Goal: Task Accomplishment & Management: Use online tool/utility

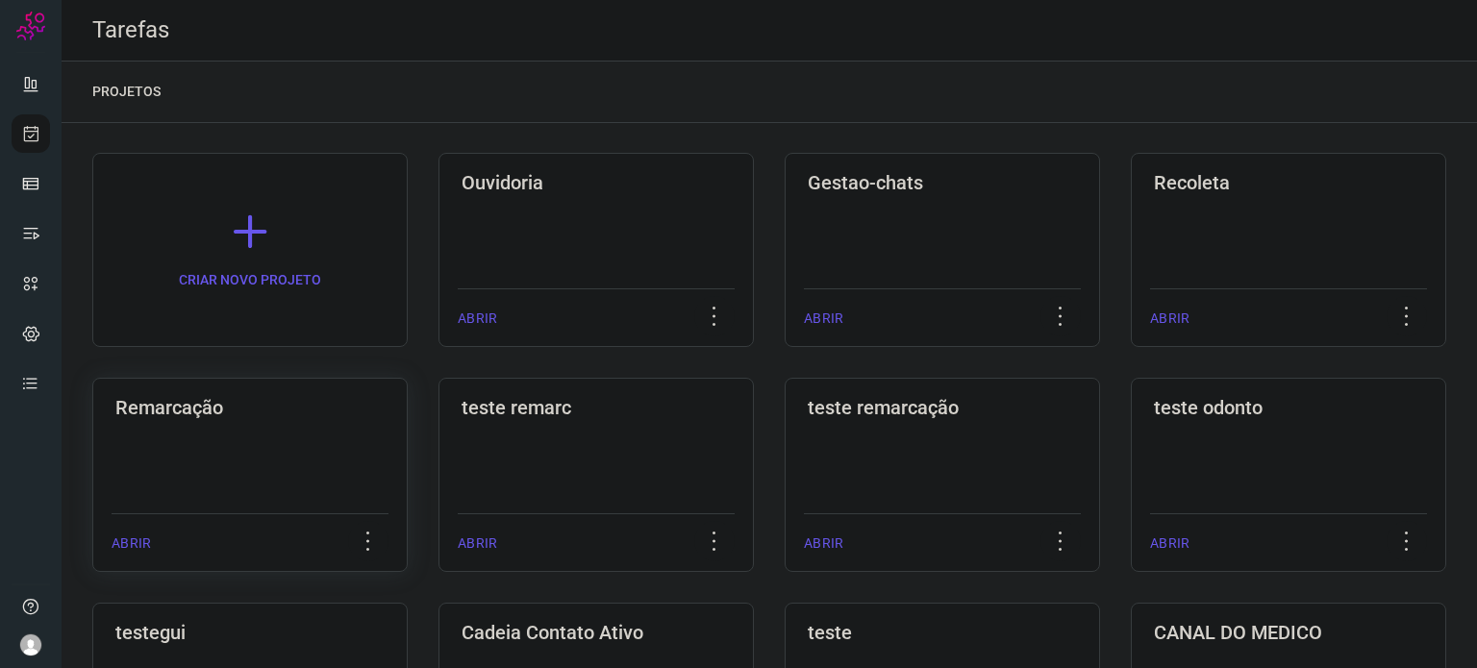
click at [273, 398] on h3 "Remarcação" at bounding box center [249, 407] width 269 height 23
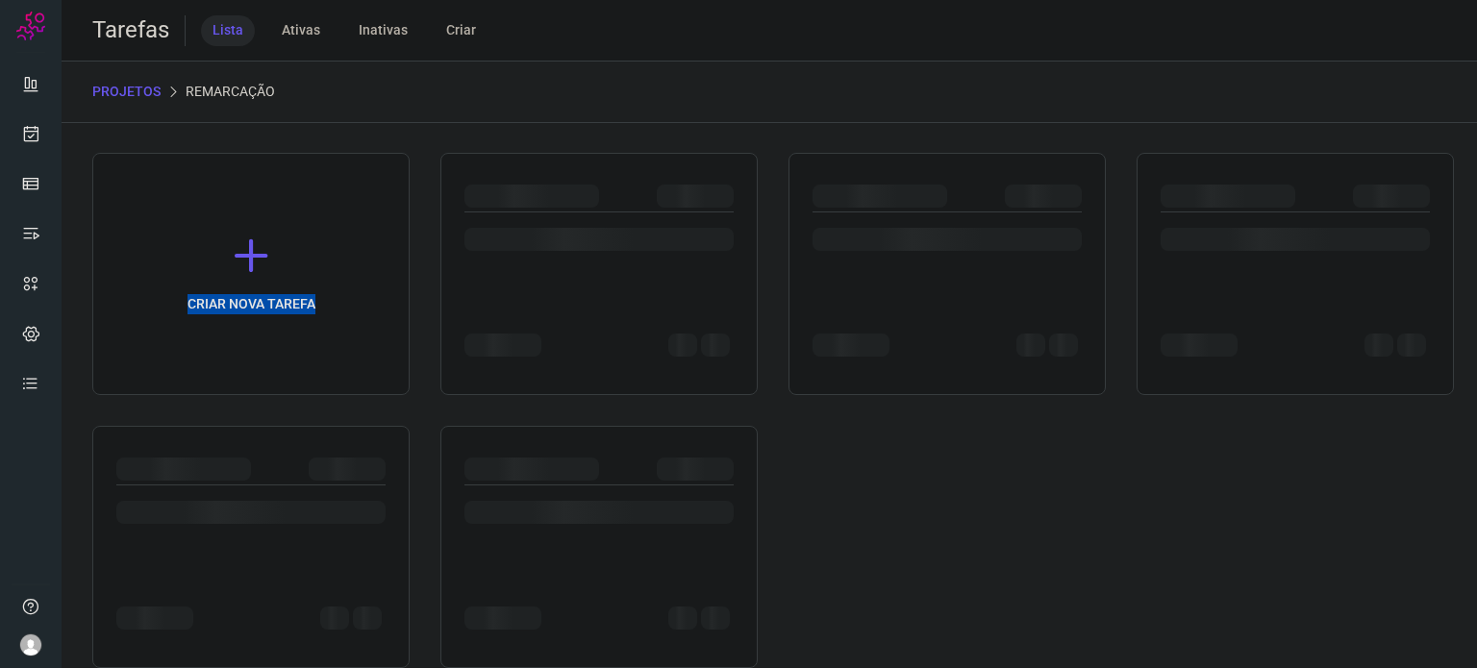
click at [273, 398] on div "CRIAR NOVA TAREFA" at bounding box center [769, 410] width 1354 height 515
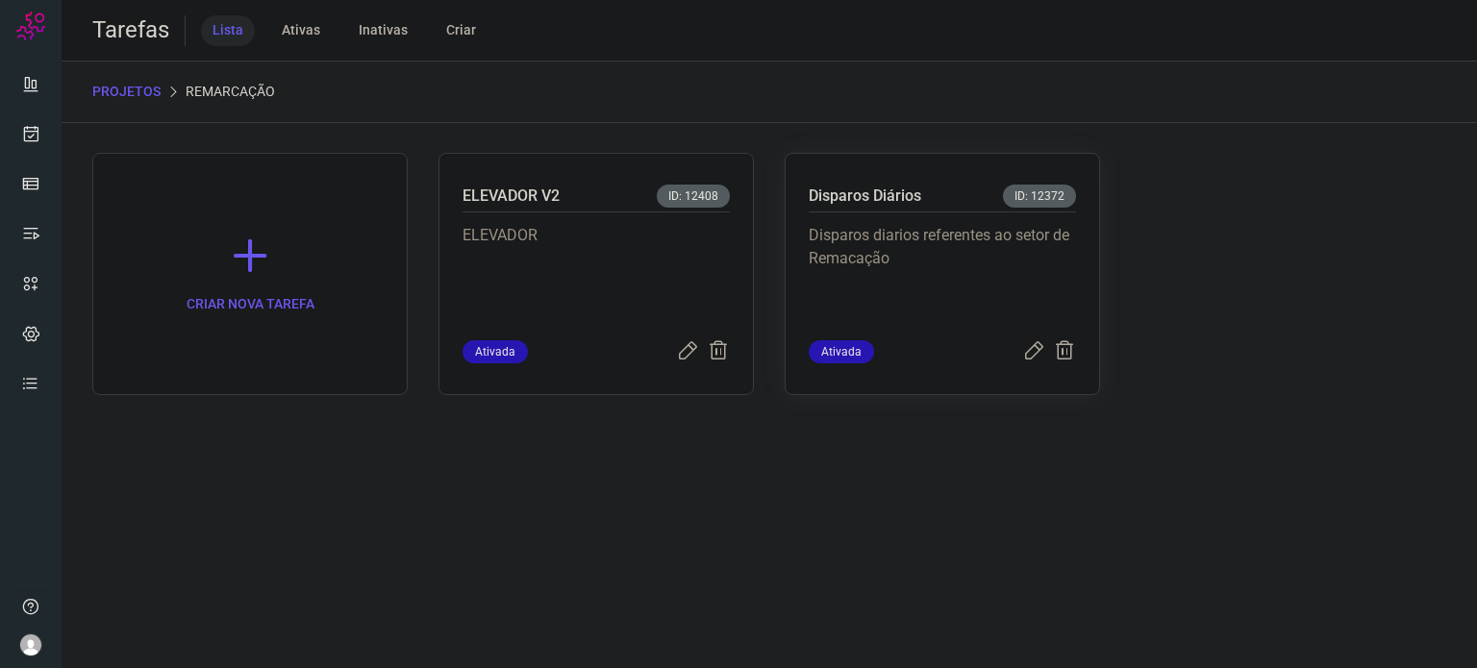
click at [833, 198] on p "Disparos Diários" at bounding box center [865, 196] width 113 height 23
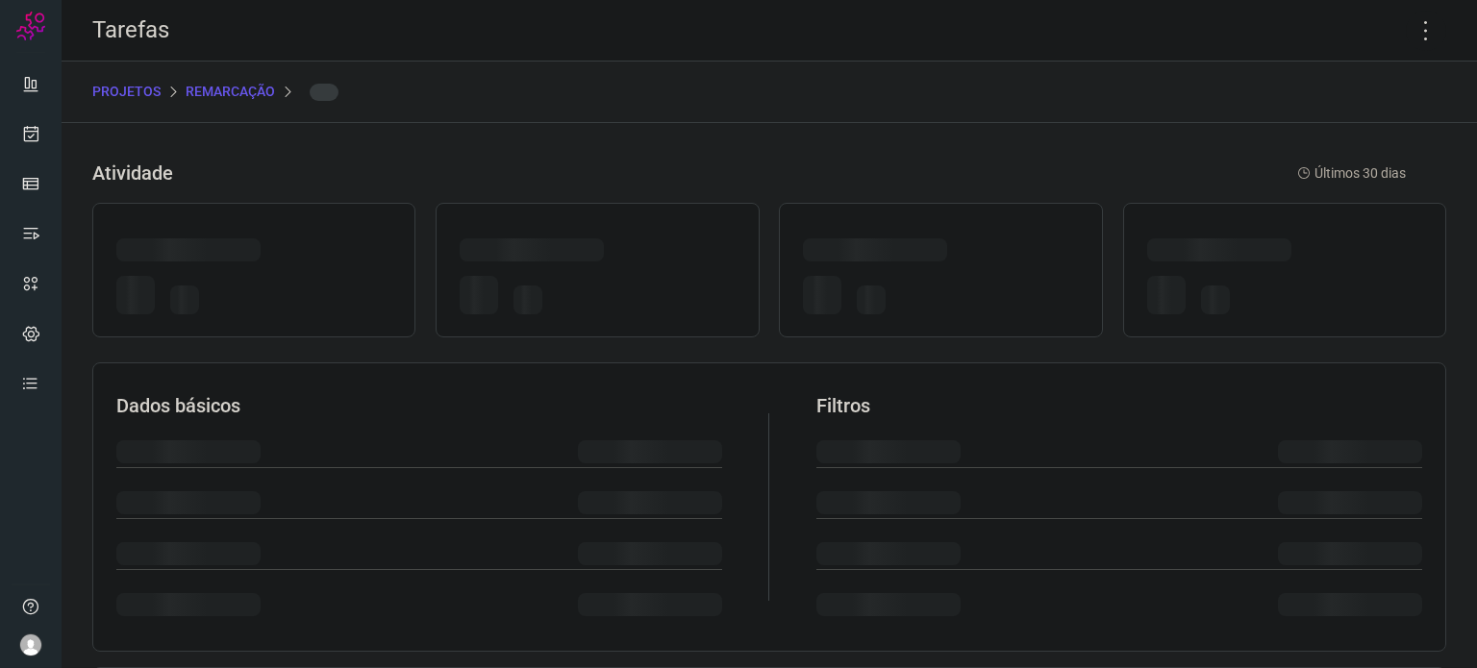
click at [833, 198] on div at bounding box center [769, 270] width 1354 height 154
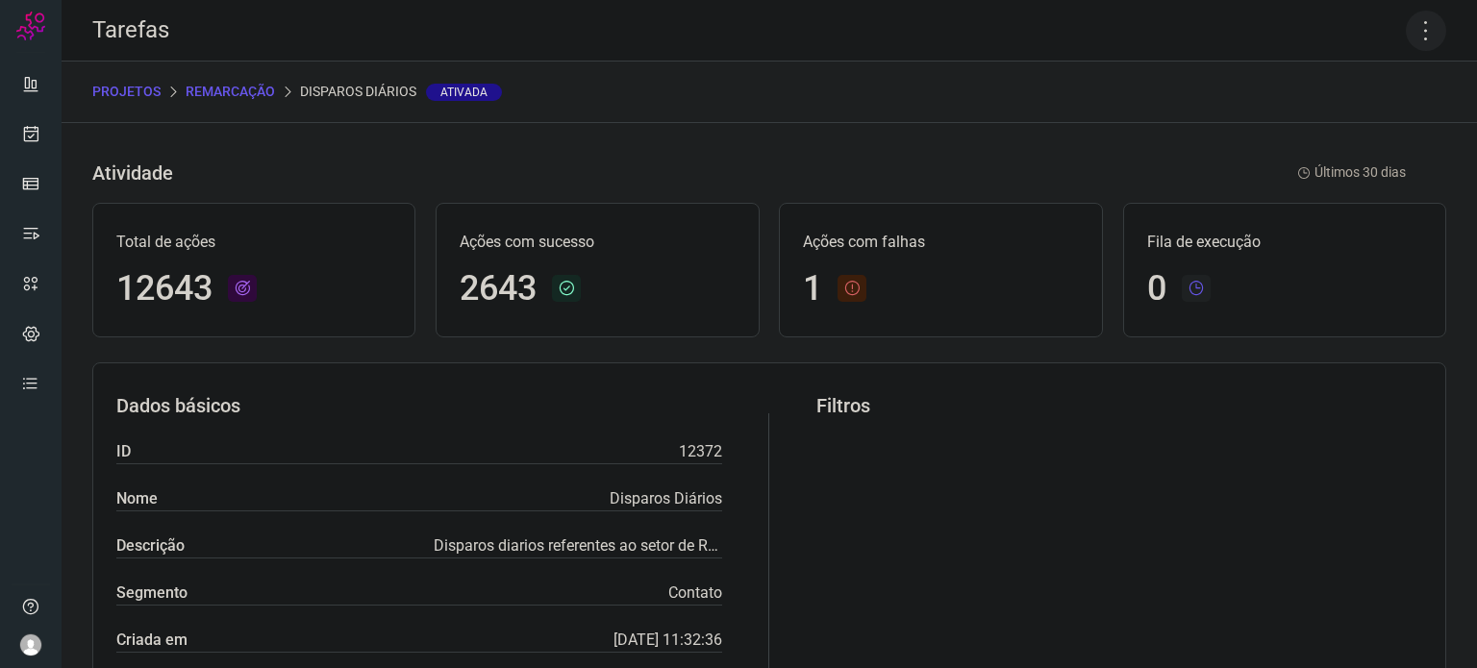
click at [1406, 38] on icon at bounding box center [1426, 31] width 40 height 40
click at [1352, 122] on li "Executar" at bounding box center [1343, 126] width 175 height 31
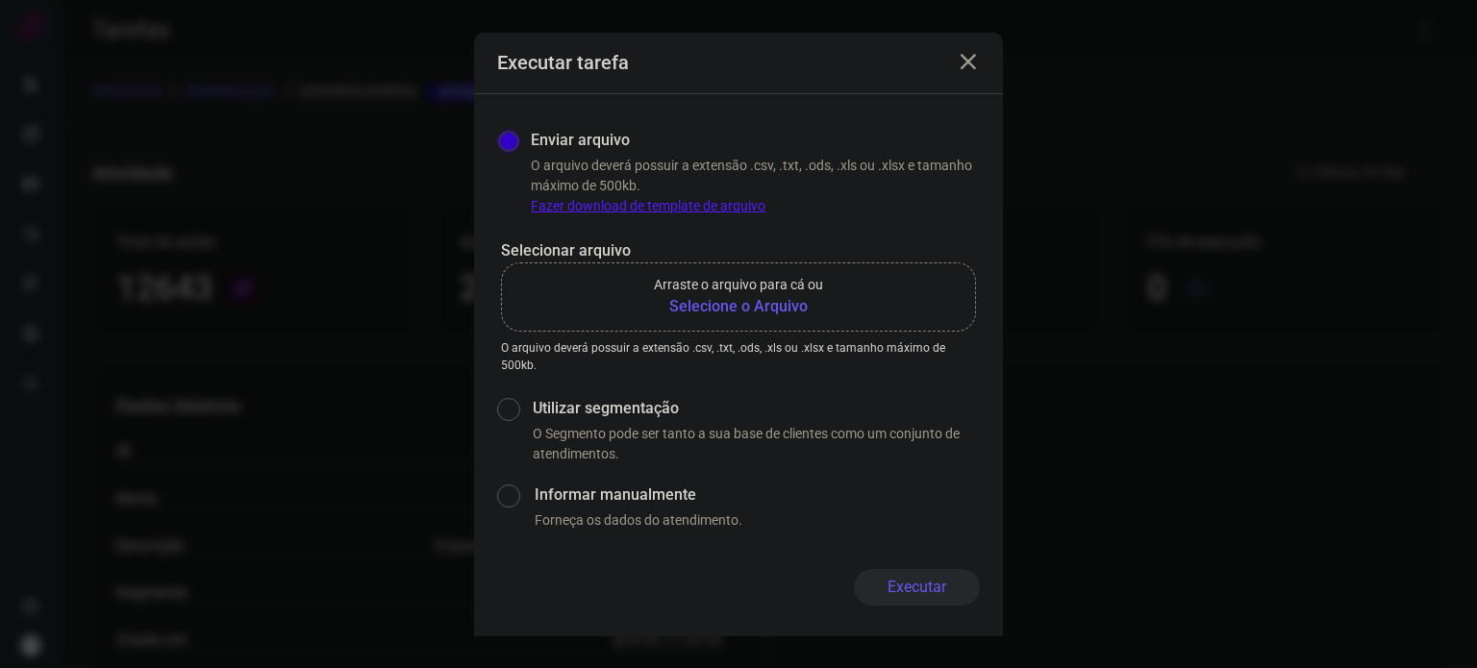
click at [752, 319] on label "Arraste o arquivo para cá ou Selecione o Arquivo" at bounding box center [738, 297] width 475 height 69
click at [0, 0] on input "Arraste o arquivo para cá ou Selecione o Arquivo" at bounding box center [0, 0] width 0 height 0
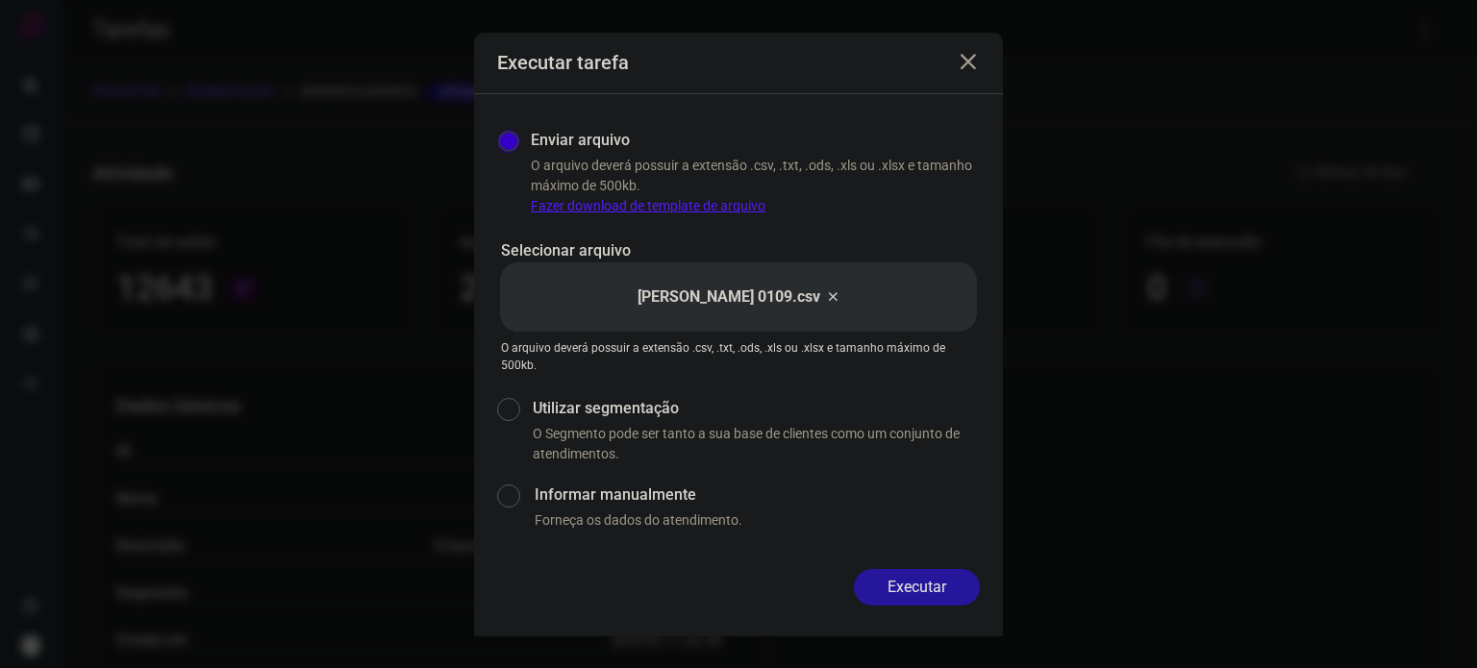
click at [909, 584] on button "Executar" at bounding box center [917, 587] width 126 height 37
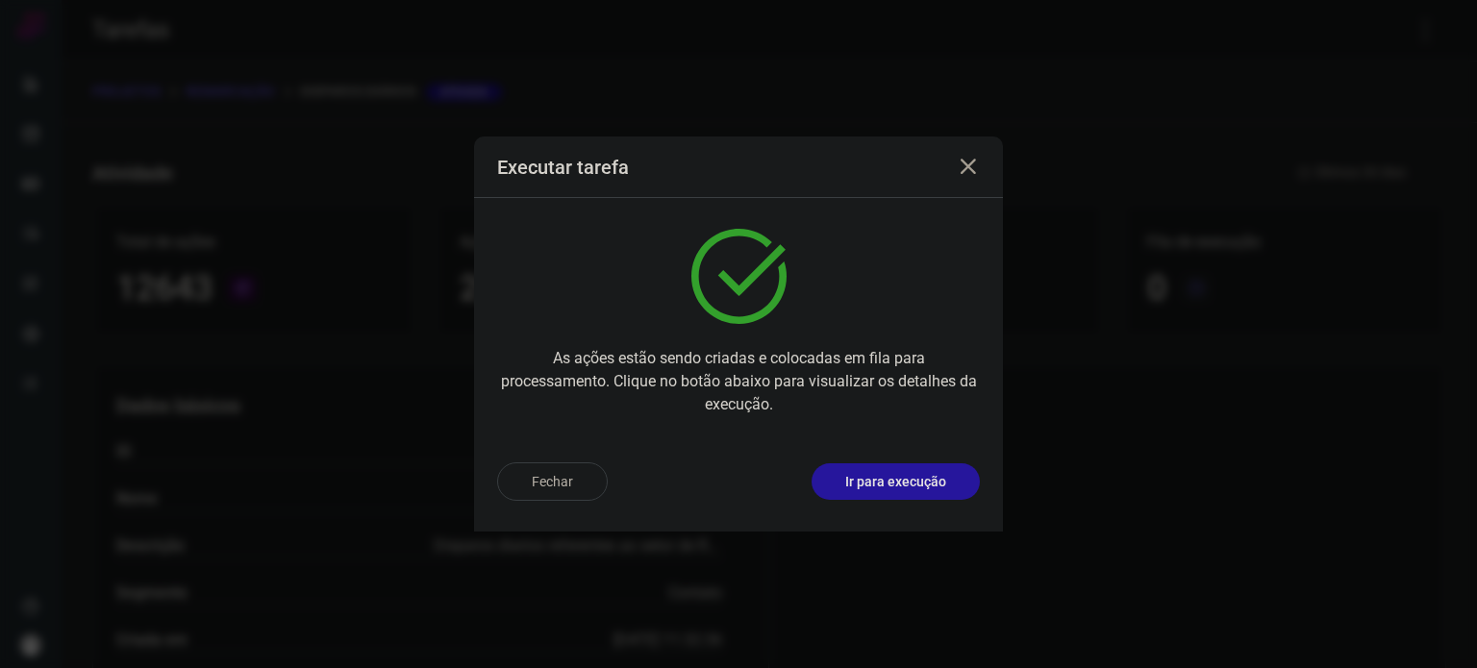
click at [871, 487] on p "Ir para execução" at bounding box center [895, 482] width 101 height 20
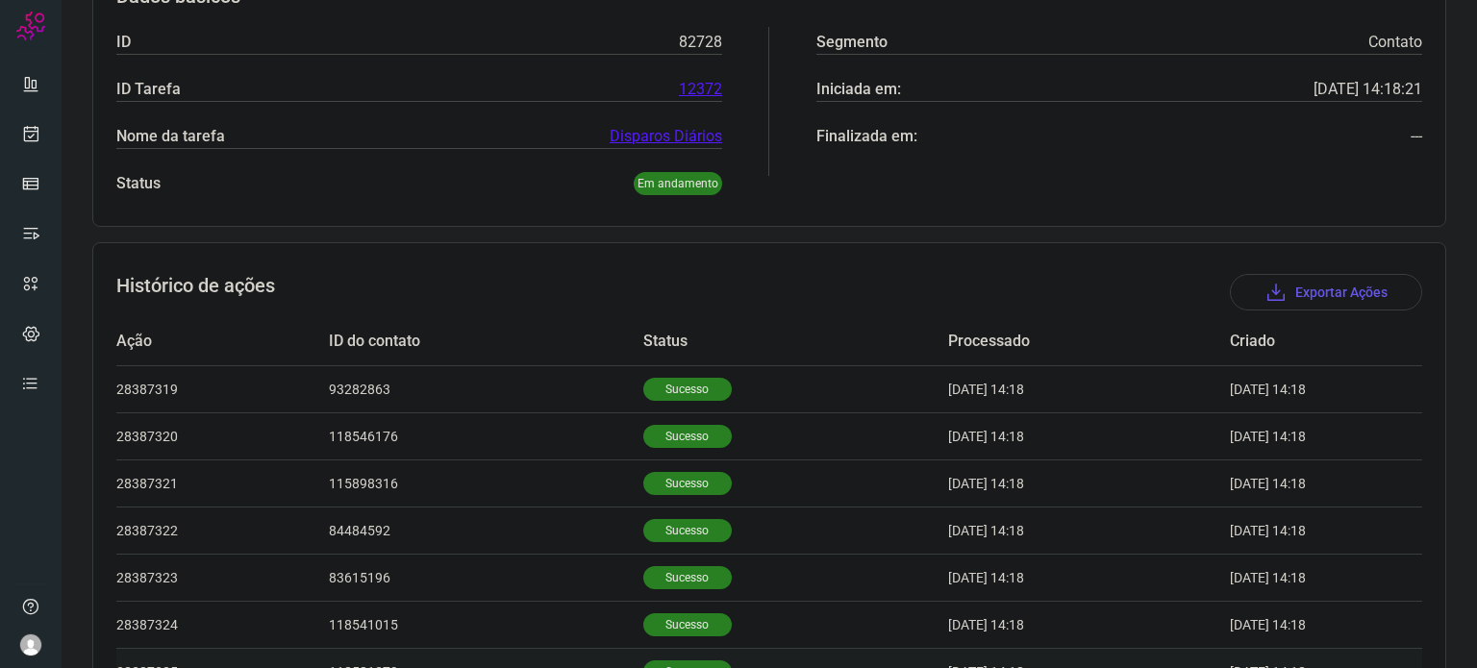
scroll to position [594, 0]
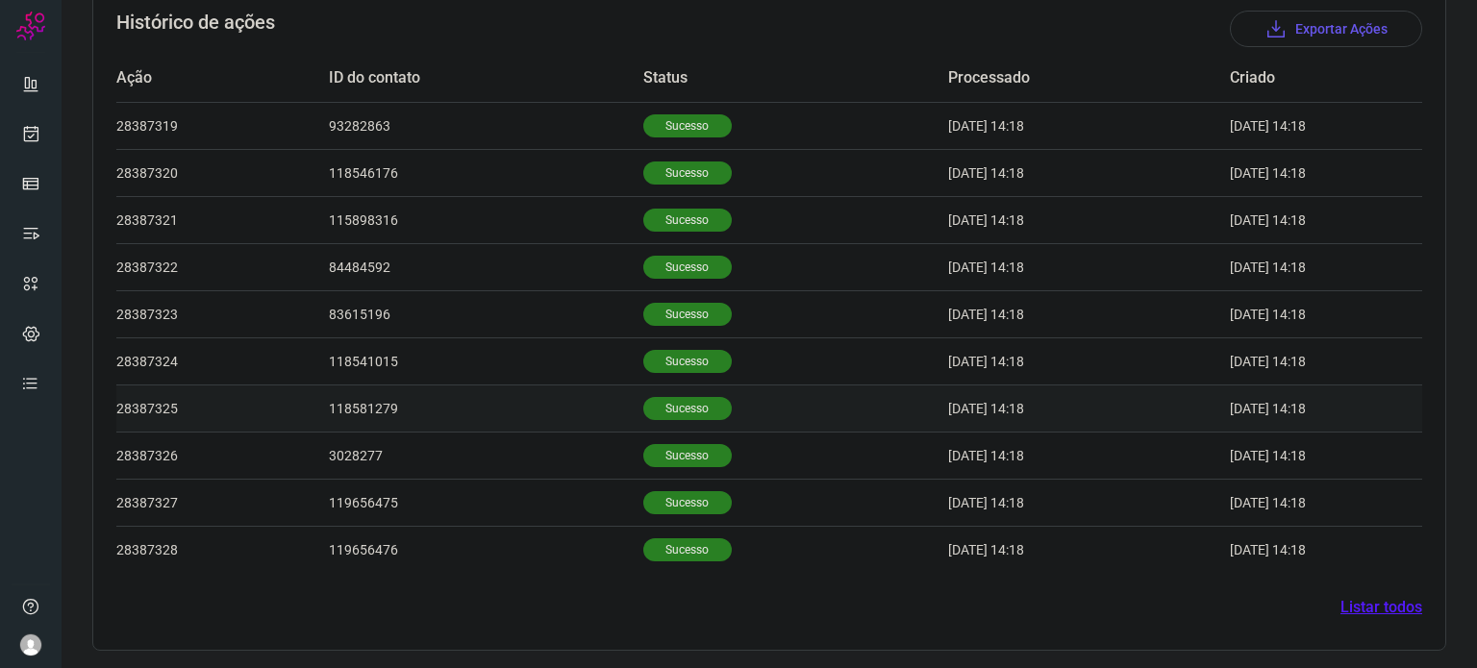
click at [669, 408] on p "Sucesso" at bounding box center [687, 408] width 88 height 23
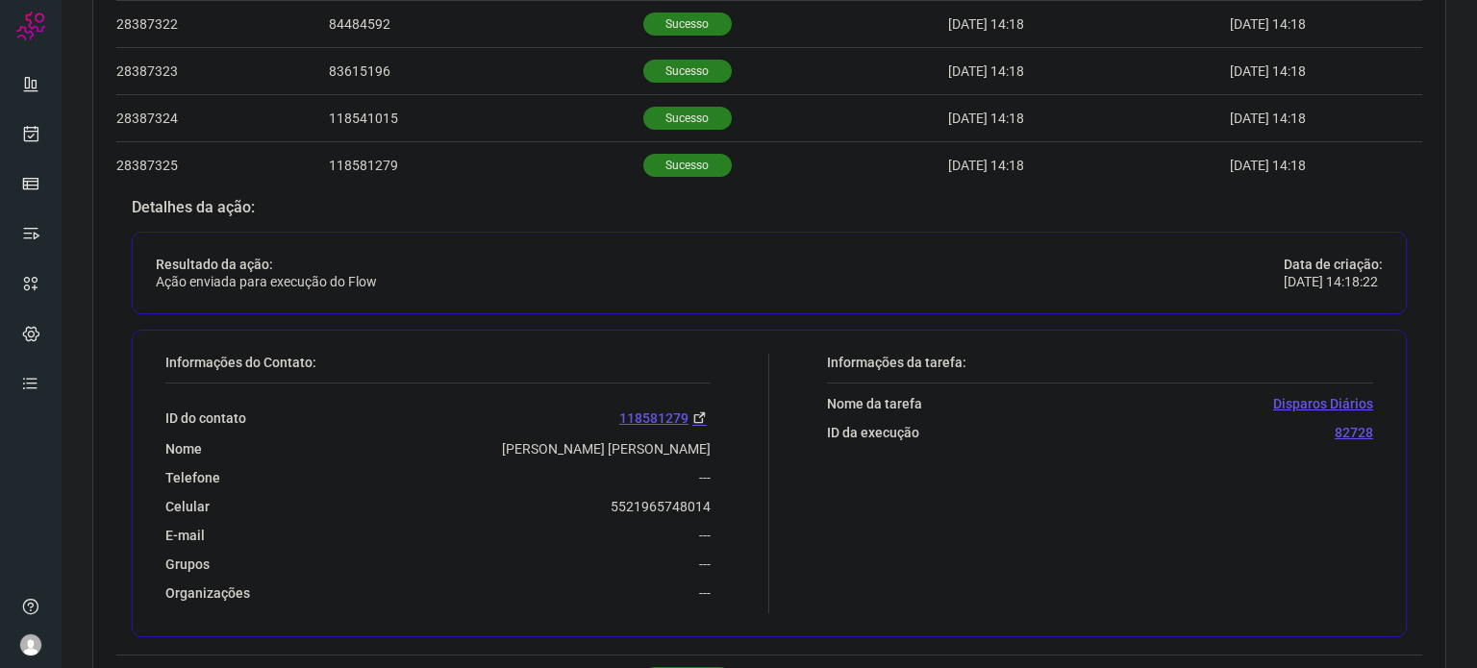
scroll to position [883, 0]
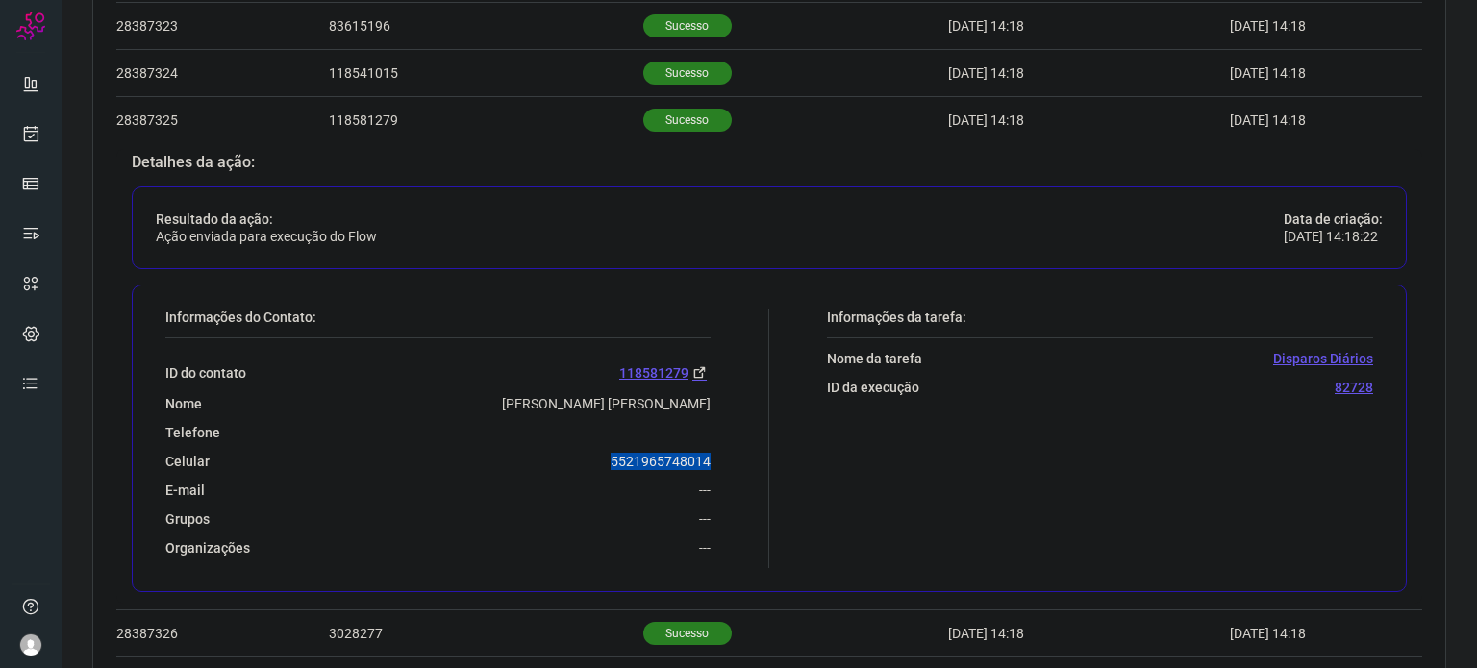
drag, startPoint x: 600, startPoint y: 462, endPoint x: 730, endPoint y: 463, distance: 129.8
click at [734, 463] on div "Informações do Contato: ID do contato 118581279 Nome [PERSON_NAME] [PERSON_NAME…" at bounding box center [463, 439] width 614 height 260
copy p "5521965748014"
click at [32, 132] on icon at bounding box center [31, 133] width 20 height 19
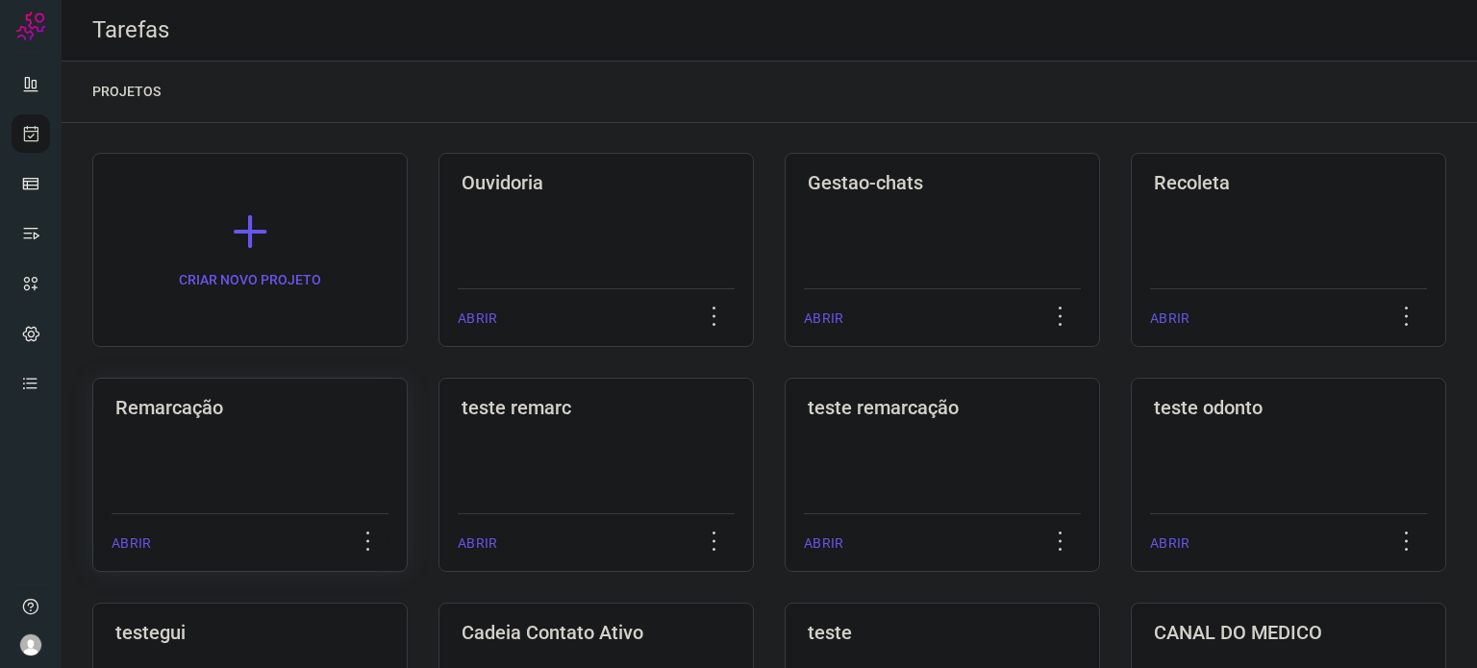
click at [374, 412] on h3 "Remarcação" at bounding box center [249, 407] width 269 height 23
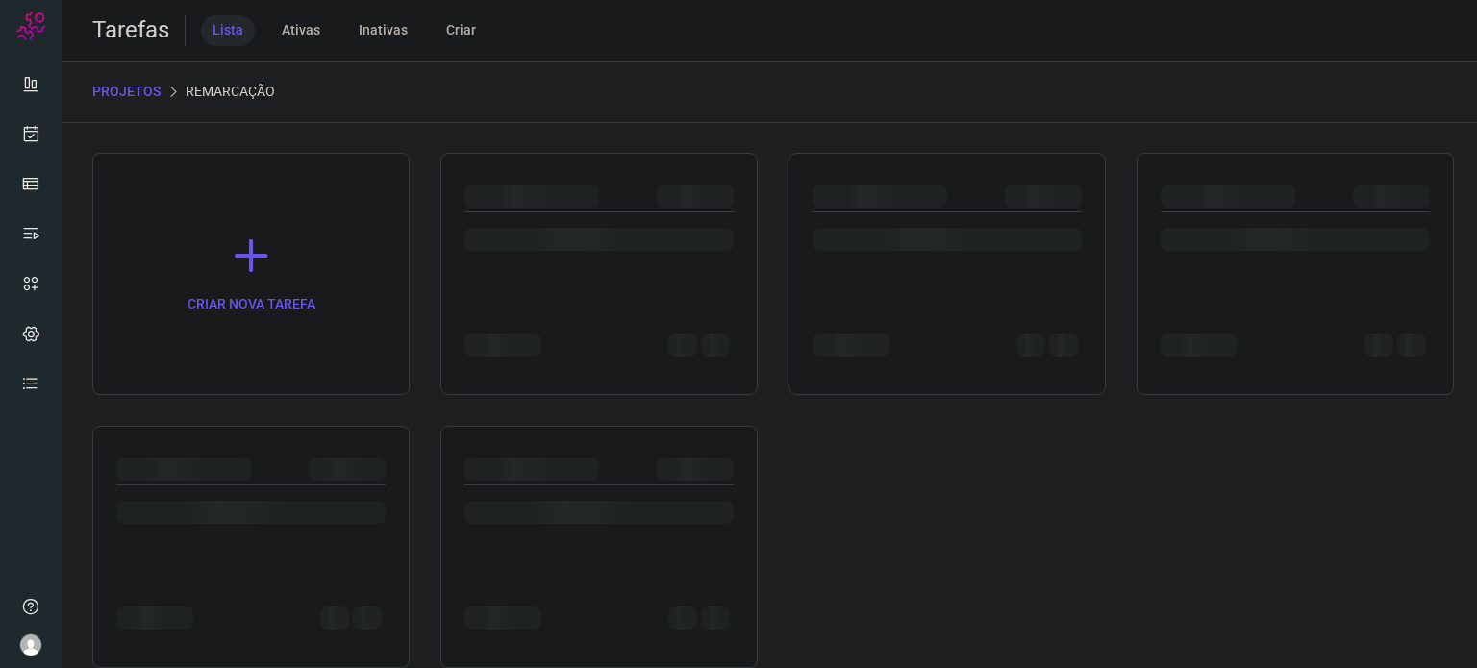
click at [374, 411] on div "CRIAR NOVA TAREFA" at bounding box center [769, 410] width 1354 height 515
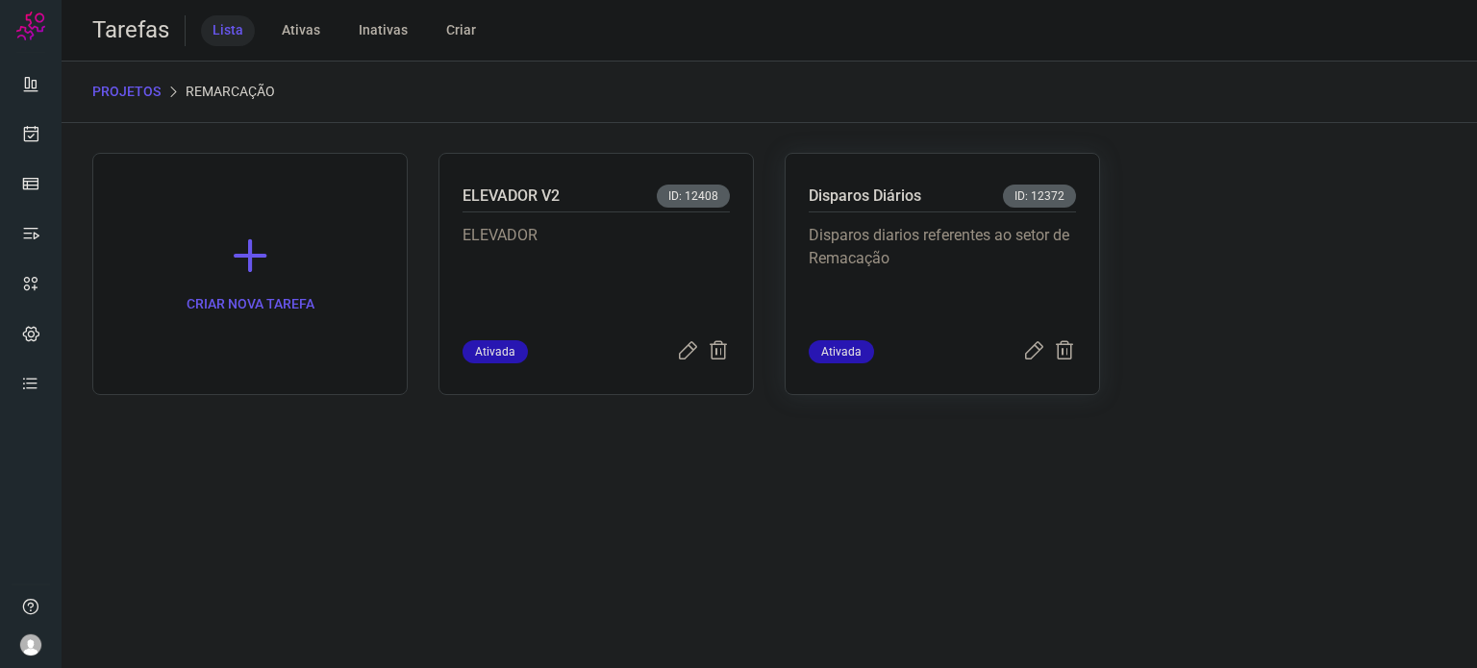
click at [850, 276] on p "Disparos diarios referentes ao setor de Remacação" at bounding box center [942, 272] width 267 height 96
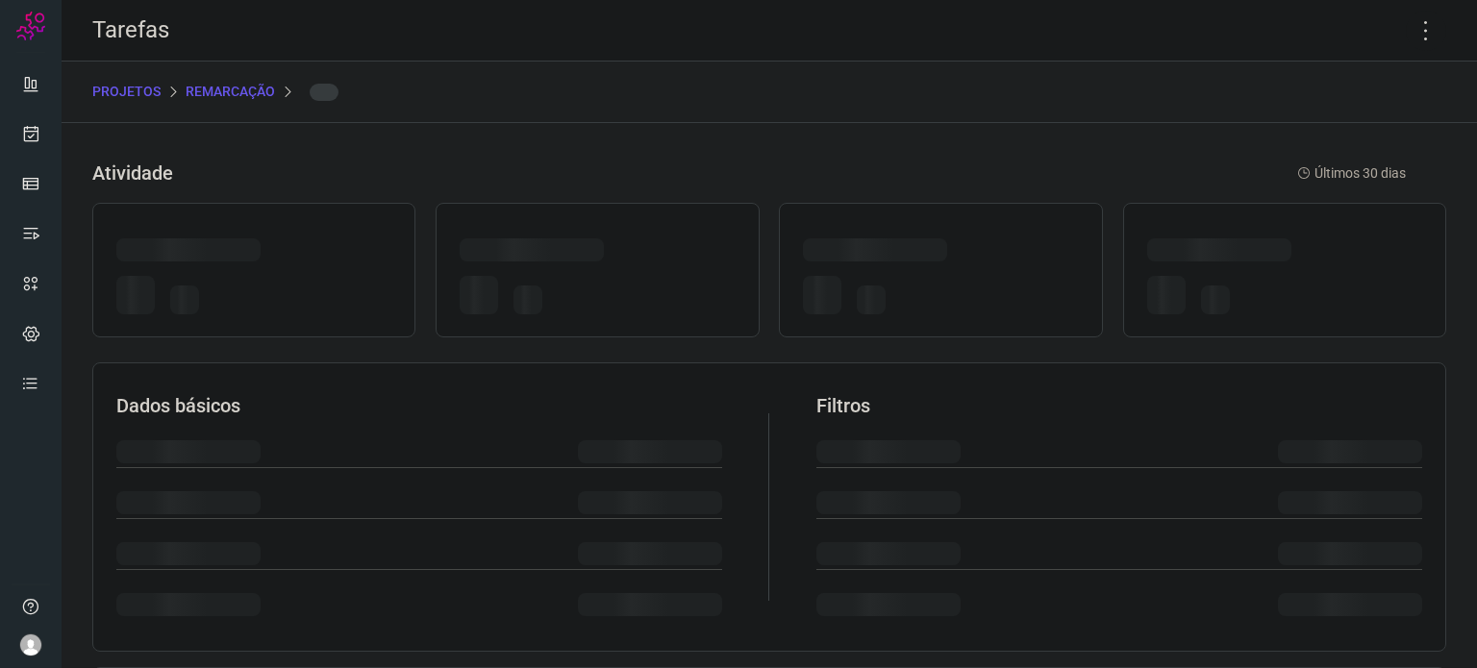
click at [850, 276] on div at bounding box center [940, 298] width 275 height 45
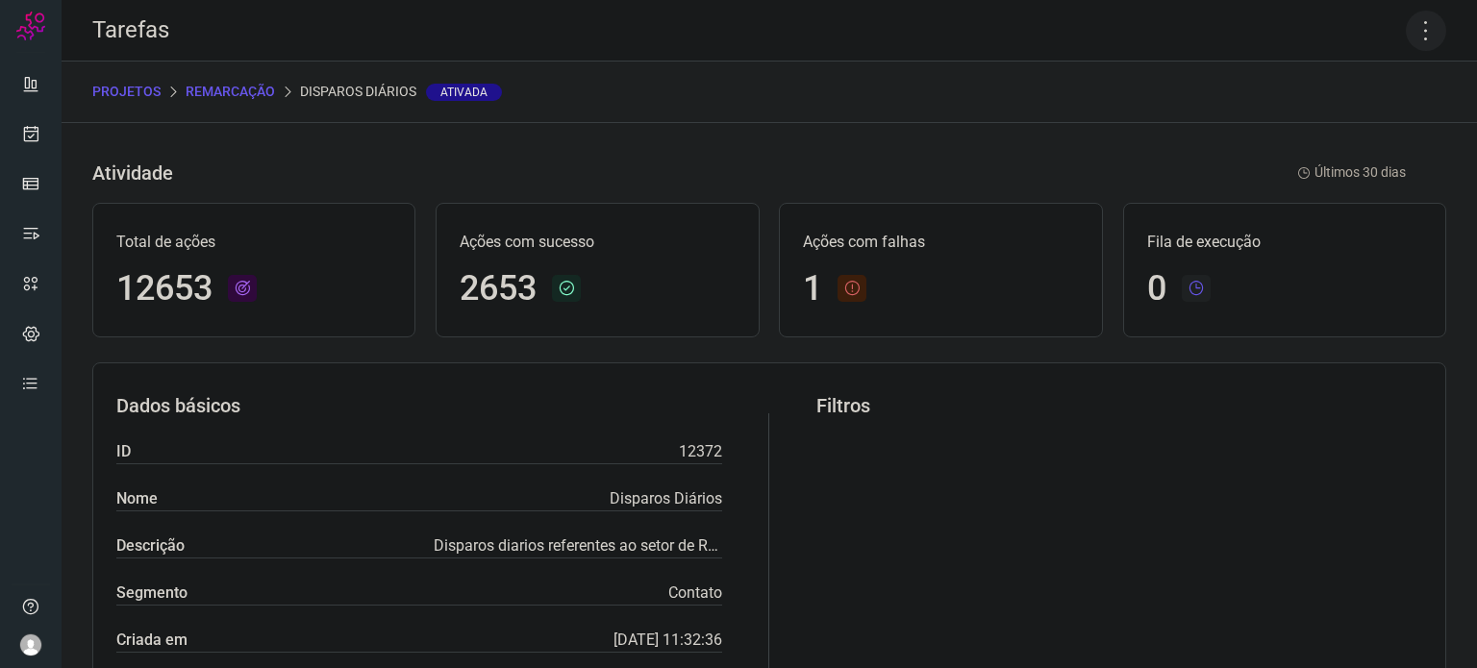
click at [1409, 28] on icon at bounding box center [1426, 31] width 40 height 40
click at [1367, 127] on li "Executar" at bounding box center [1343, 126] width 175 height 31
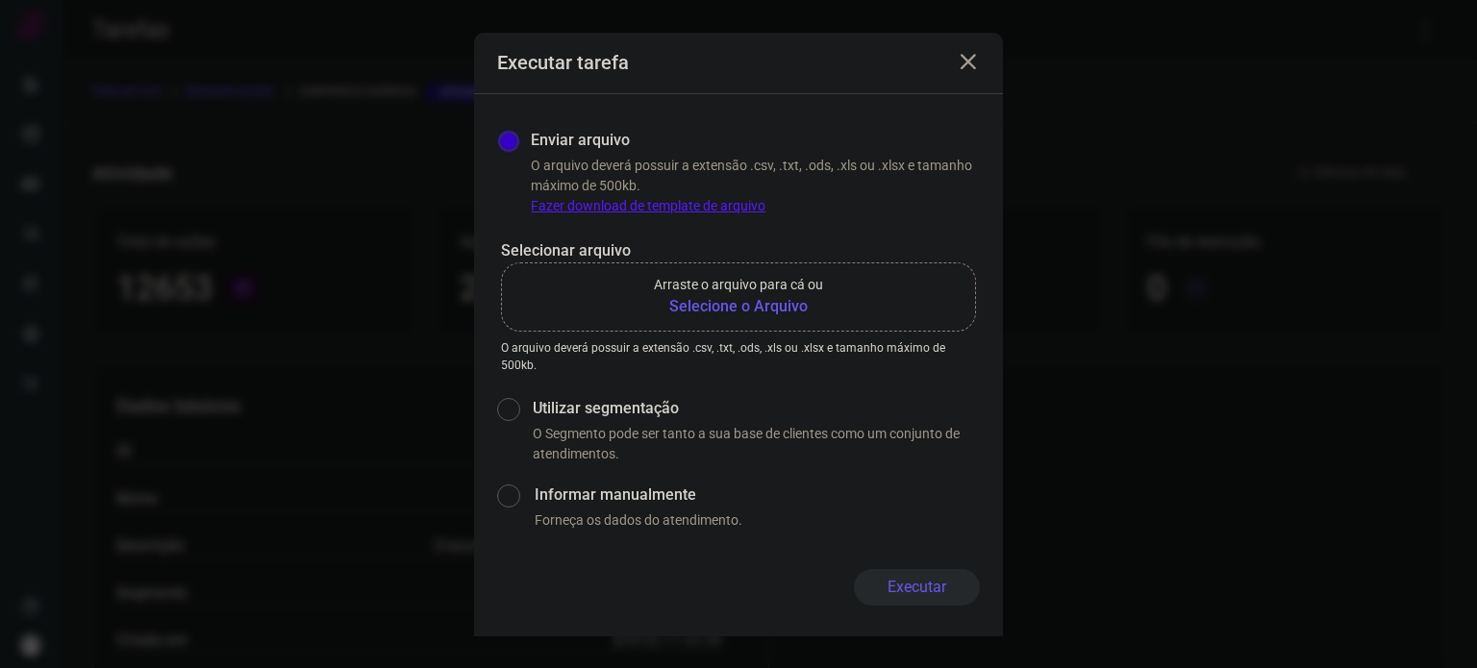
click at [758, 313] on b "Selecione o Arquivo" at bounding box center [738, 306] width 169 height 23
click at [0, 0] on input "Arraste o arquivo para cá ou Selecione o Arquivo" at bounding box center [0, 0] width 0 height 0
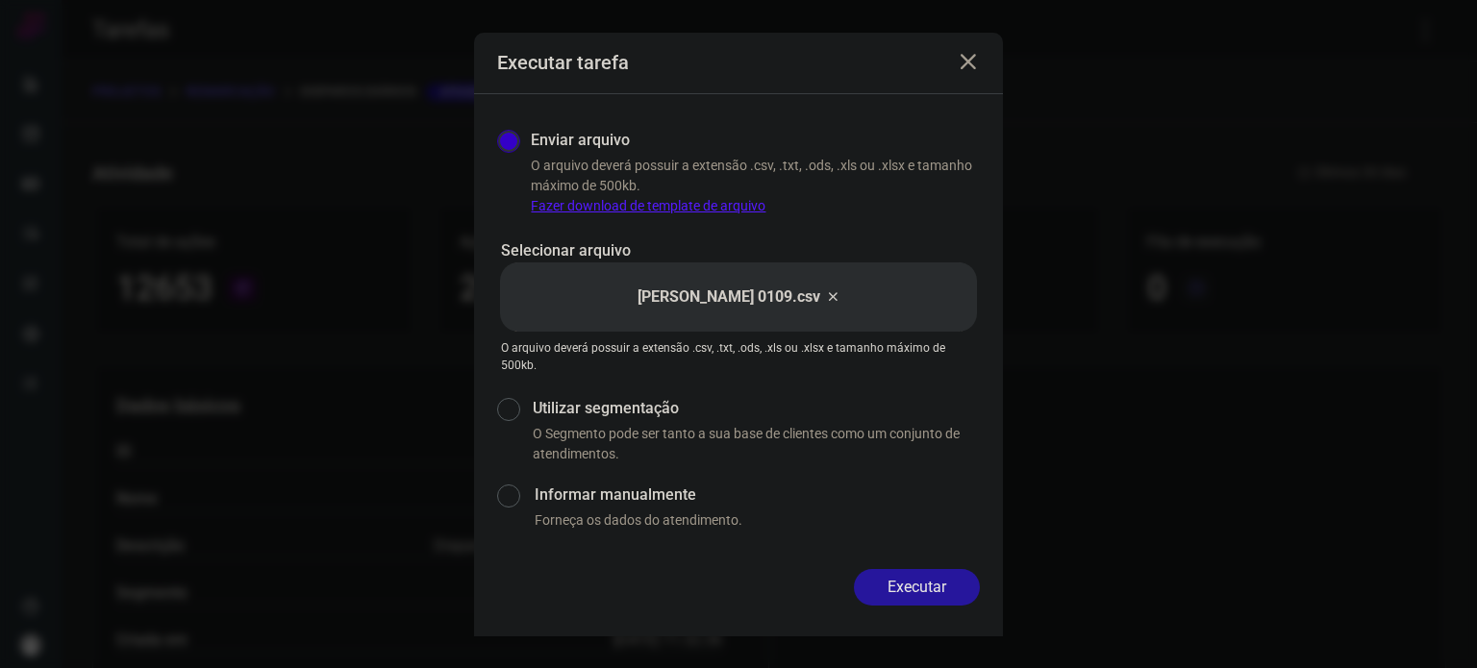
click at [958, 584] on button "Executar" at bounding box center [917, 587] width 126 height 37
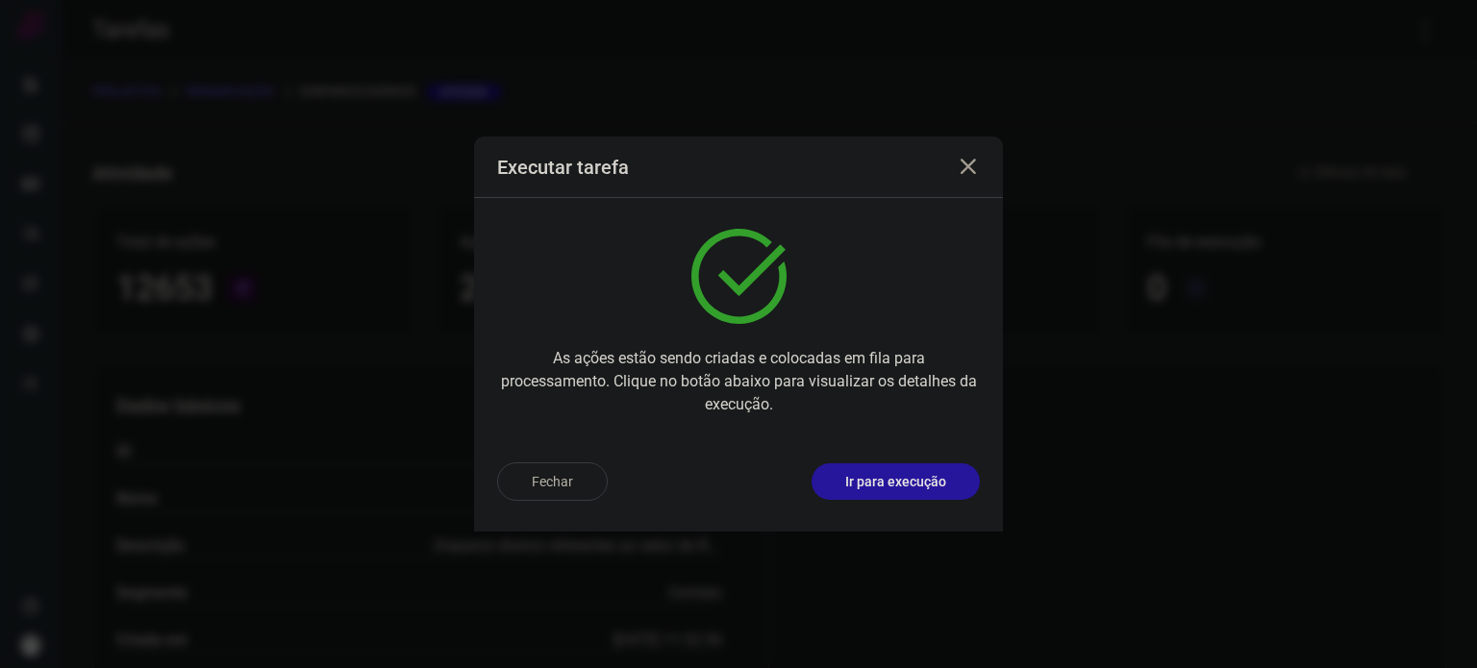
click at [922, 484] on p "Ir para execução" at bounding box center [895, 482] width 101 height 20
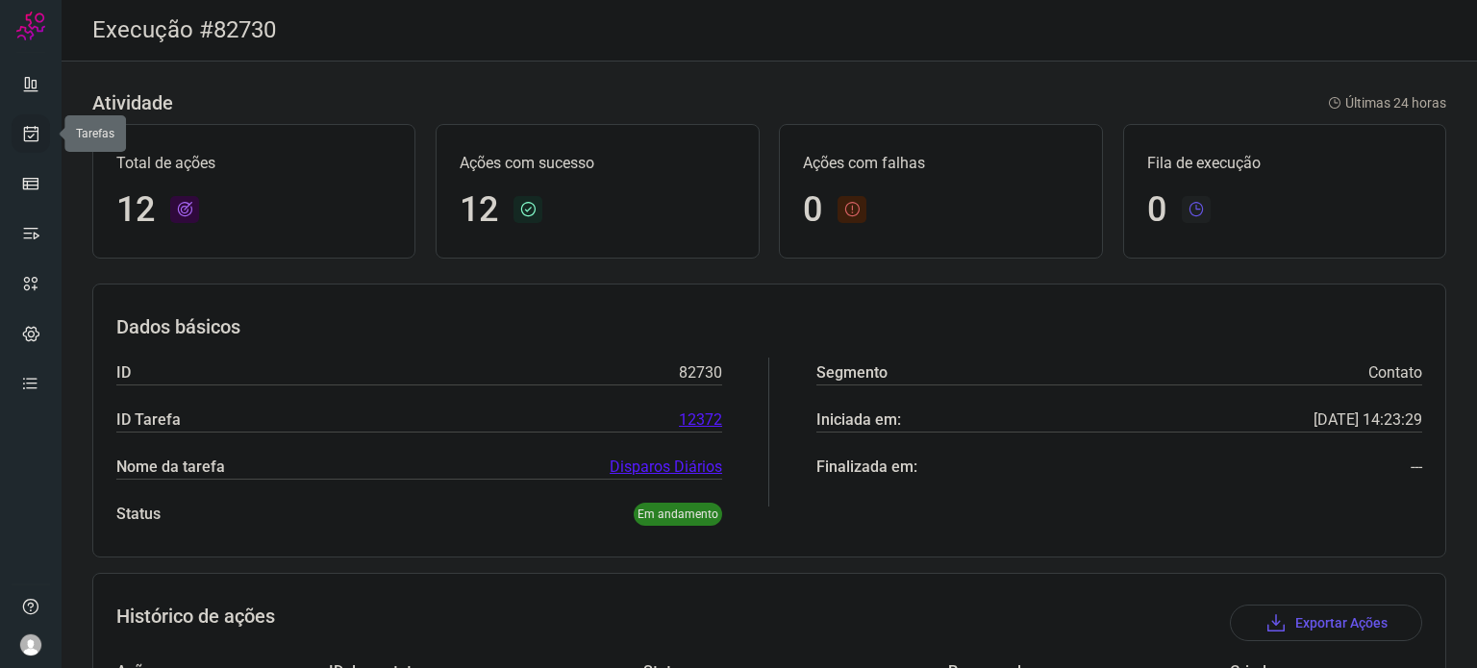
click at [16, 131] on link at bounding box center [31, 133] width 38 height 38
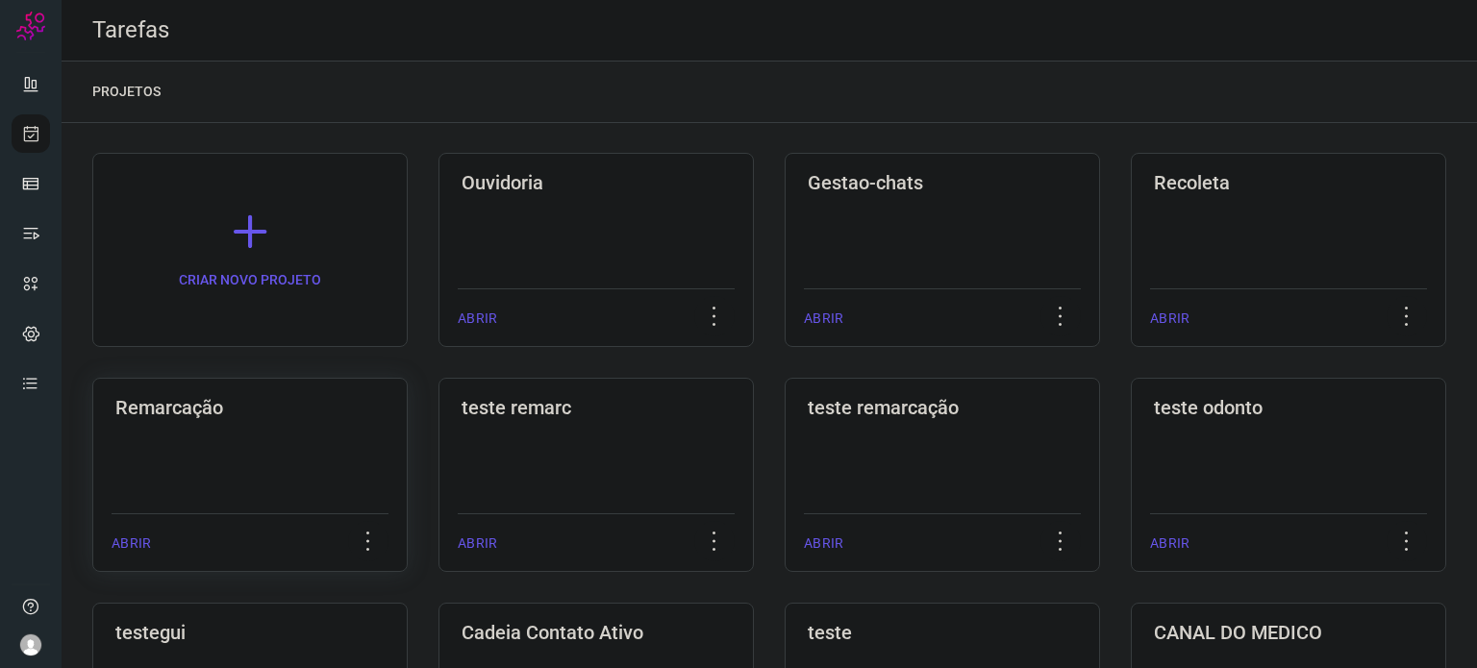
click at [439, 470] on div "Remarcação ABRIR" at bounding box center [596, 475] width 315 height 194
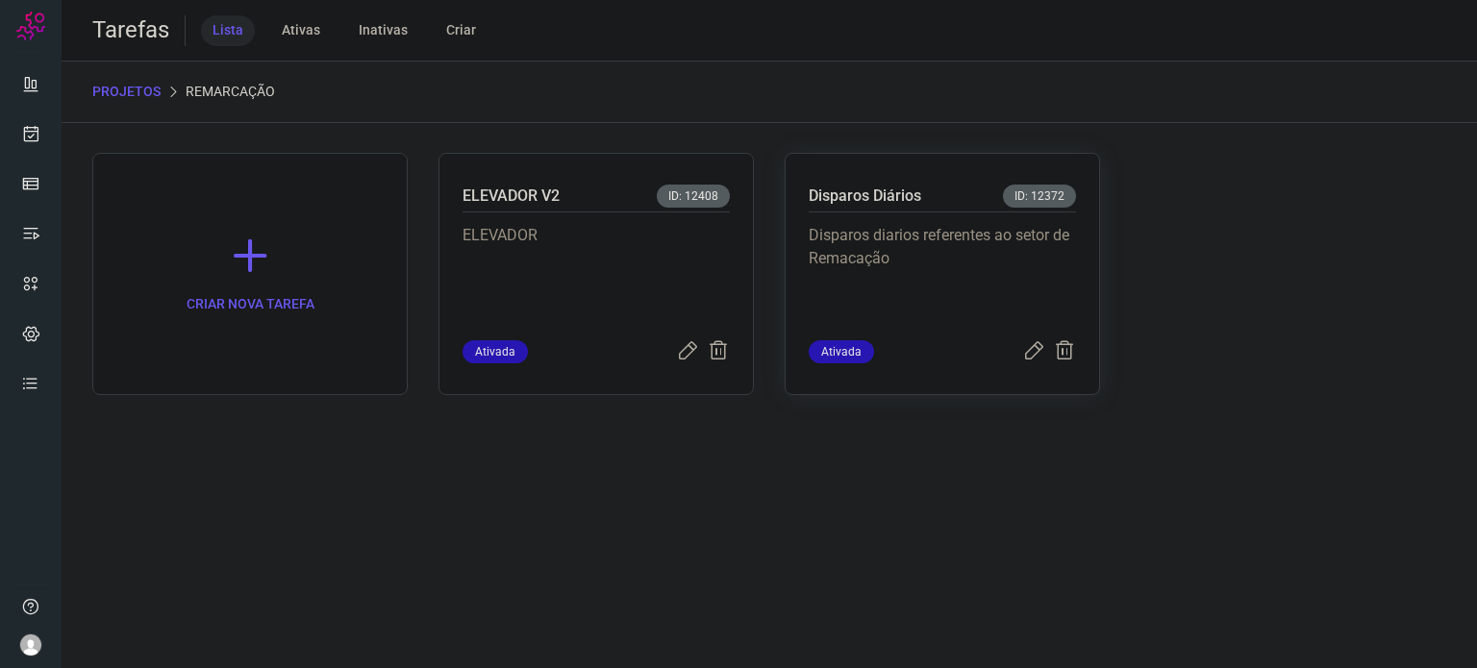
click at [868, 284] on p "Disparos diarios referentes ao setor de Remacação" at bounding box center [942, 272] width 267 height 96
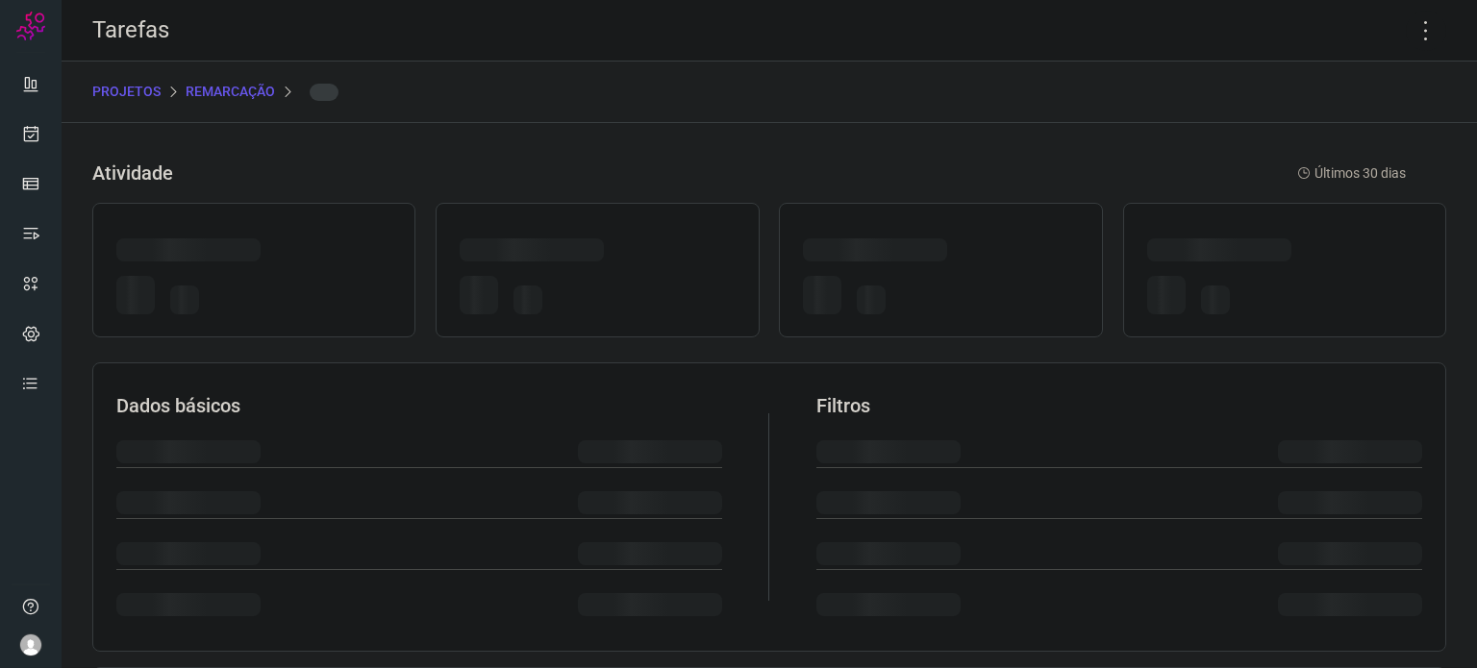
click at [868, 286] on div at bounding box center [871, 300] width 29 height 29
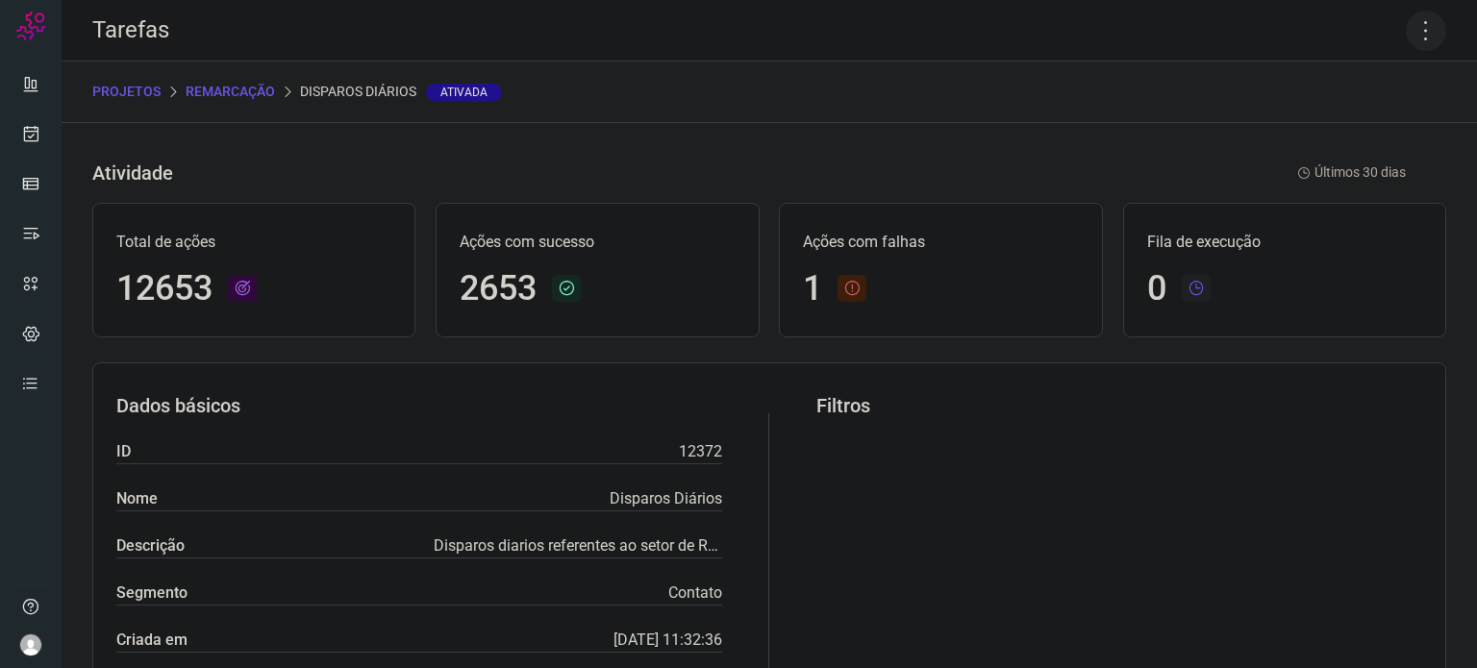
click at [1406, 35] on icon at bounding box center [1426, 31] width 40 height 40
click at [1295, 123] on li "Executar" at bounding box center [1343, 126] width 175 height 31
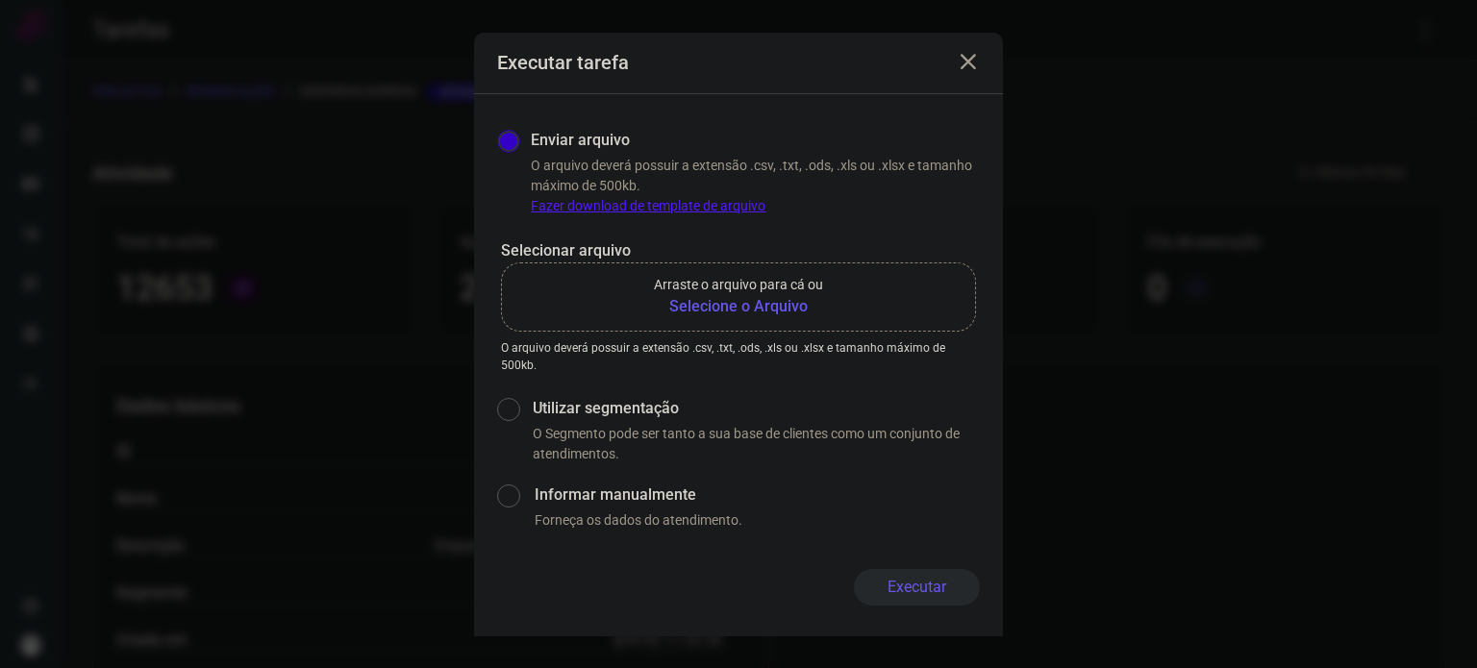
click at [733, 311] on b "Selecione o Arquivo" at bounding box center [738, 306] width 169 height 23
click at [0, 0] on input "Arraste o arquivo para cá ou Selecione o Arquivo" at bounding box center [0, 0] width 0 height 0
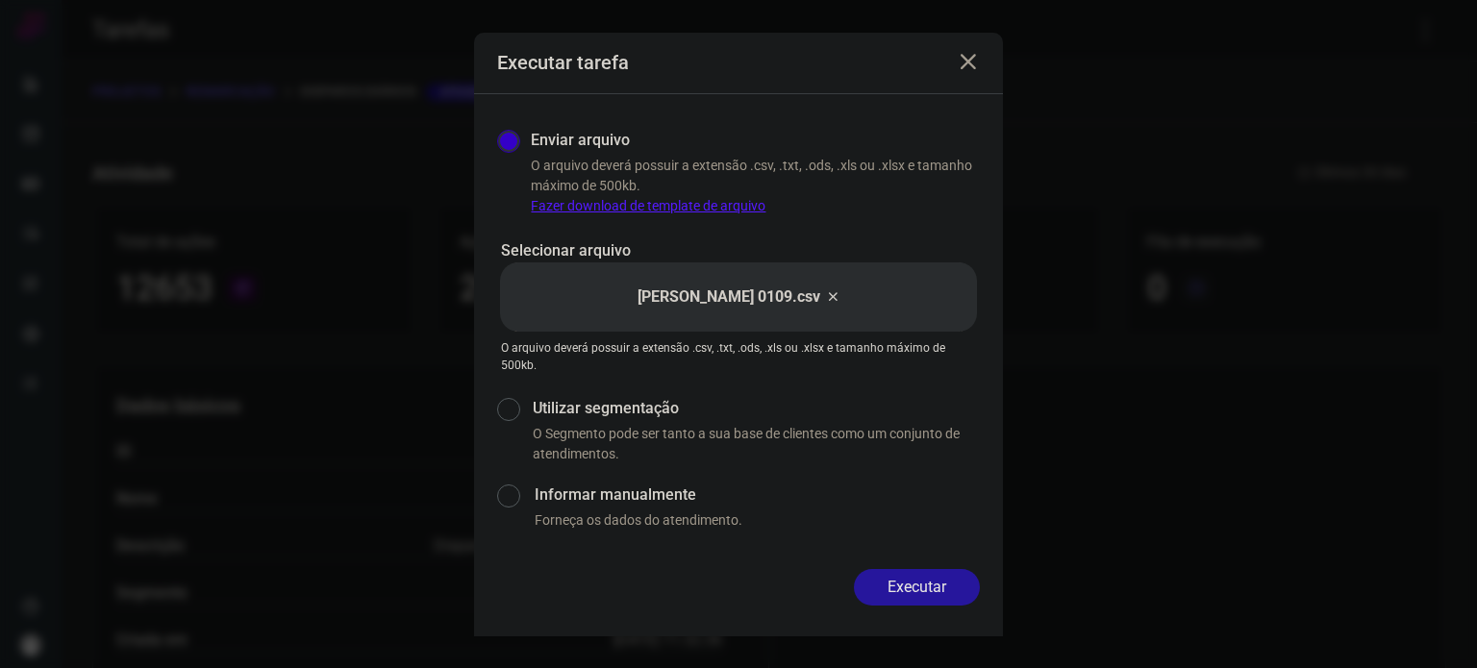
click at [935, 580] on button "Executar" at bounding box center [917, 587] width 126 height 37
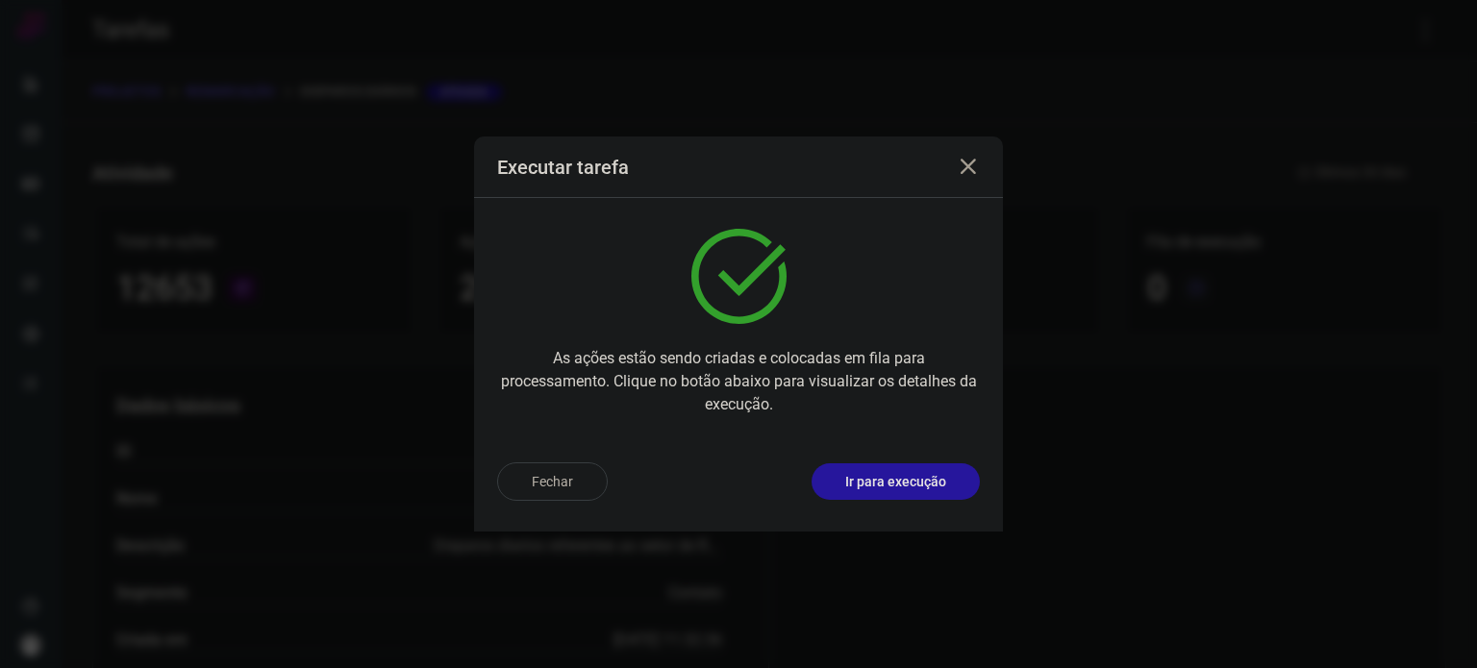
click at [903, 476] on p "Ir para execução" at bounding box center [895, 482] width 101 height 20
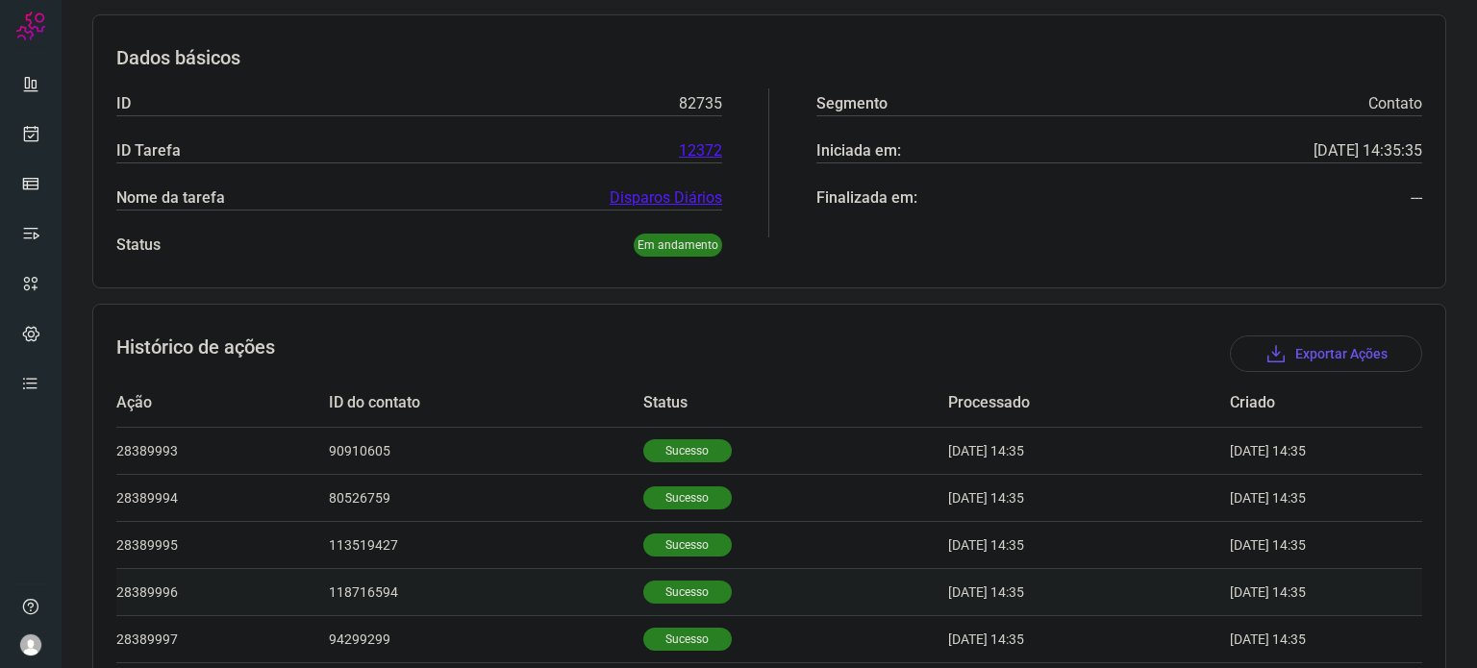
scroll to position [577, 0]
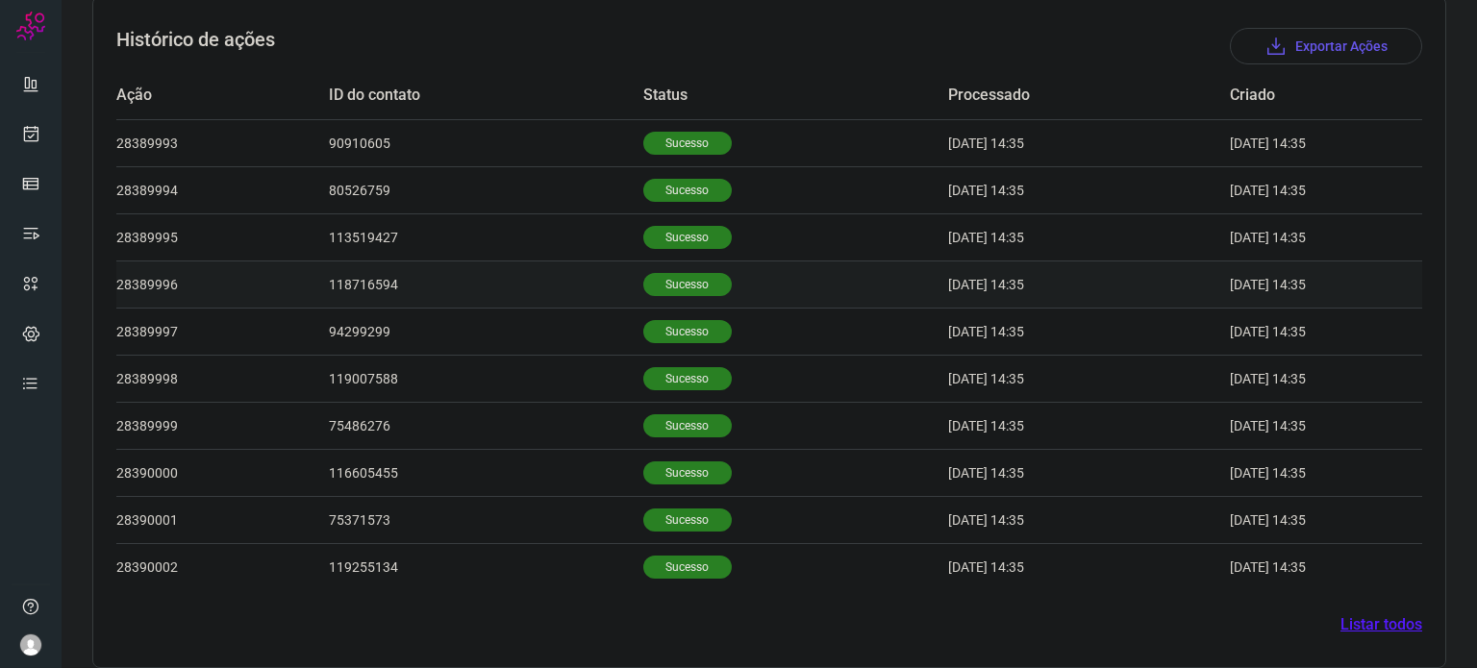
click at [658, 280] on p "Sucesso" at bounding box center [687, 284] width 88 height 23
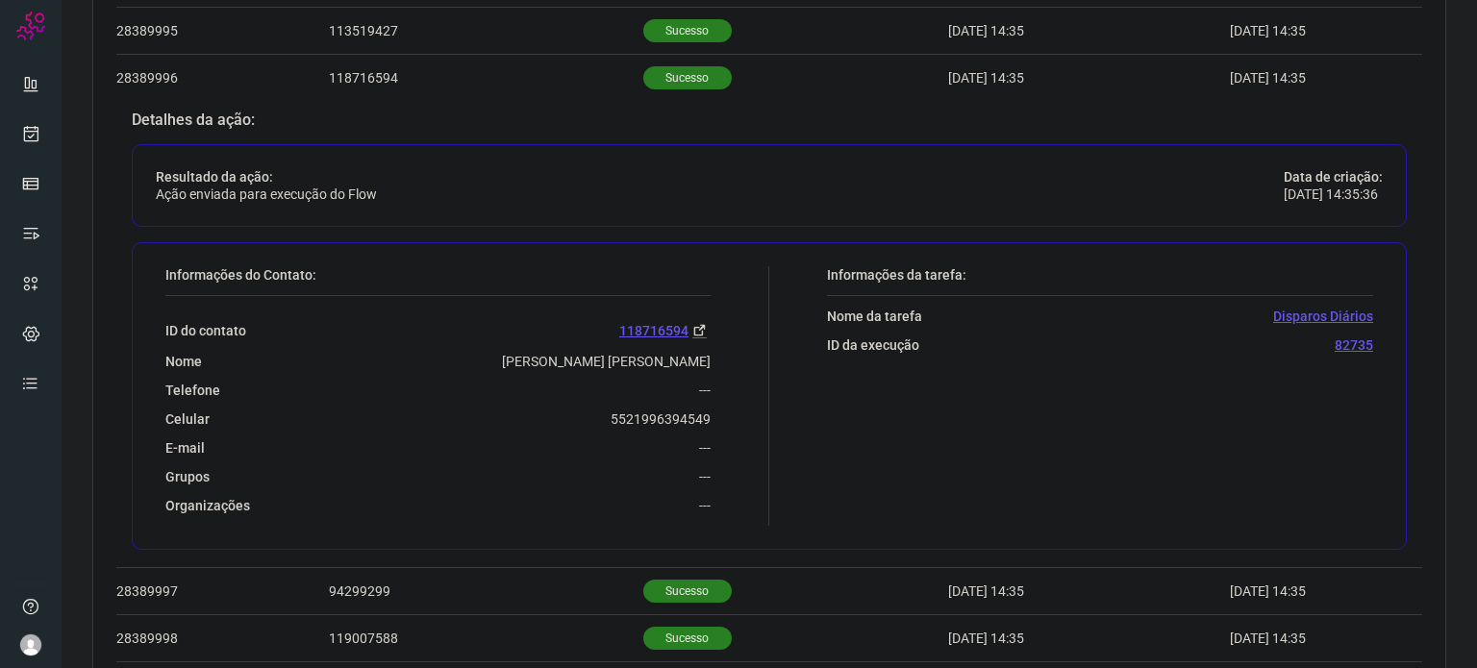
scroll to position [787, 0]
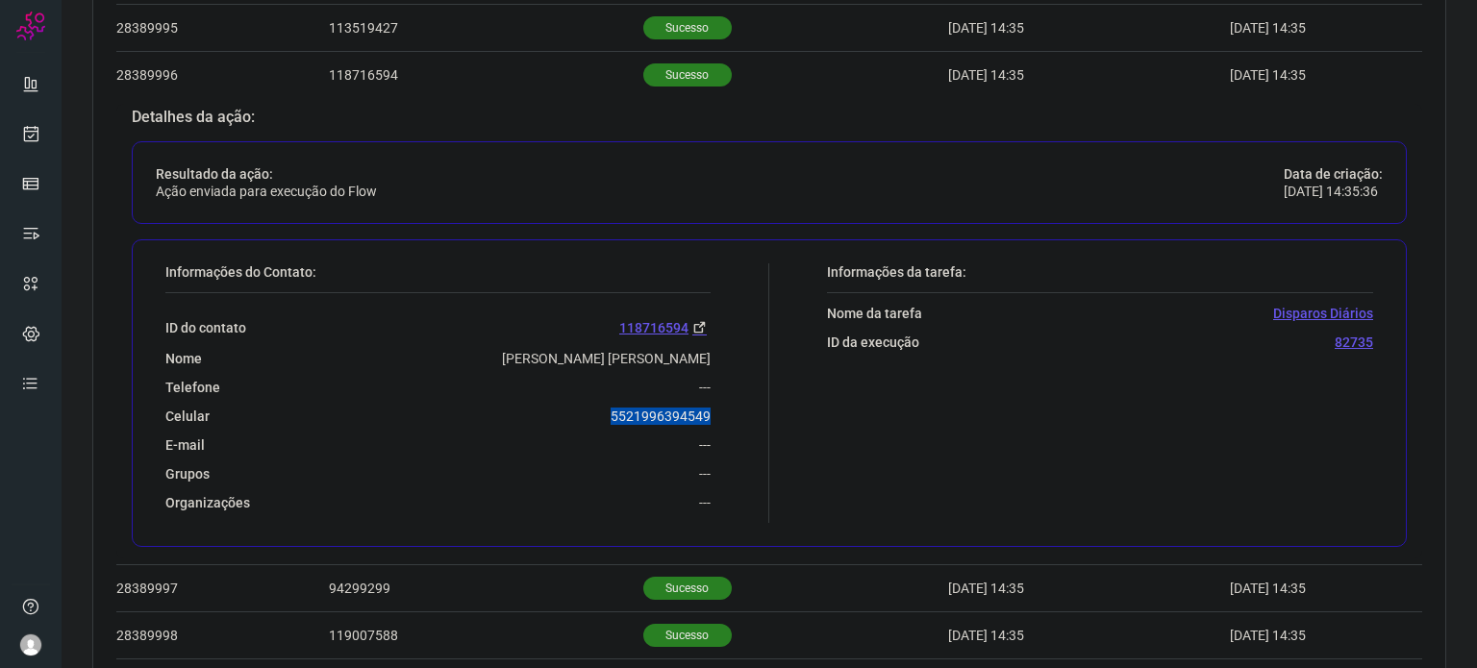
drag, startPoint x: 605, startPoint y: 415, endPoint x: 704, endPoint y: 413, distance: 99.1
click at [704, 413] on div "Informações do Contato: ID do contato 118716594 Nome Alice Da Rocha Silva Telef…" at bounding box center [463, 393] width 614 height 260
copy p "5521996394549"
click at [29, 129] on icon at bounding box center [31, 133] width 20 height 19
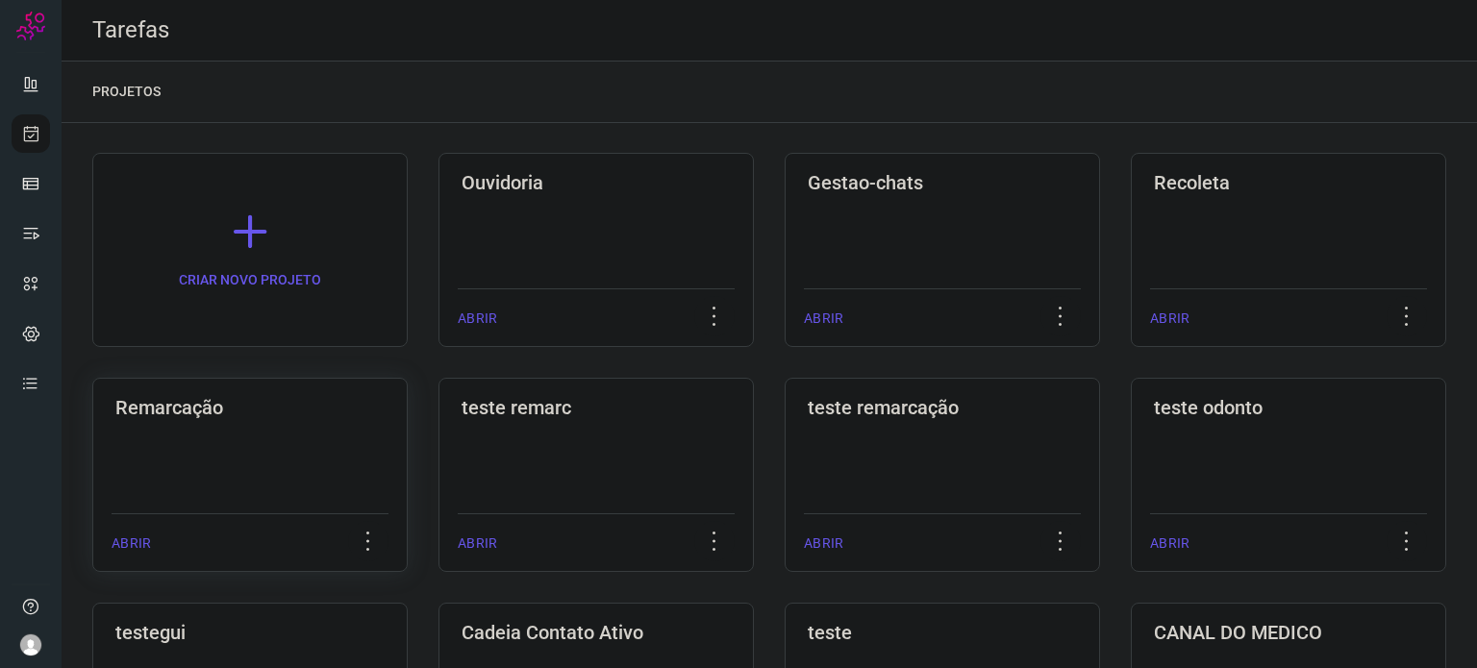
click at [439, 430] on div "Remarcação ABRIR" at bounding box center [596, 475] width 315 height 194
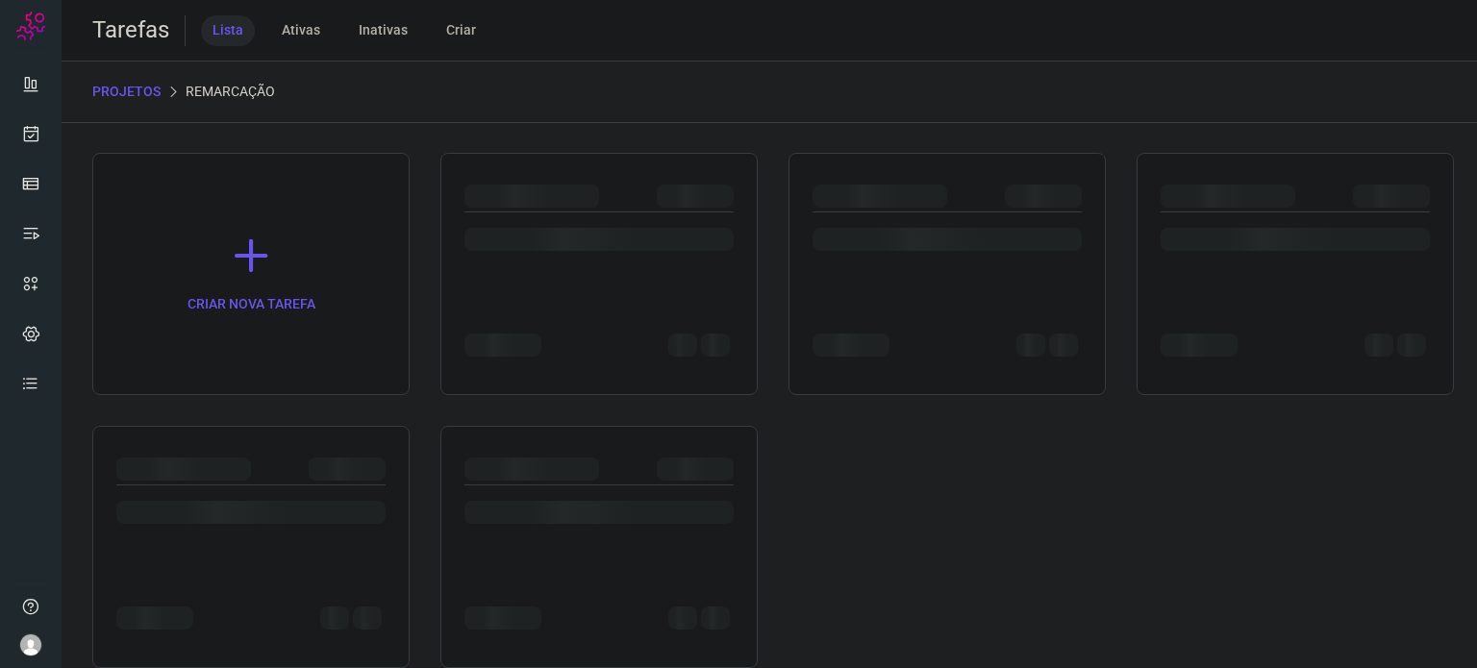
click at [231, 430] on div at bounding box center [250, 547] width 317 height 242
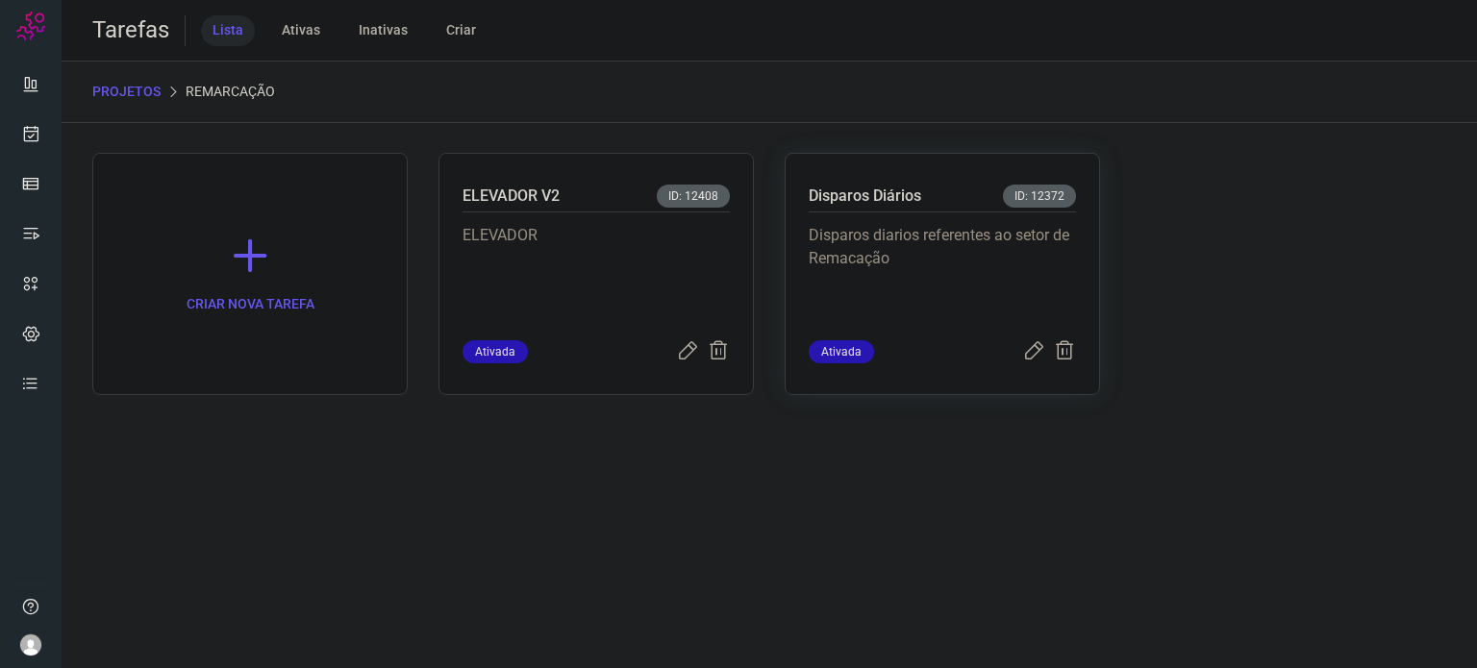
click at [1066, 235] on p "Disparos diarios referentes ao setor de Remacação" at bounding box center [942, 272] width 267 height 96
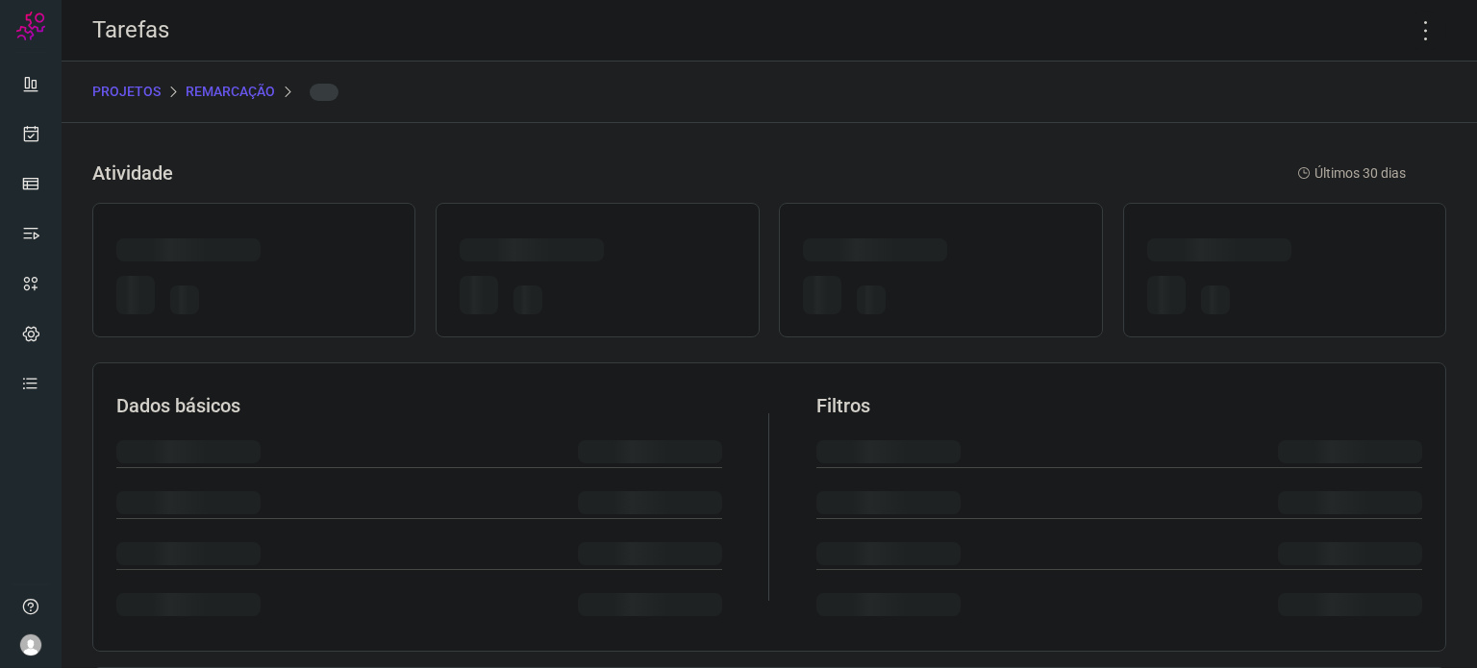
click at [1066, 235] on div at bounding box center [940, 270] width 323 height 135
click at [1410, 30] on icon at bounding box center [1426, 31] width 40 height 40
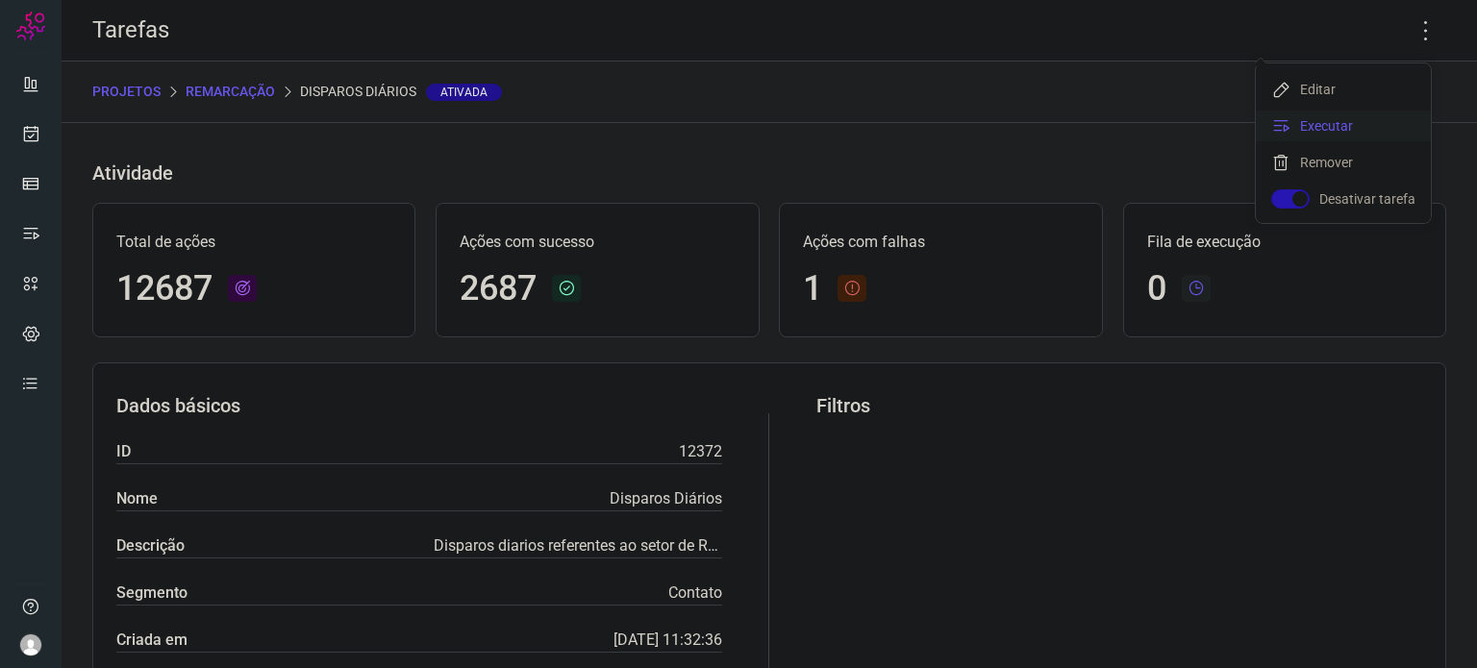
click at [1341, 119] on li "Executar" at bounding box center [1343, 126] width 175 height 31
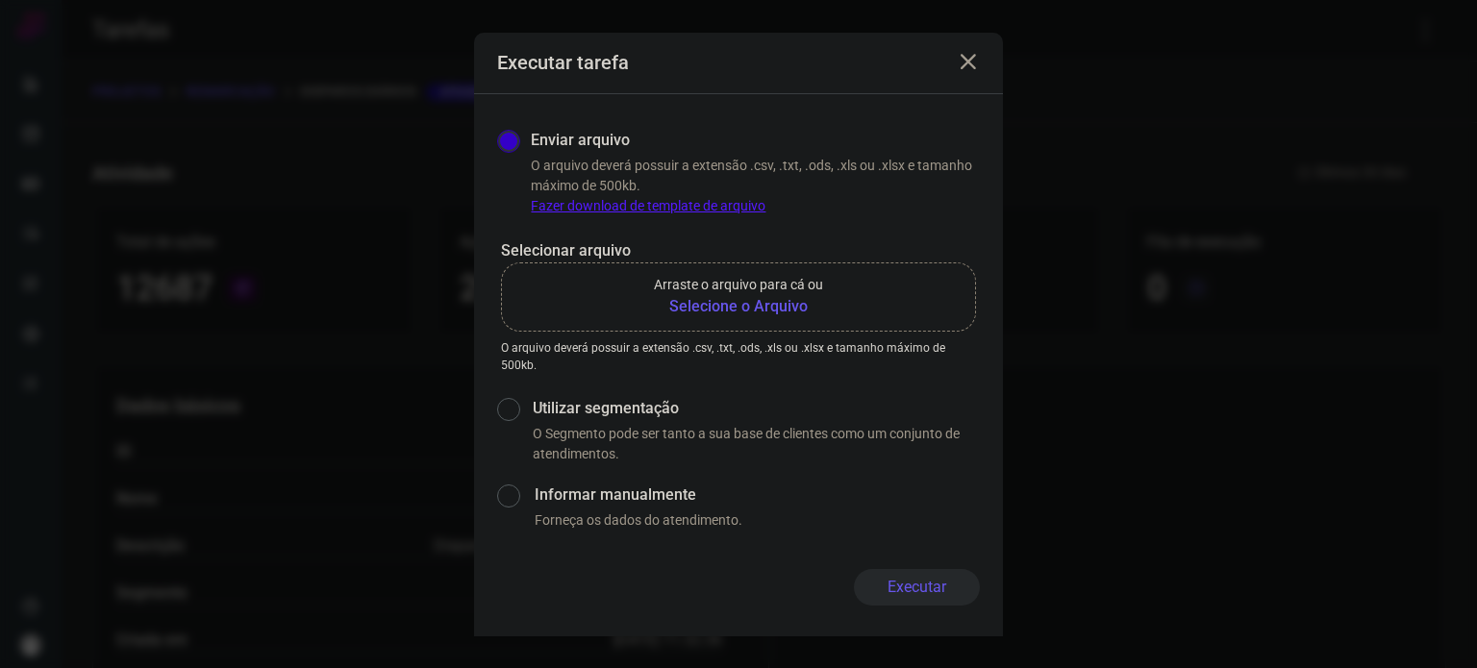
click at [727, 309] on b "Selecione o Arquivo" at bounding box center [738, 306] width 169 height 23
click at [0, 0] on input "Arraste o arquivo para cá ou Selecione o Arquivo" at bounding box center [0, 0] width 0 height 0
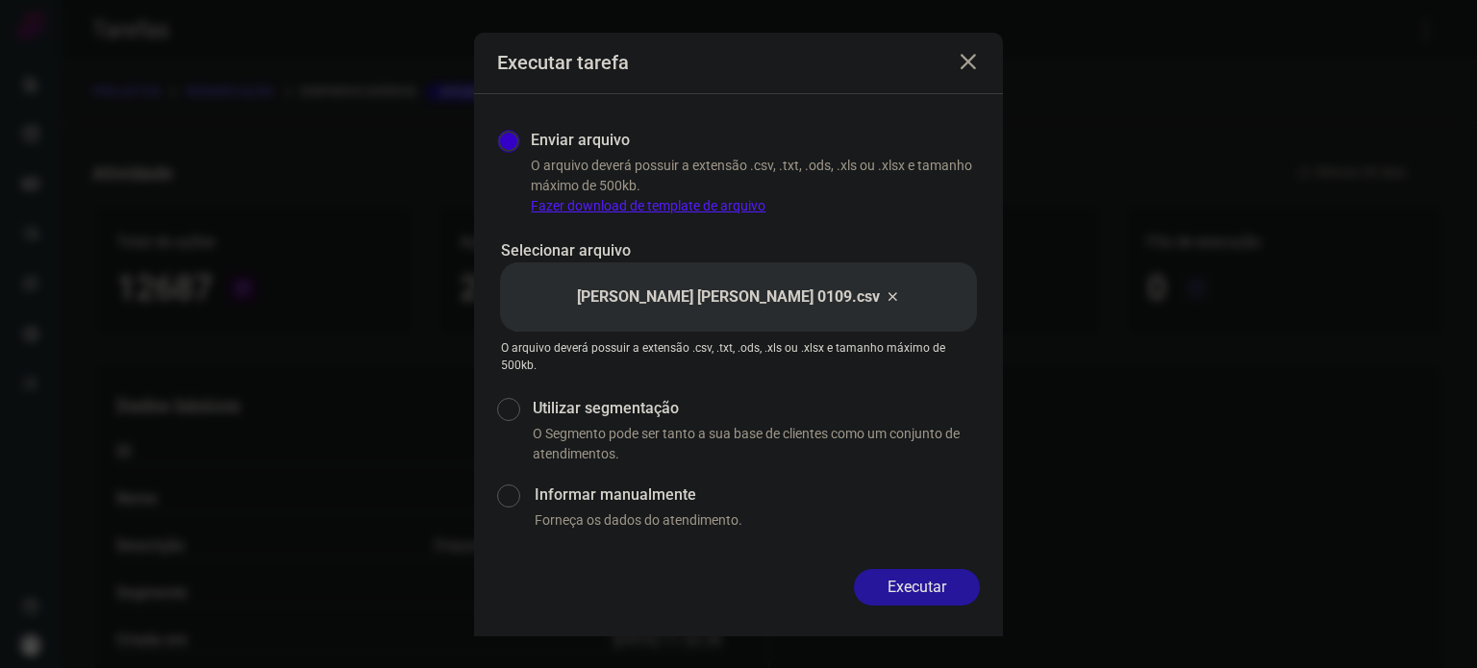
click at [953, 572] on button "Executar" at bounding box center [917, 587] width 126 height 37
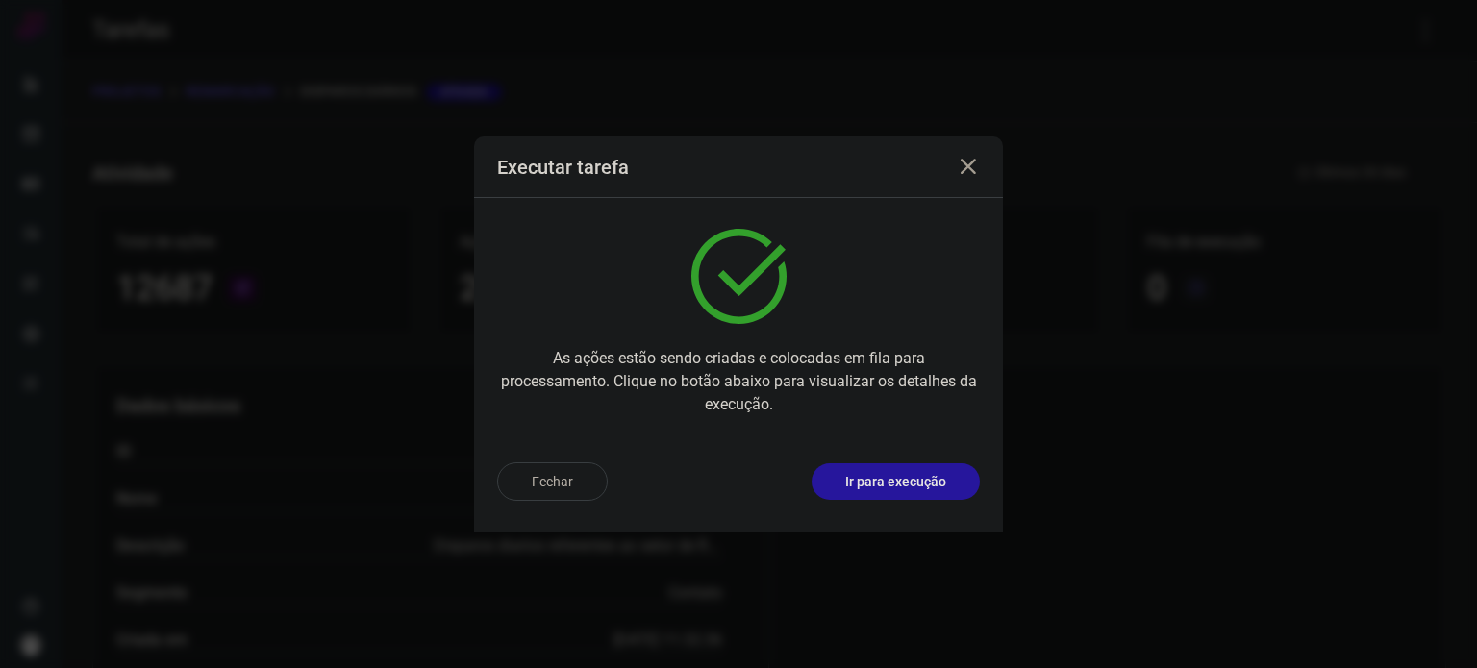
click at [916, 476] on p "Ir para execução" at bounding box center [895, 482] width 101 height 20
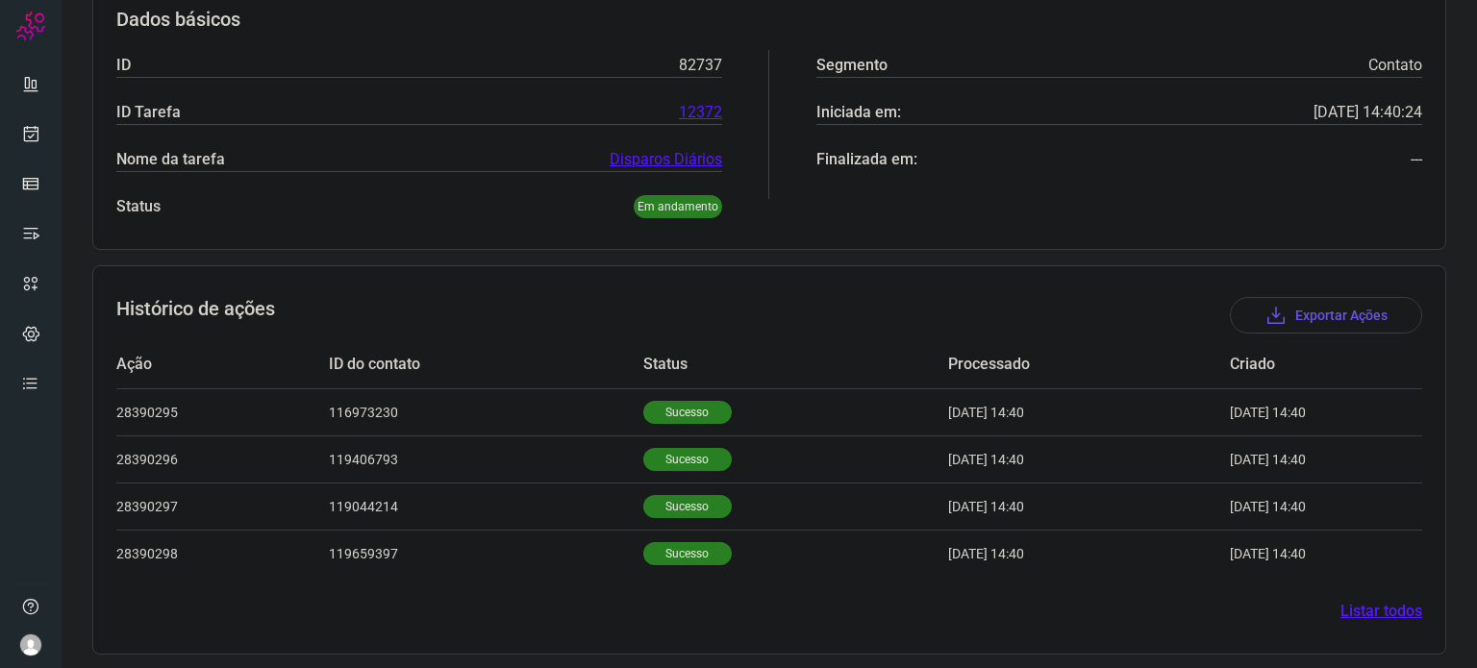
scroll to position [312, 0]
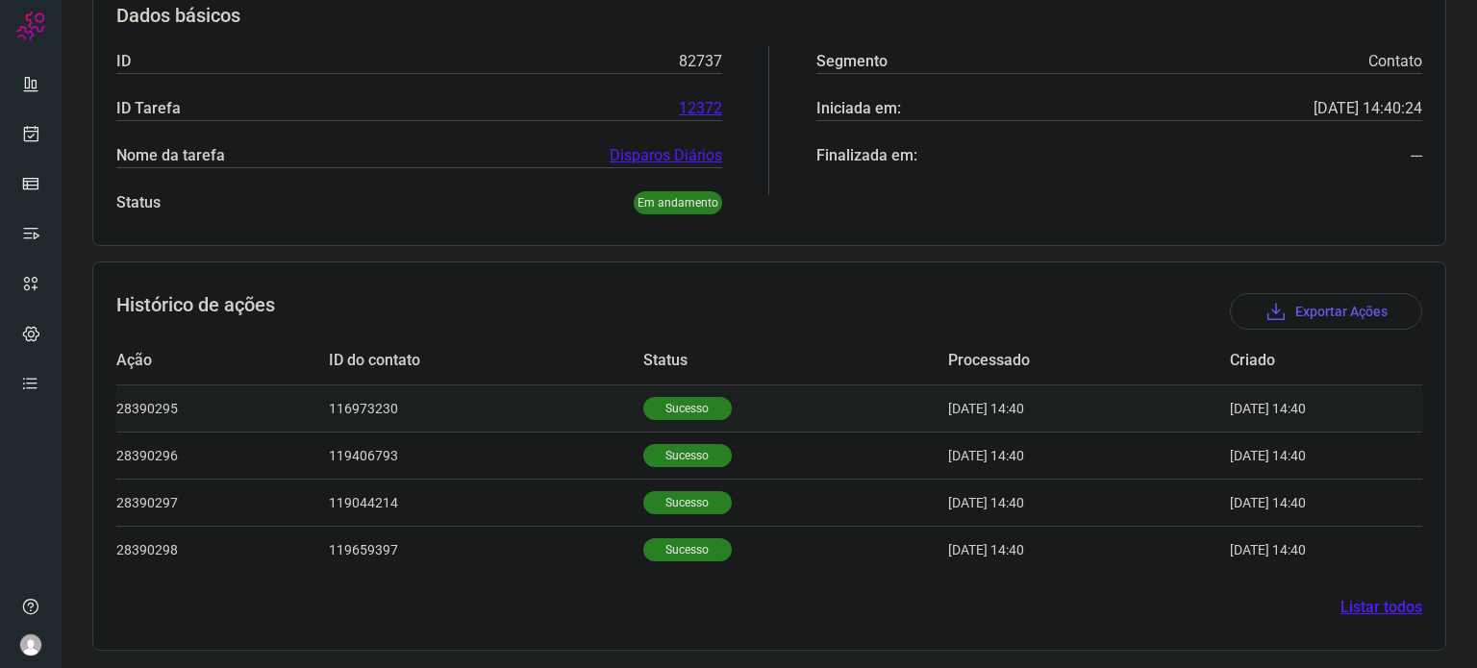
click at [665, 400] on p "Sucesso" at bounding box center [687, 408] width 88 height 23
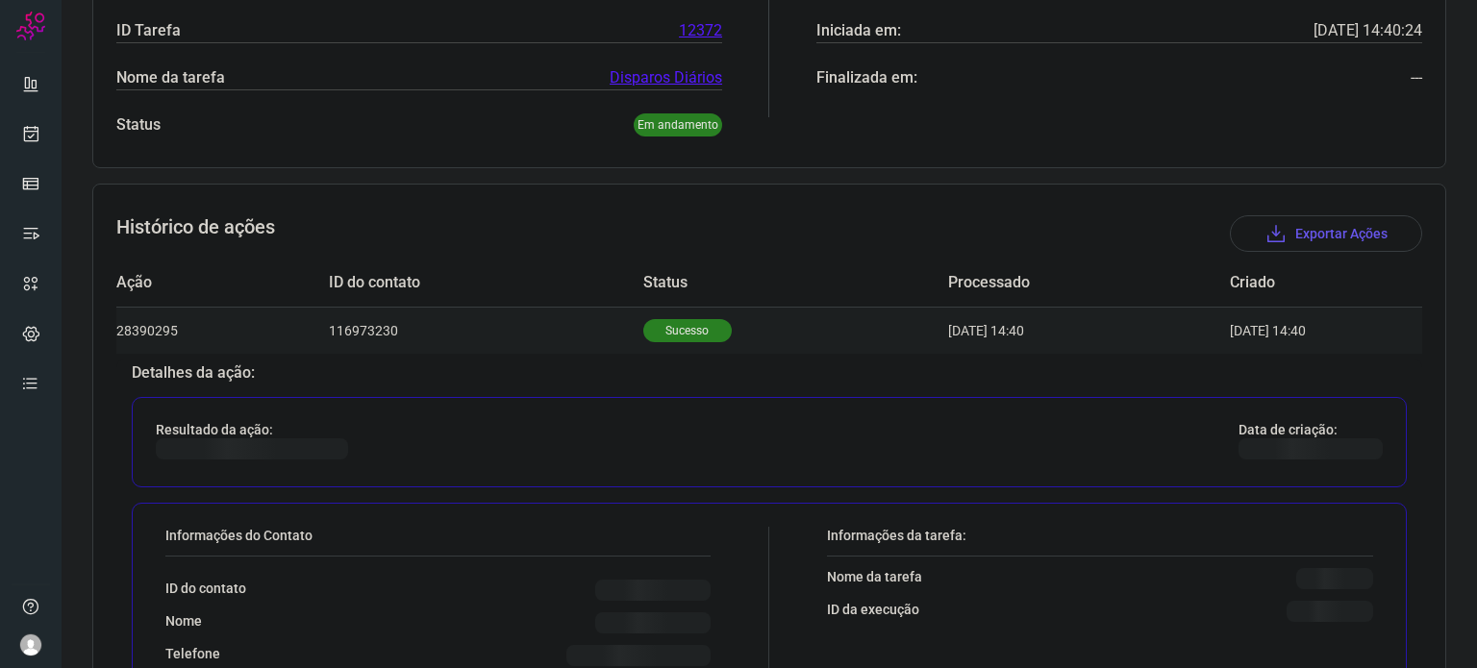
scroll to position [600, 0]
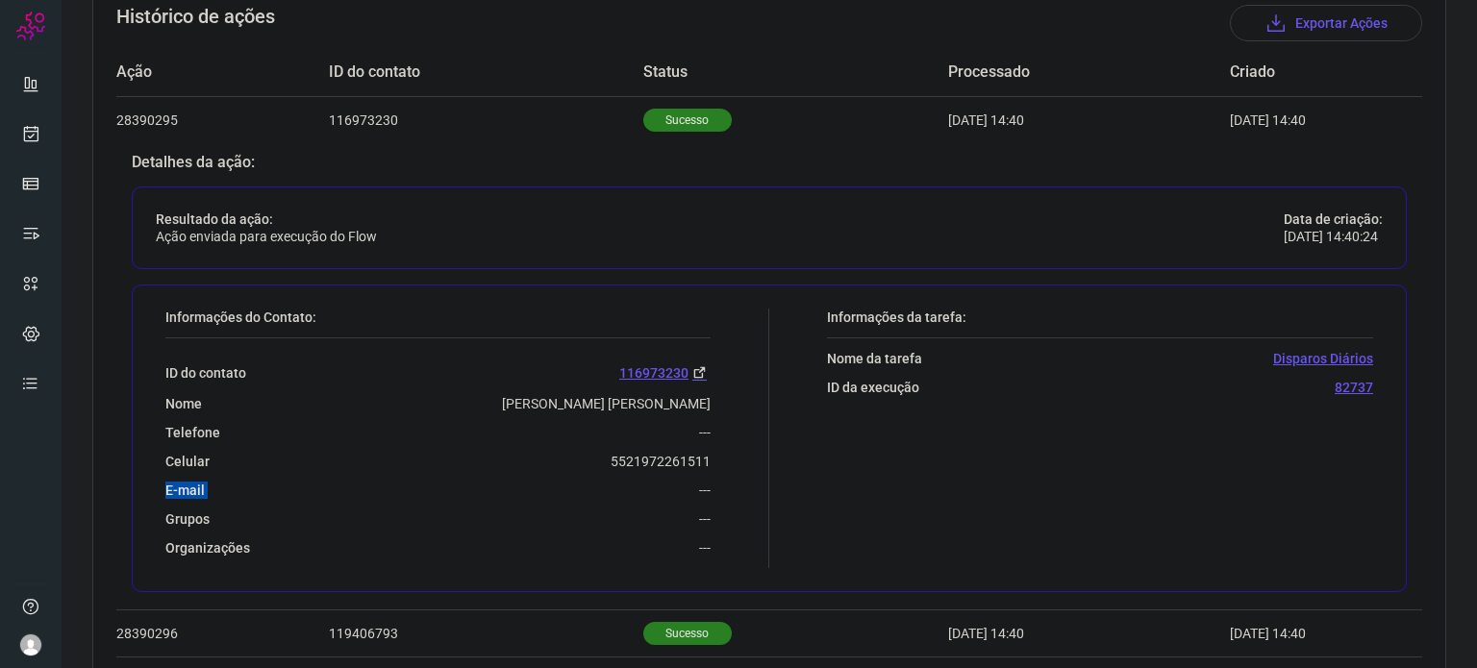
drag, startPoint x: 589, startPoint y: 468, endPoint x: 652, endPoint y: 453, distance: 65.3
click at [696, 447] on div "ID do contato 116973230 Nome Lara Tiburcio Freire Telefone --- Celular 55219722…" at bounding box center [437, 447] width 545 height 218
click at [589, 458] on div "Celular 5521972261511" at bounding box center [437, 461] width 545 height 17
drag, startPoint x: 626, startPoint y: 459, endPoint x: 675, endPoint y: 453, distance: 49.4
click at [675, 453] on p "5521972261511" at bounding box center [661, 461] width 100 height 17
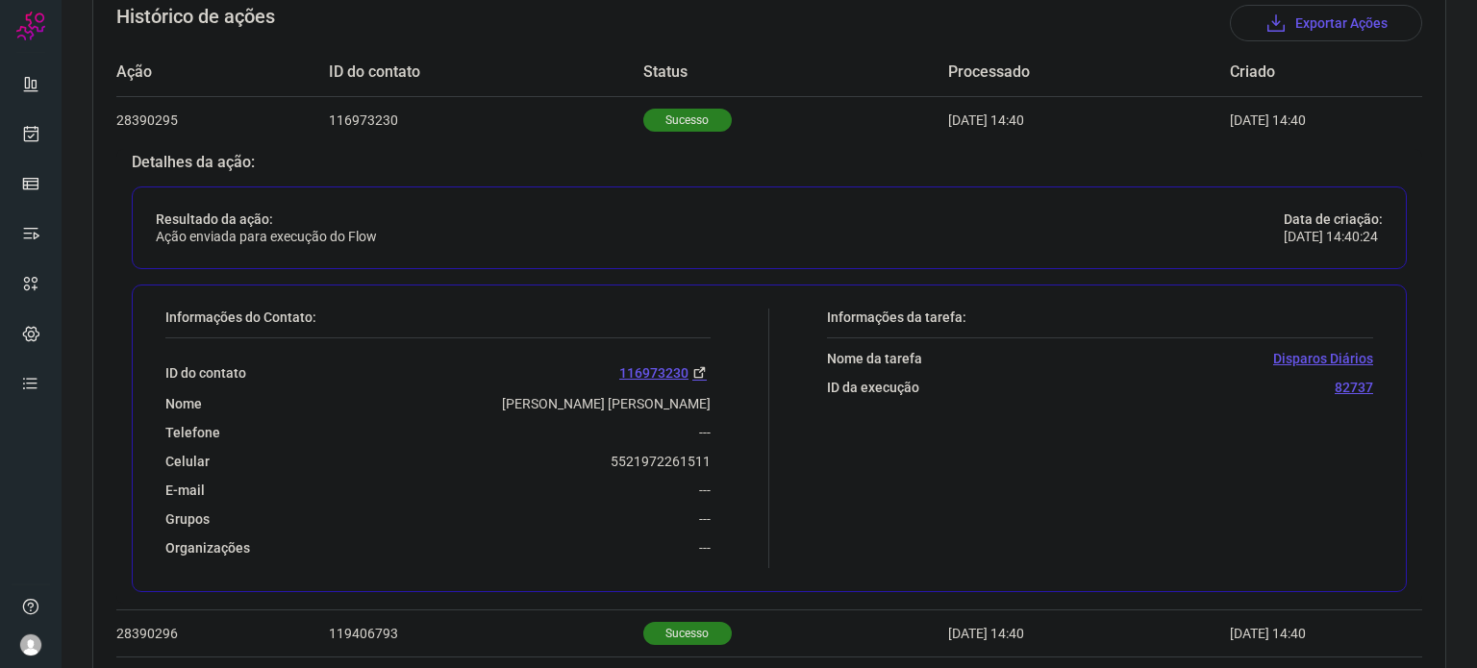
drag, startPoint x: 556, startPoint y: 461, endPoint x: 566, endPoint y: 464, distance: 11.3
click at [556, 461] on div "Celular 5521972261511" at bounding box center [437, 461] width 545 height 17
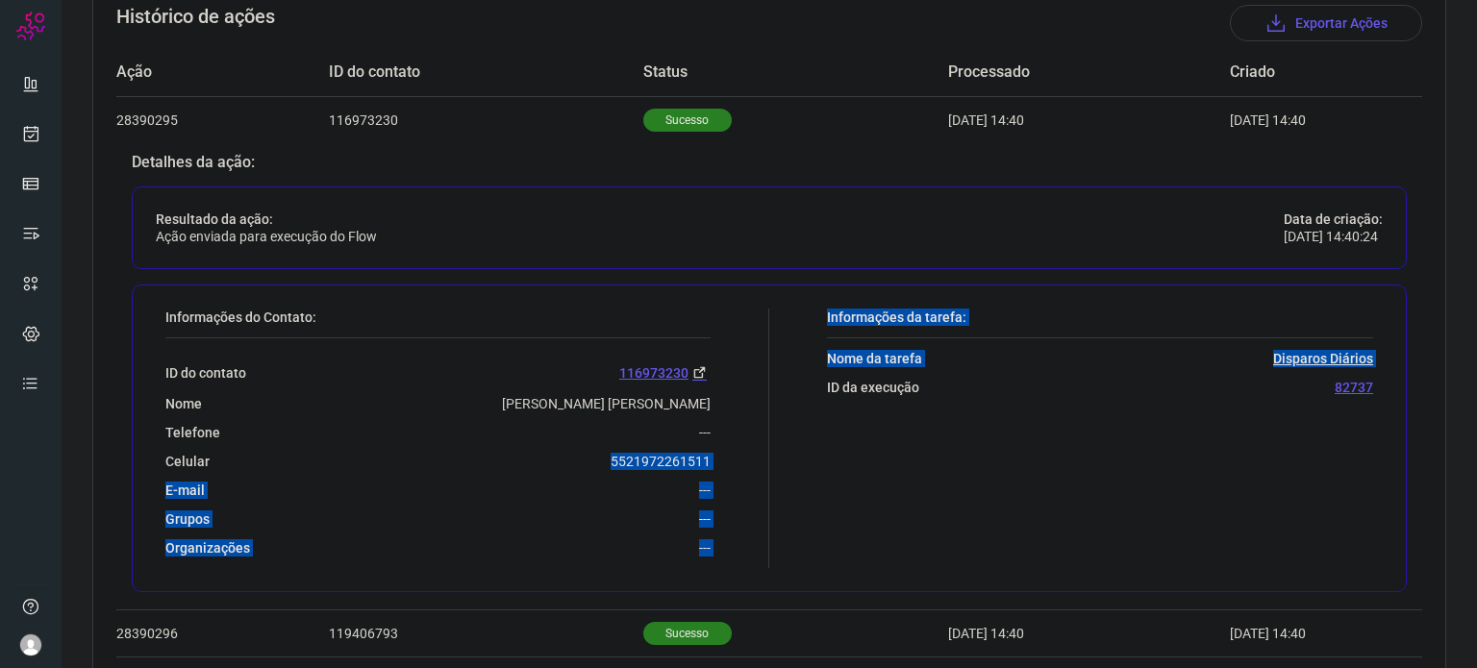
drag, startPoint x: 603, startPoint y: 461, endPoint x: 758, endPoint y: 449, distance: 155.3
click at [763, 449] on div "Informações do Contato: ID do contato 116973230 Nome Lara Tiburcio Freire Telef…" at bounding box center [769, 439] width 1275 height 308
copy div "5521972261511 E-mail --- Grupos --- Organizações --- Informações da tarefa: Nom…"
click at [596, 465] on div "Celular 5521972261511" at bounding box center [437, 461] width 545 height 17
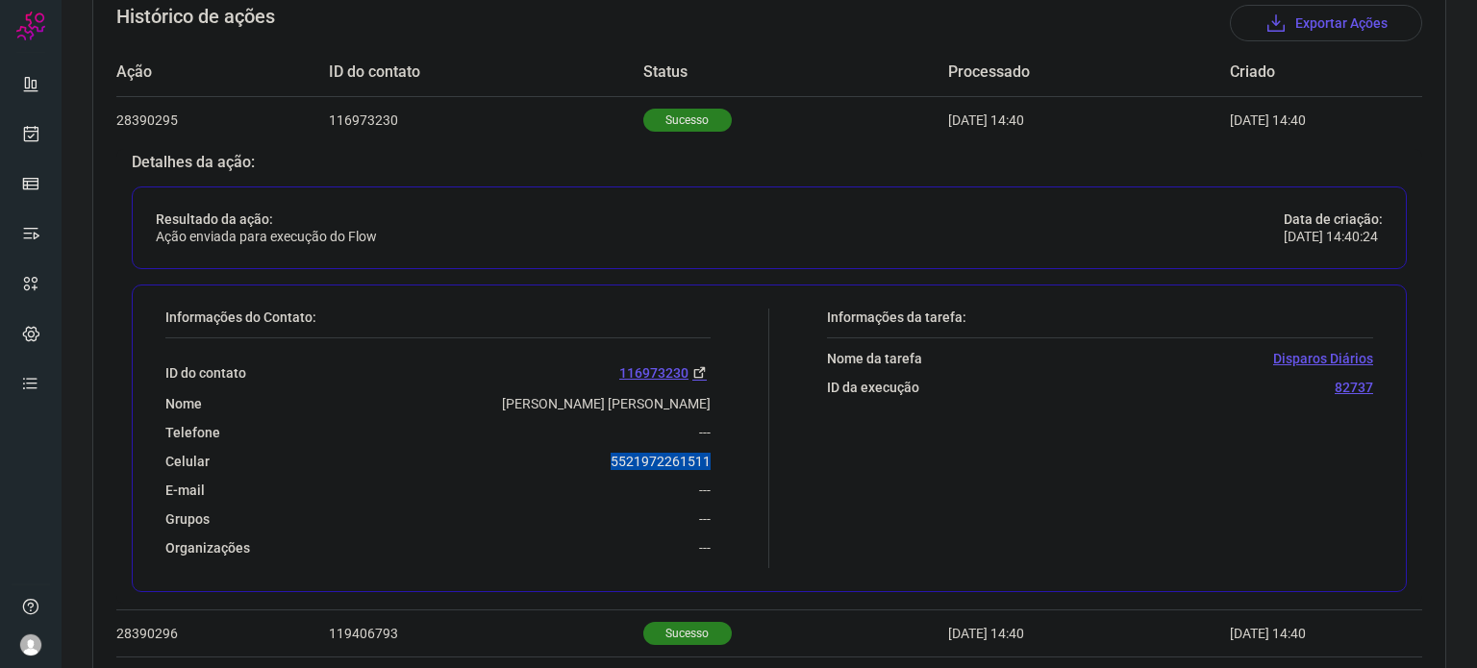
drag, startPoint x: 596, startPoint y: 455, endPoint x: 704, endPoint y: 462, distance: 107.9
click at [705, 463] on div "Informações do Contato: ID do contato 116973230 Nome Lara Tiburcio Freire Telef…" at bounding box center [463, 439] width 614 height 260
copy p "5521972261511"
click at [28, 138] on icon at bounding box center [31, 133] width 20 height 19
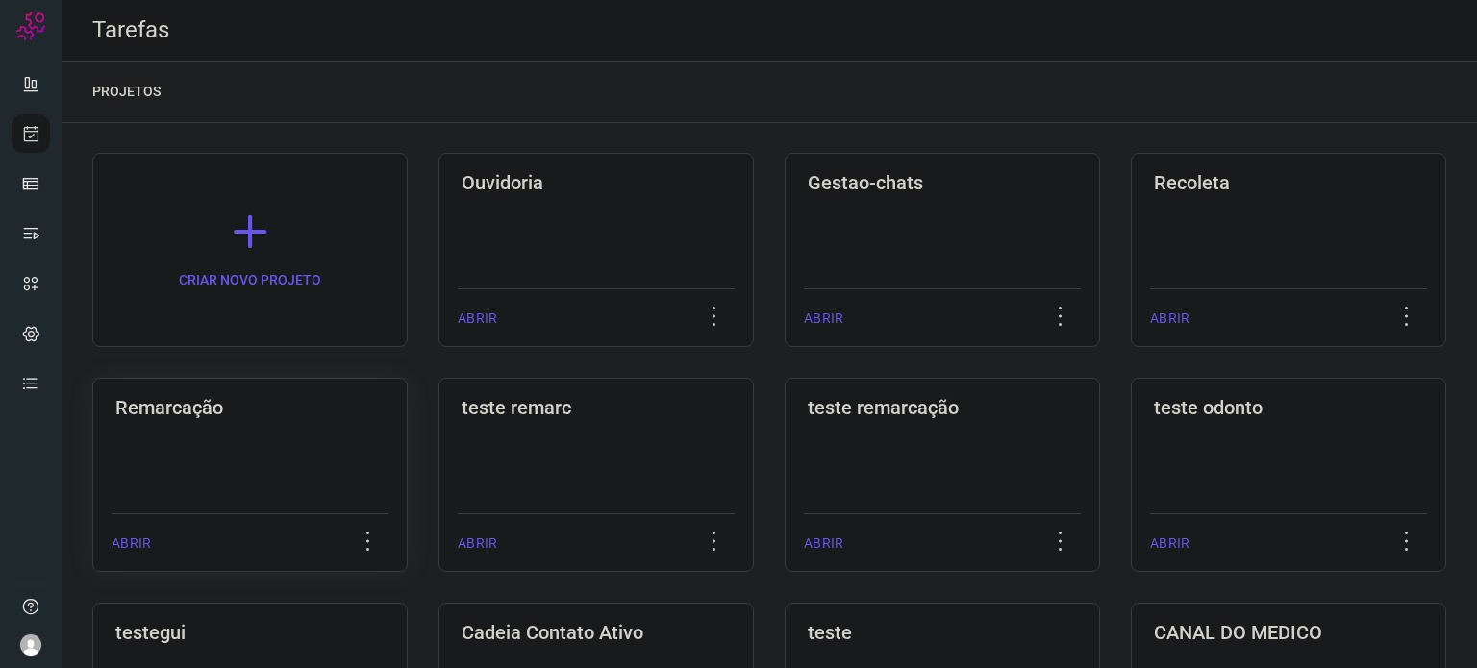
click at [439, 466] on div "Remarcação ABRIR" at bounding box center [596, 475] width 315 height 194
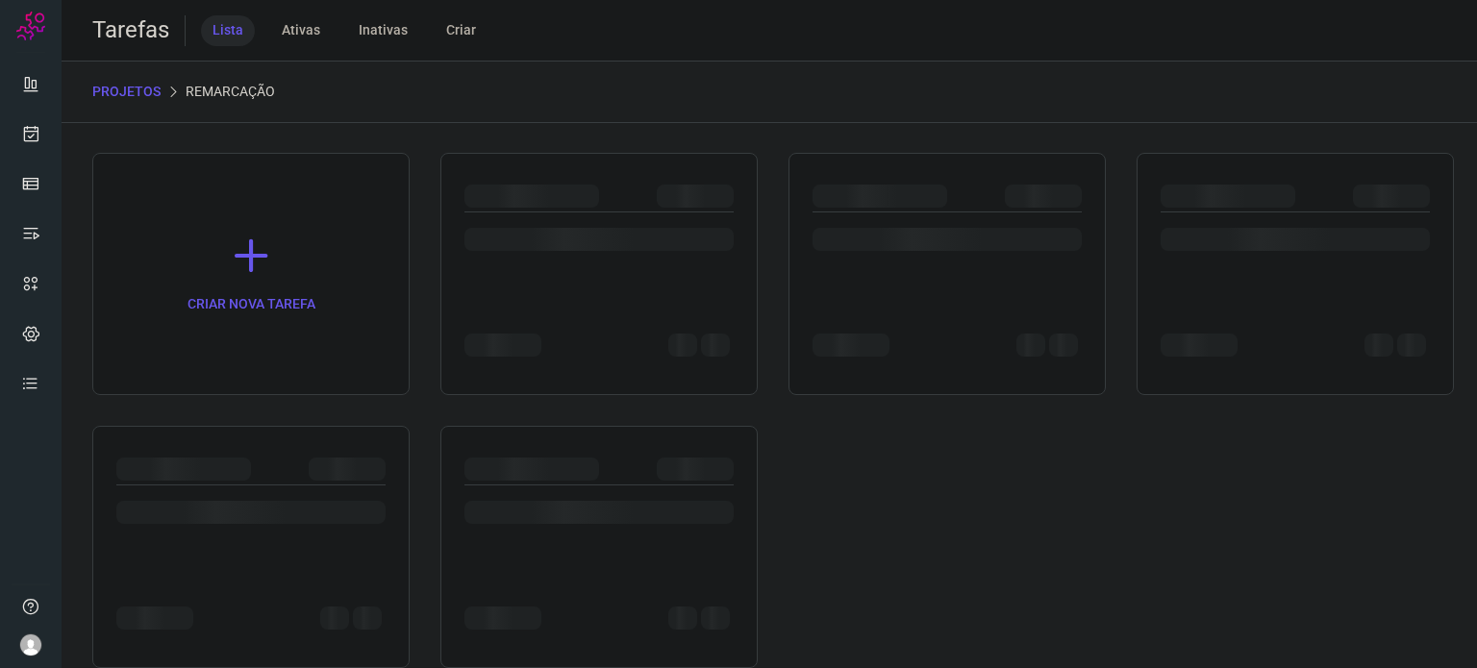
click at [315, 465] on div at bounding box center [347, 469] width 77 height 23
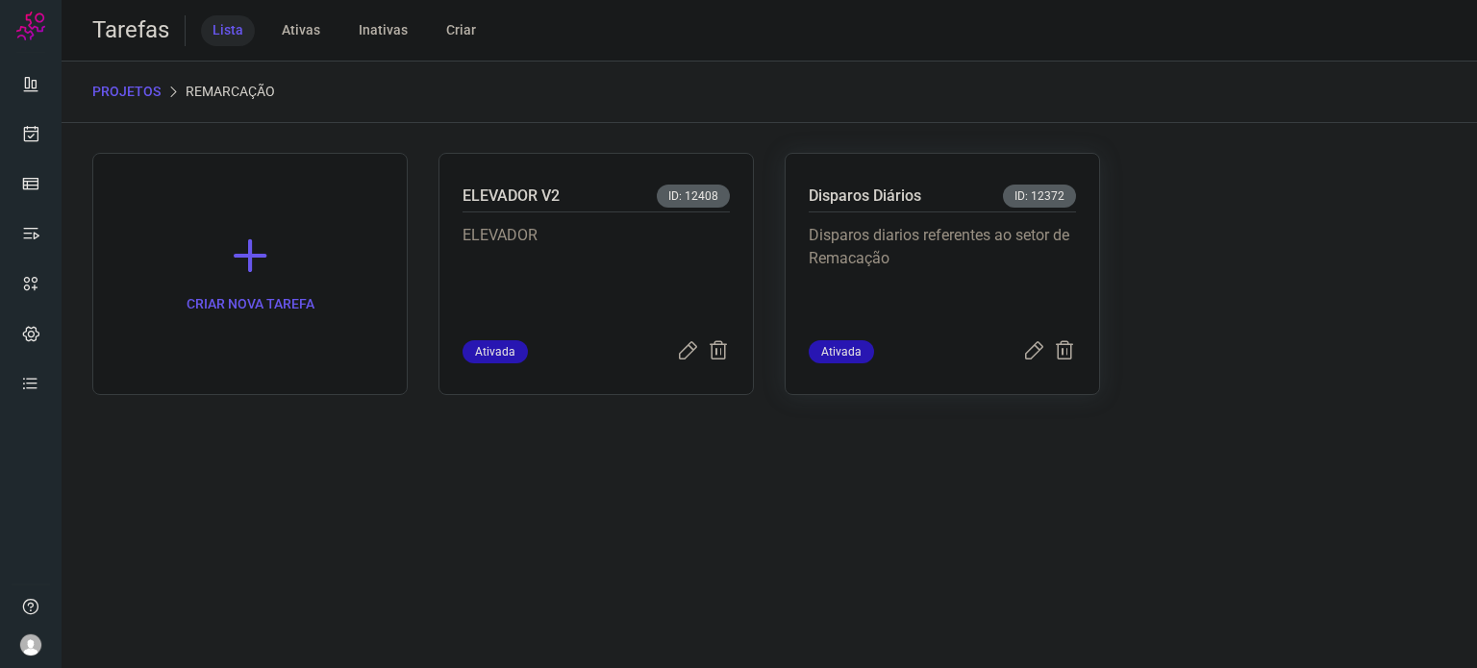
click at [901, 264] on p "Disparos diarios referentes ao setor de Remacação" at bounding box center [942, 272] width 267 height 96
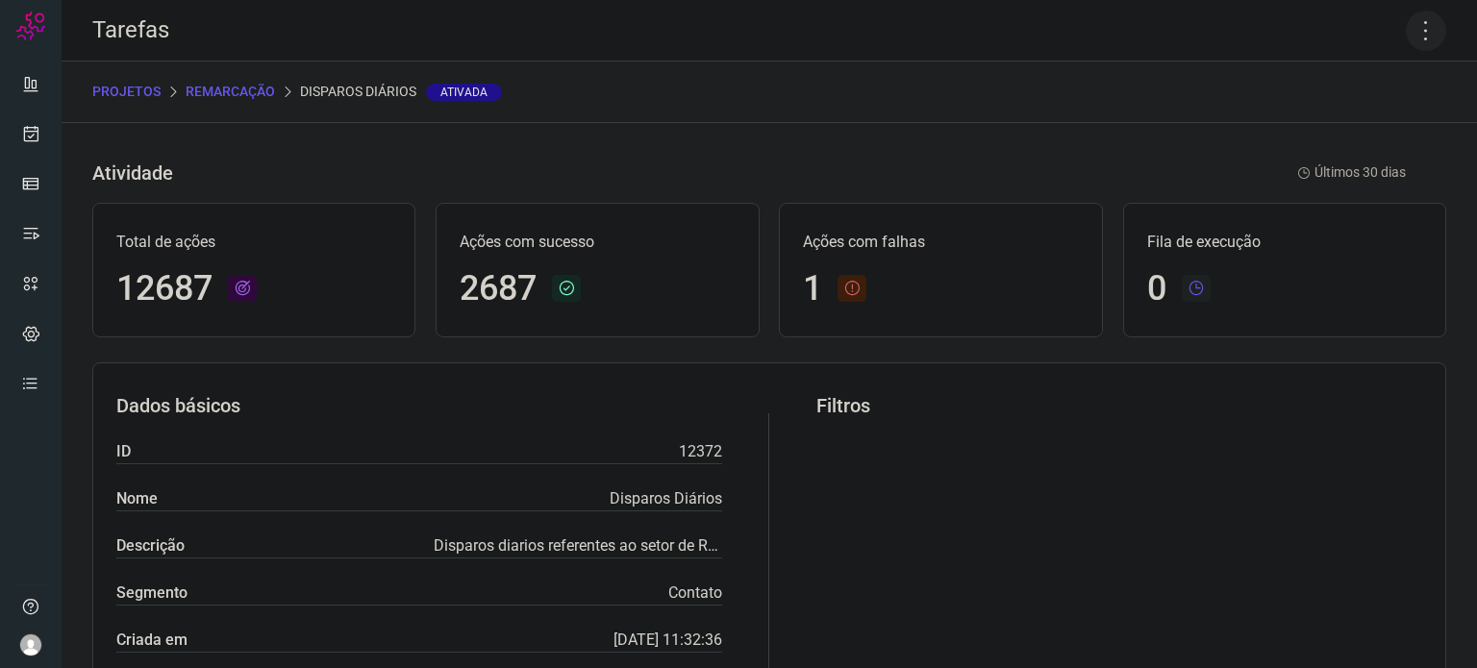
click at [1412, 31] on icon at bounding box center [1426, 31] width 40 height 40
click at [1312, 130] on li "Executar" at bounding box center [1343, 126] width 175 height 31
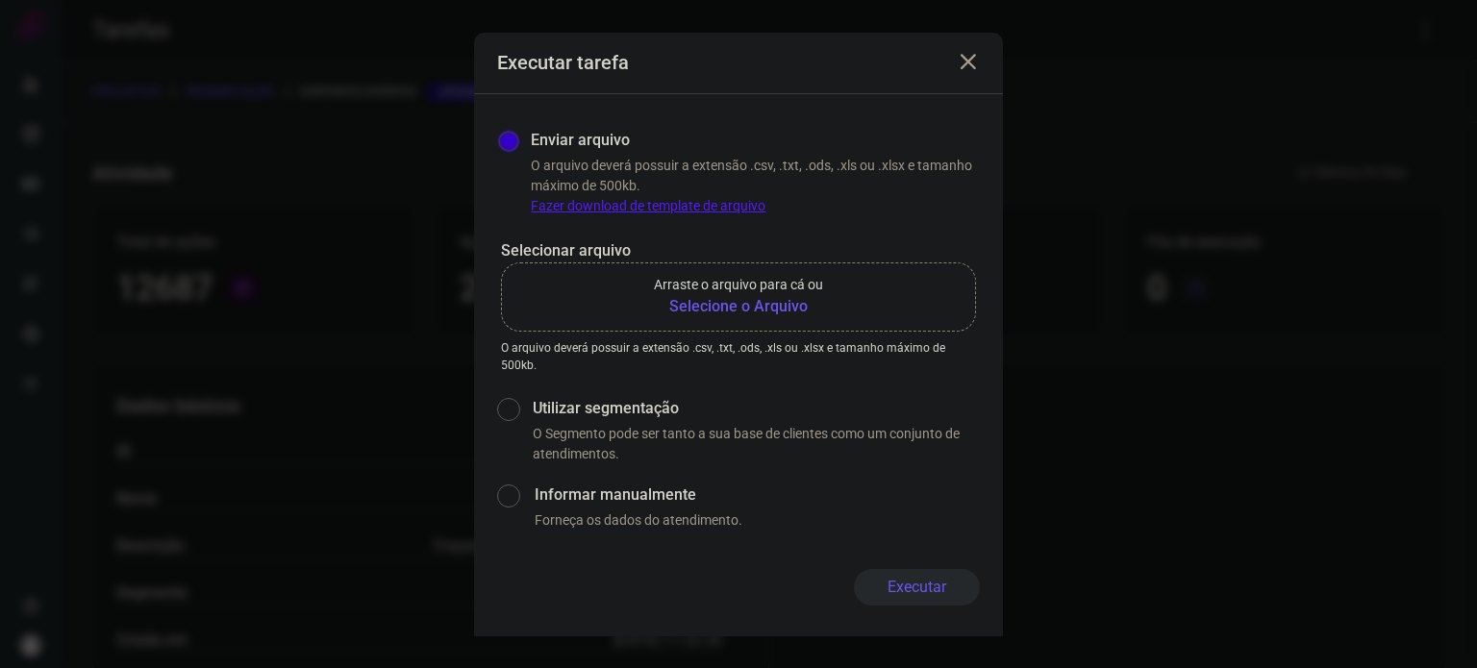
click at [740, 310] on b "Selecione o Arquivo" at bounding box center [738, 306] width 169 height 23
click at [0, 0] on input "Arraste o arquivo para cá ou Selecione o Arquivo" at bounding box center [0, 0] width 0 height 0
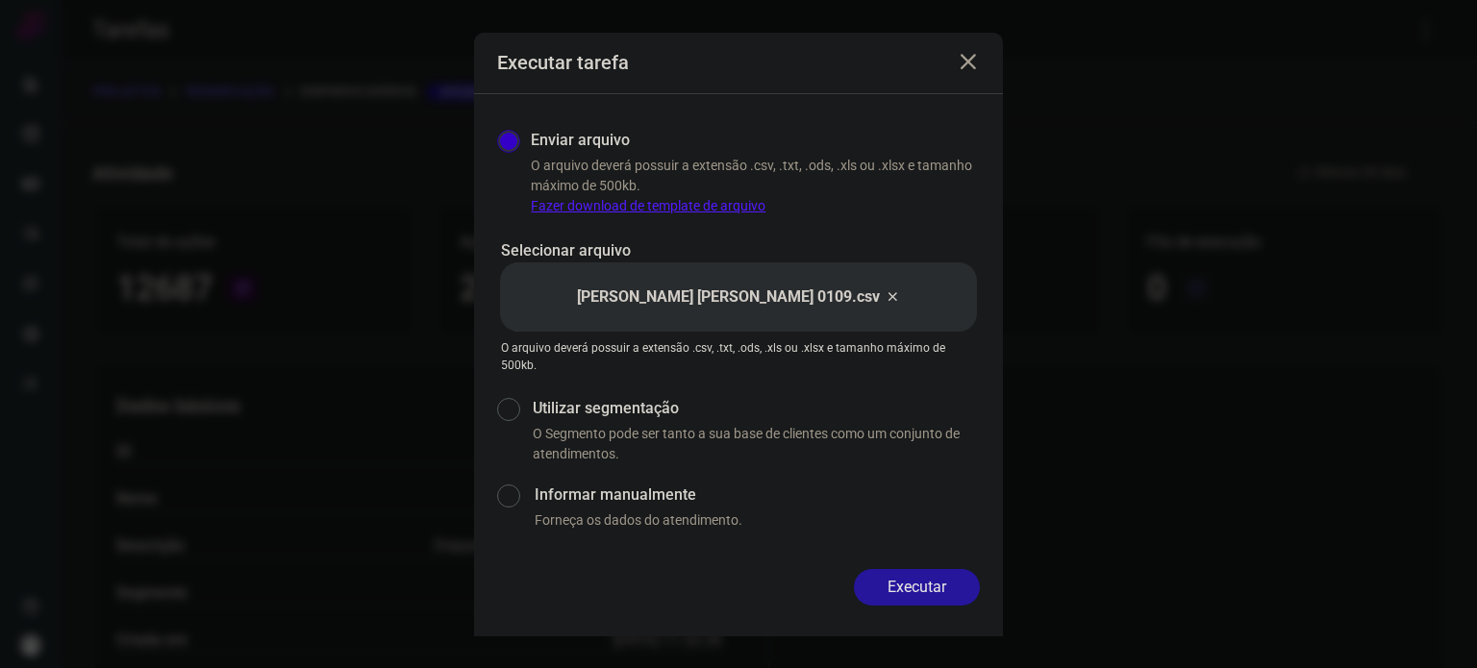
click at [928, 575] on button "Executar" at bounding box center [917, 587] width 126 height 37
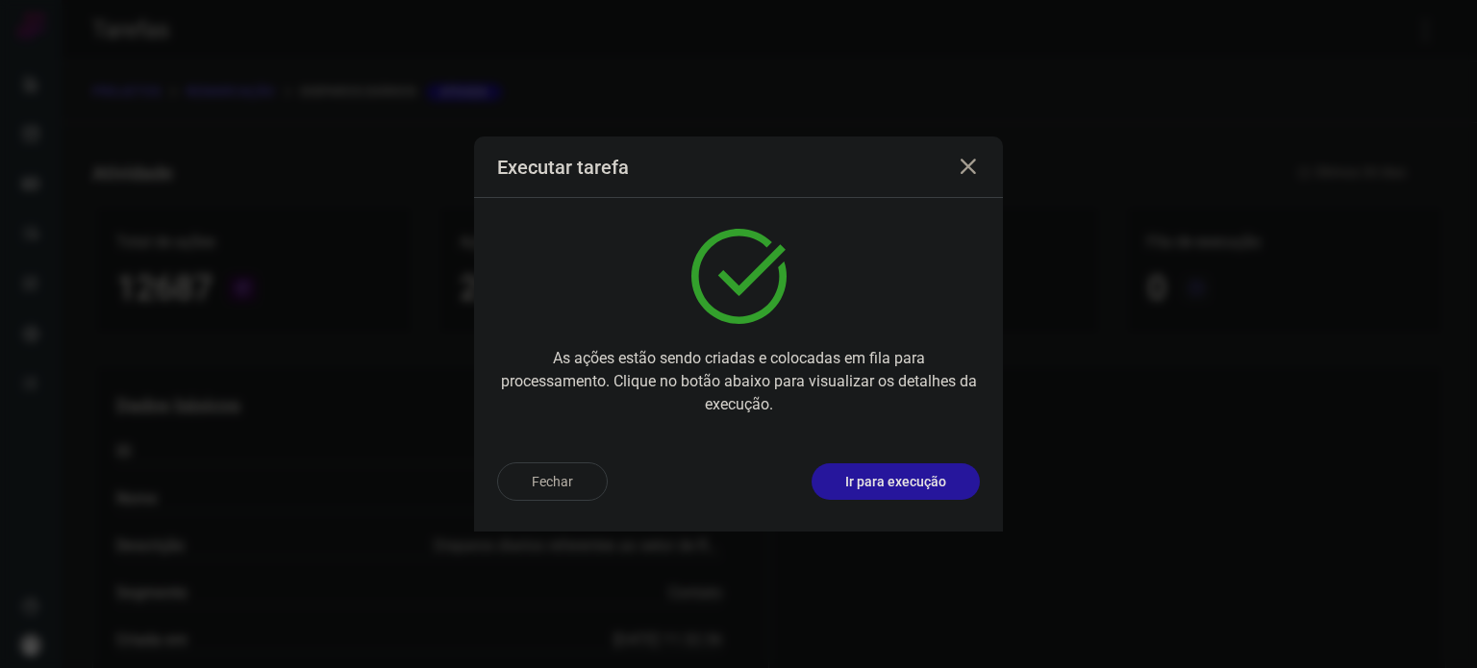
click at [869, 485] on p "Ir para execução" at bounding box center [895, 482] width 101 height 20
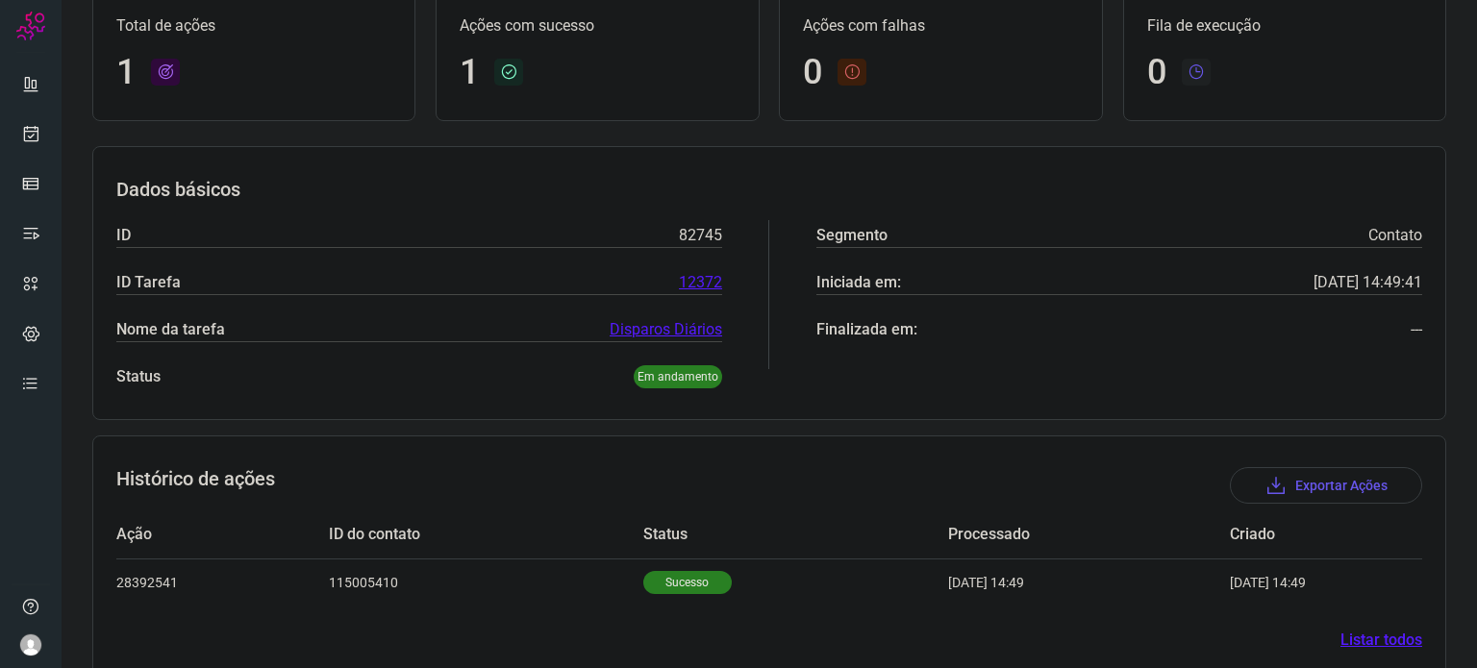
scroll to position [170, 0]
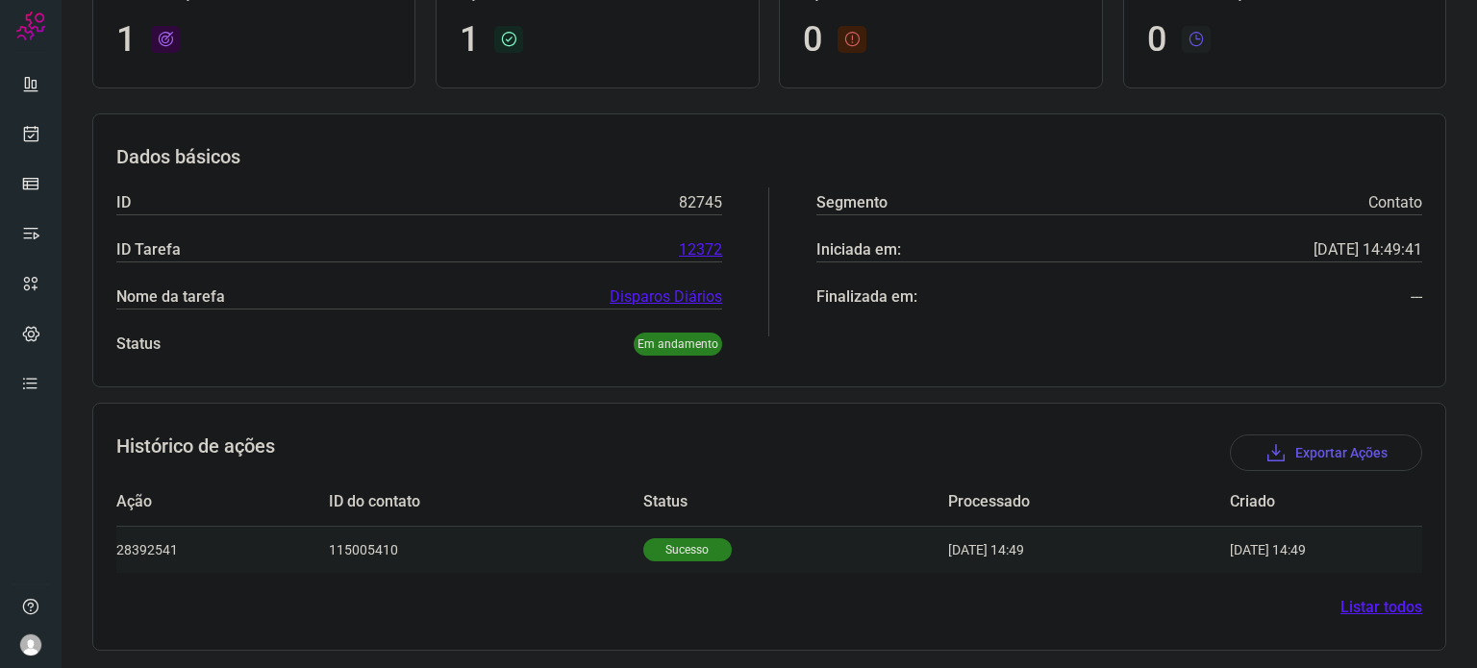
click at [683, 546] on p "Sucesso" at bounding box center [687, 550] width 88 height 23
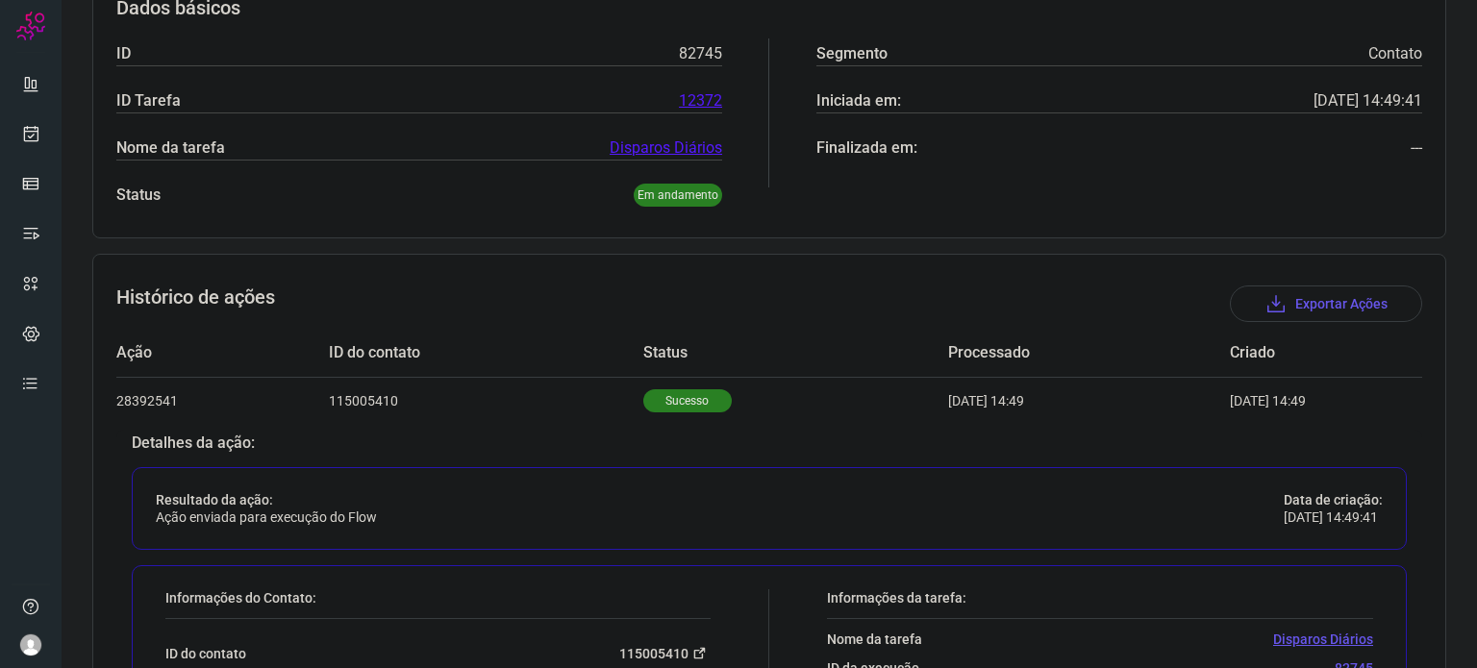
scroll to position [459, 0]
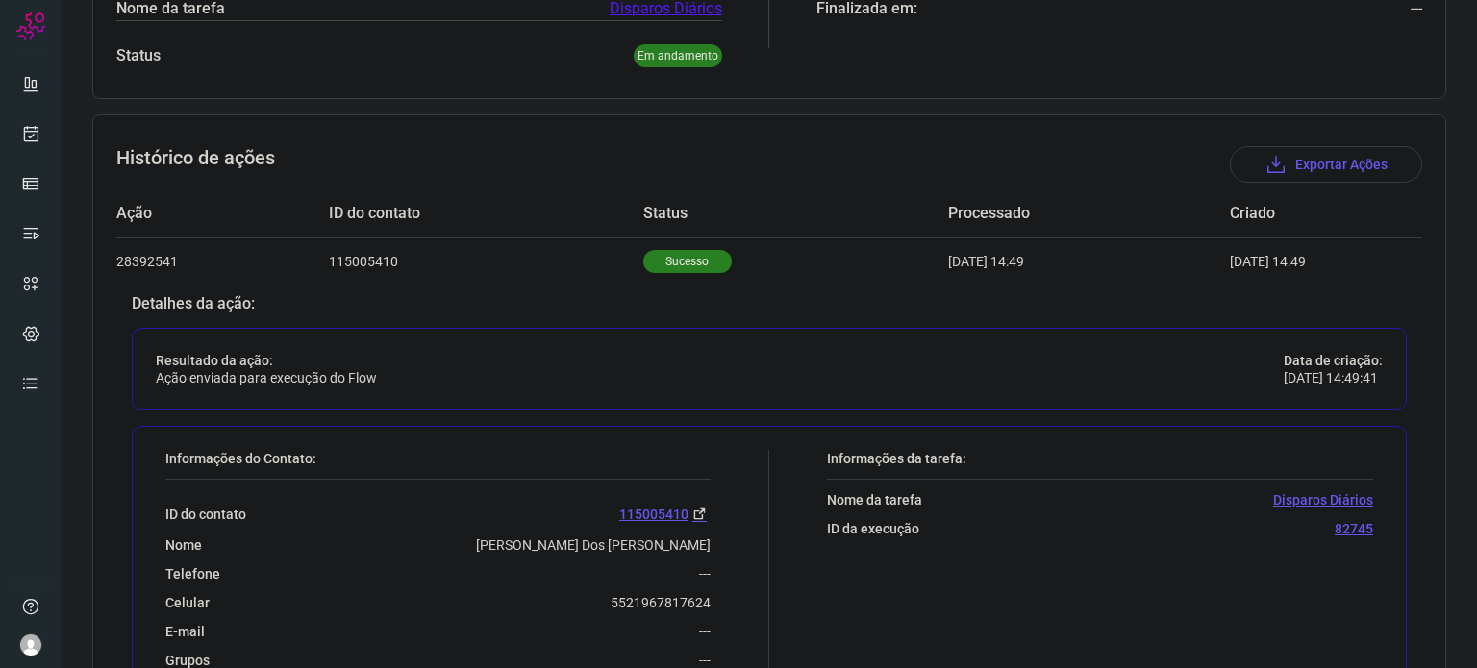
drag, startPoint x: 589, startPoint y: 618, endPoint x: 593, endPoint y: 591, distance: 27.4
click at [590, 611] on div "ID do contato 115005410 Nome Maria Ivone Dos Santos Costa Telefone --- Celular …" at bounding box center [437, 589] width 545 height 218
drag, startPoint x: 595, startPoint y: 590, endPoint x: 717, endPoint y: 596, distance: 122.3
click at [717, 596] on div "Informações do Contato: ID do contato 115005410 Nome Maria Ivone Dos Santos Cos…" at bounding box center [463, 580] width 614 height 260
copy p "5521967817624"
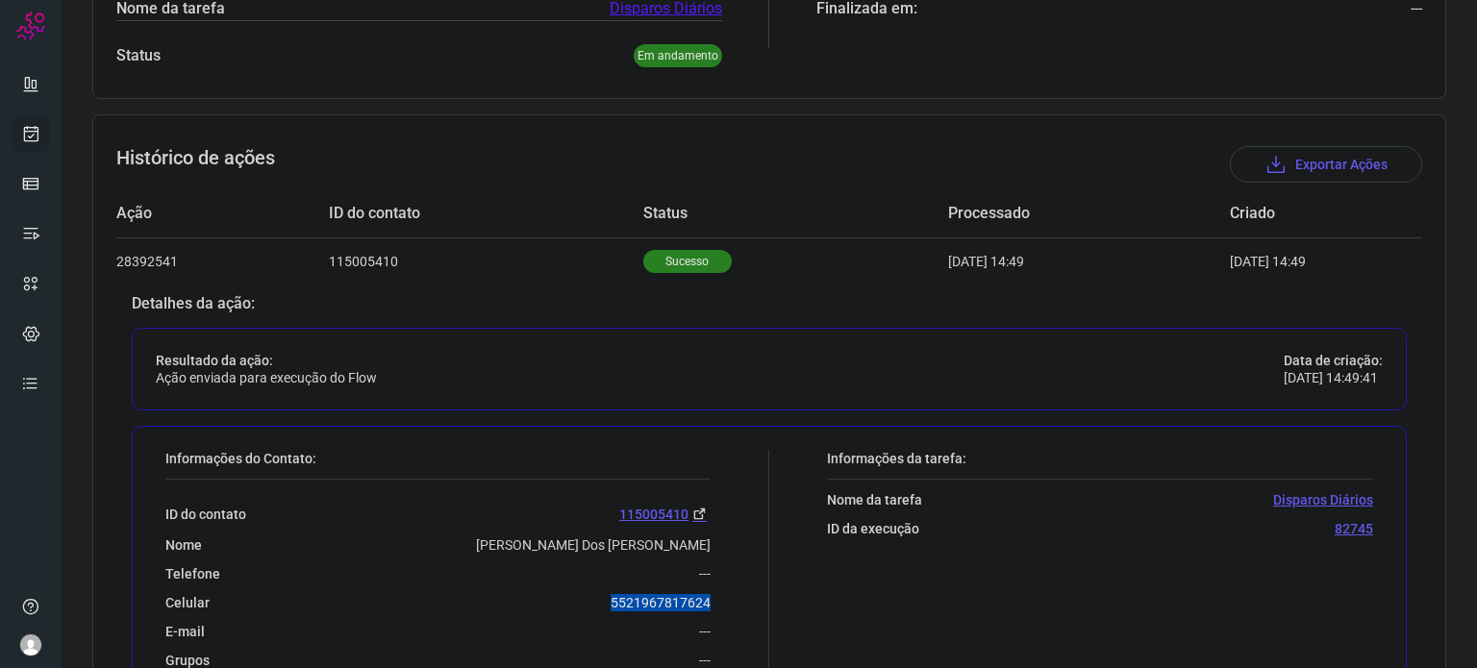
click at [41, 146] on link at bounding box center [31, 133] width 38 height 38
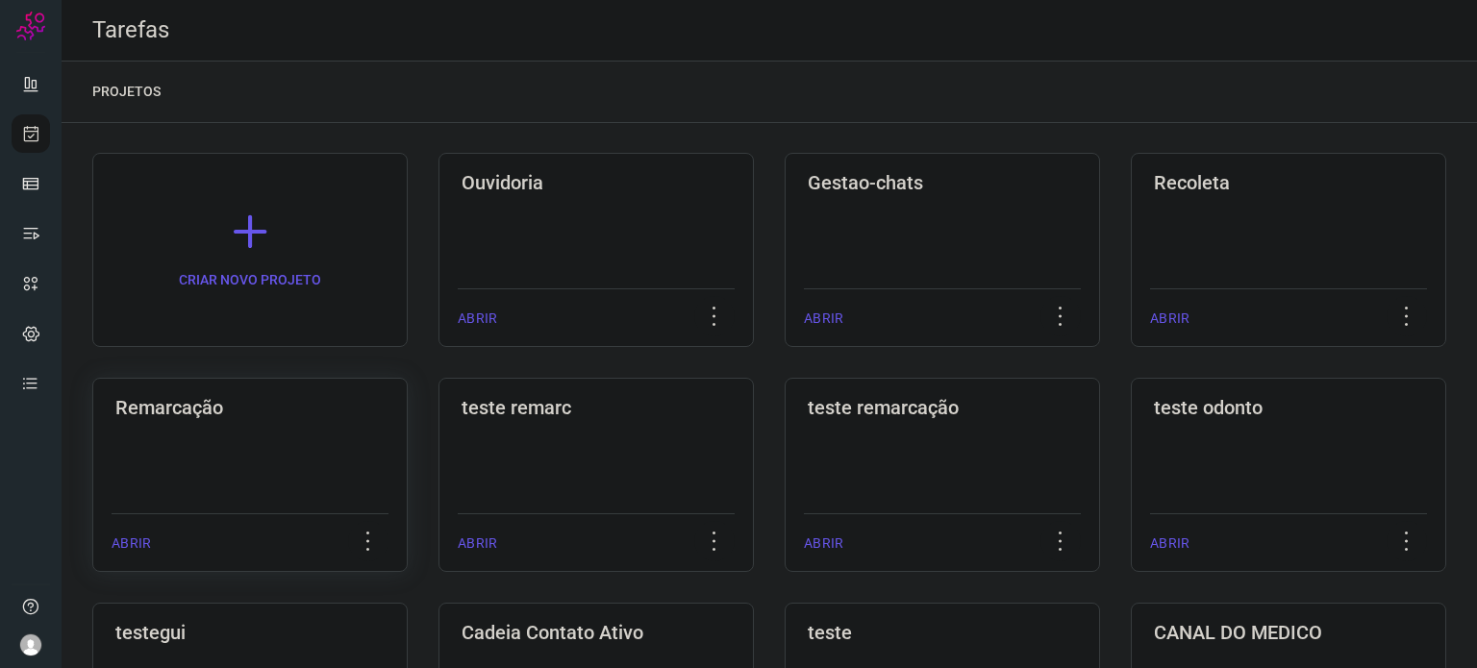
click at [439, 419] on div "Remarcação ABRIR" at bounding box center [596, 475] width 315 height 194
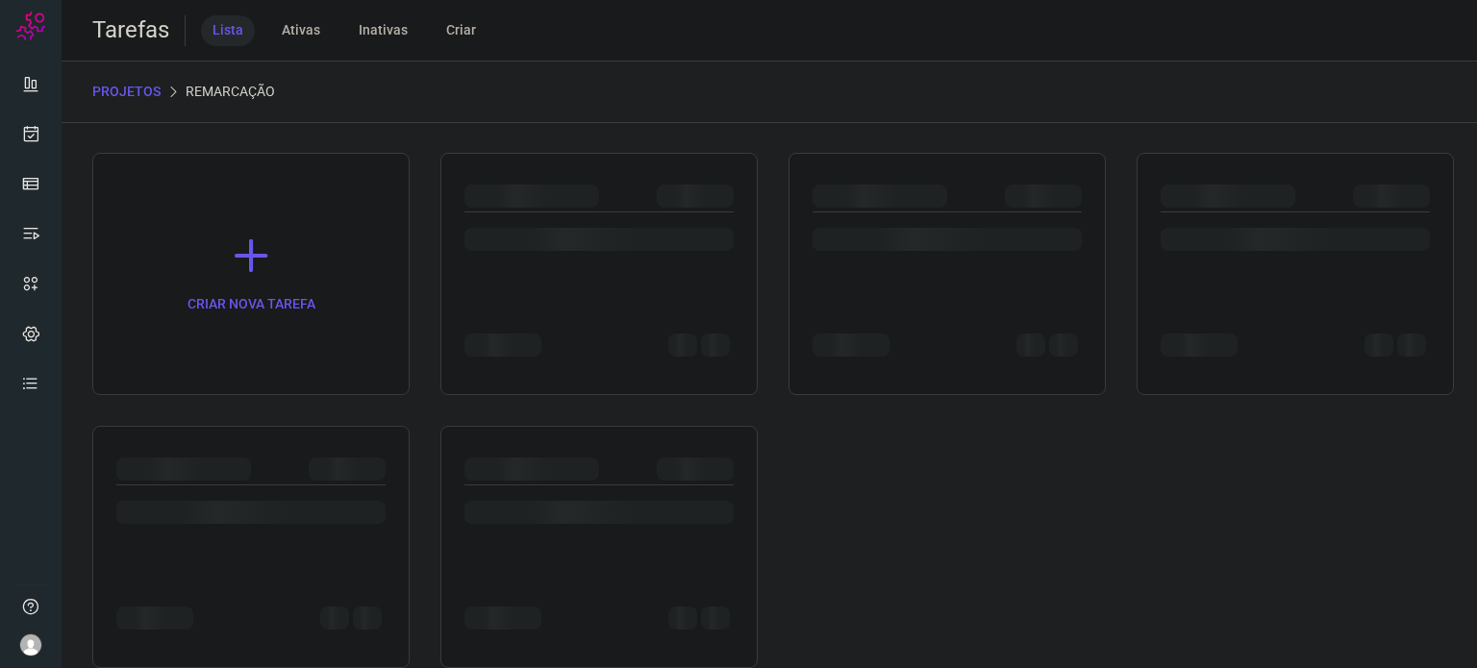
click at [281, 419] on div "CRIAR NOVA TAREFA" at bounding box center [769, 410] width 1354 height 515
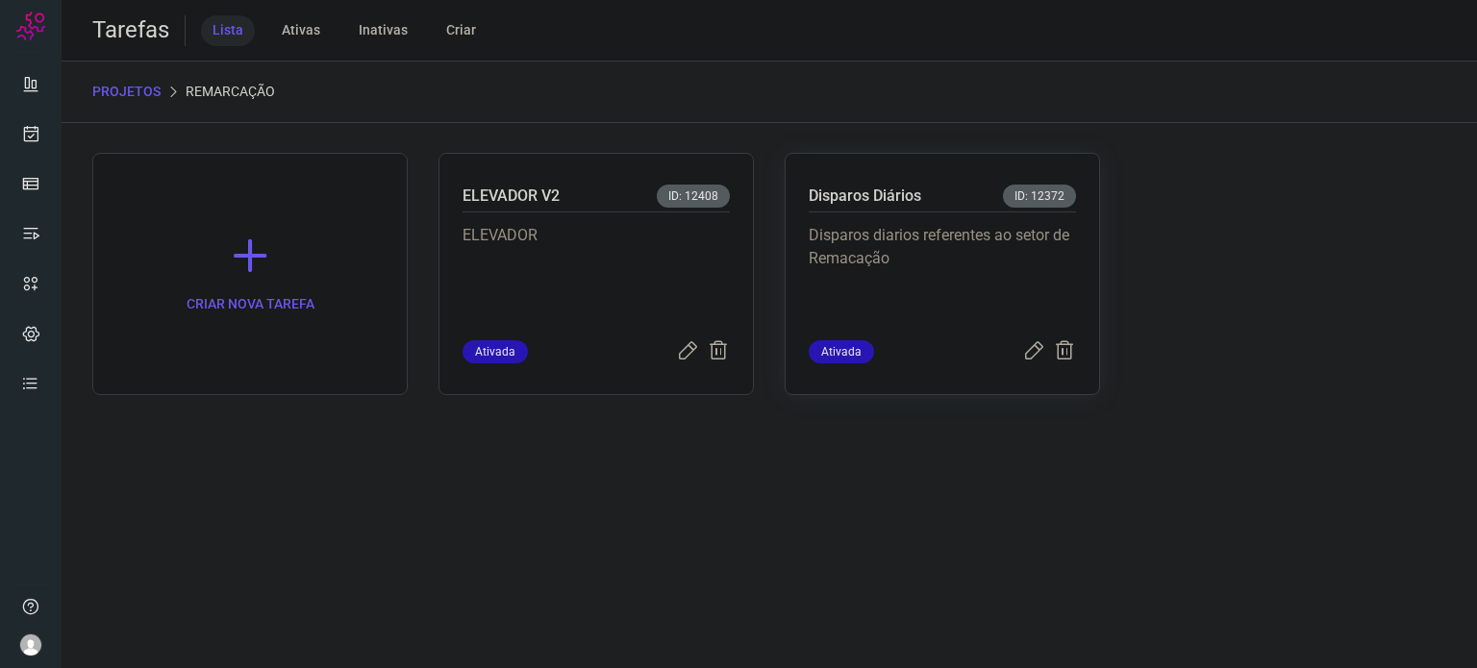
click at [948, 252] on p "Disparos diarios referentes ao setor de Remacação" at bounding box center [942, 272] width 267 height 96
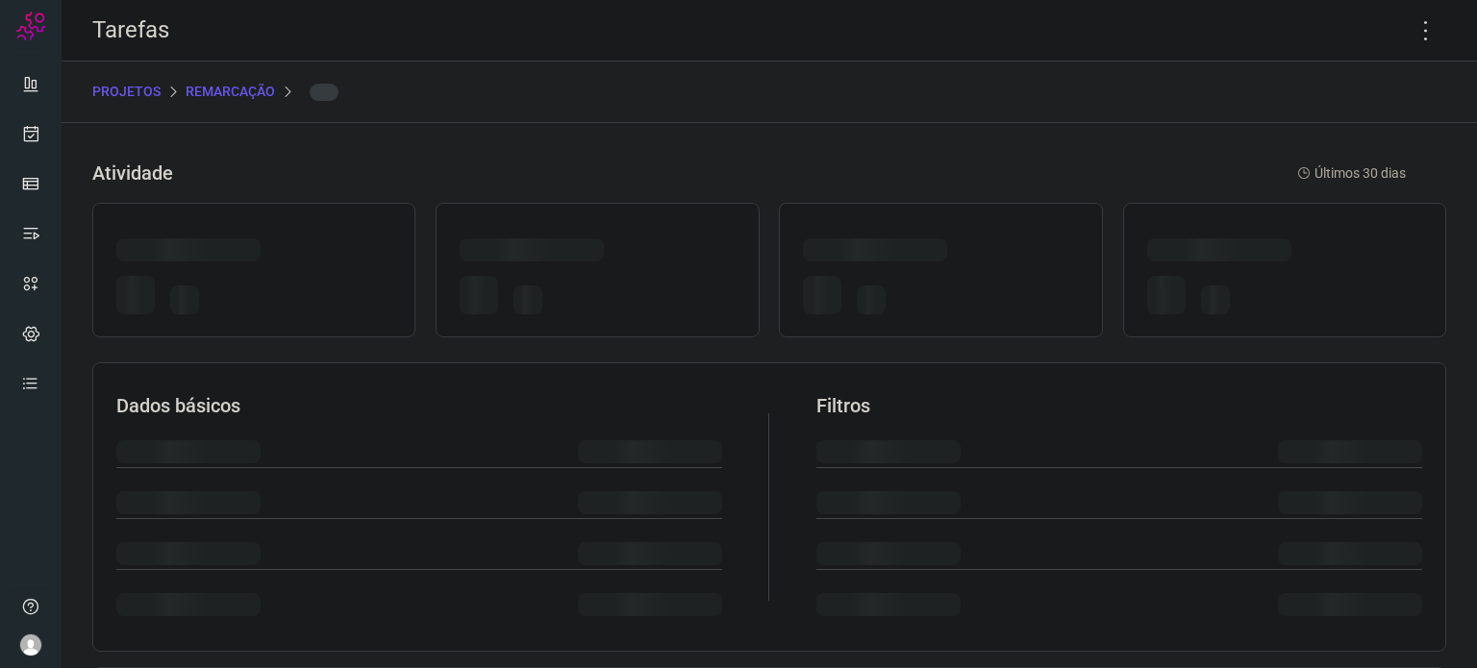
click at [948, 252] on div at bounding box center [940, 253] width 275 height 30
click at [1419, 26] on icon at bounding box center [1426, 31] width 40 height 40
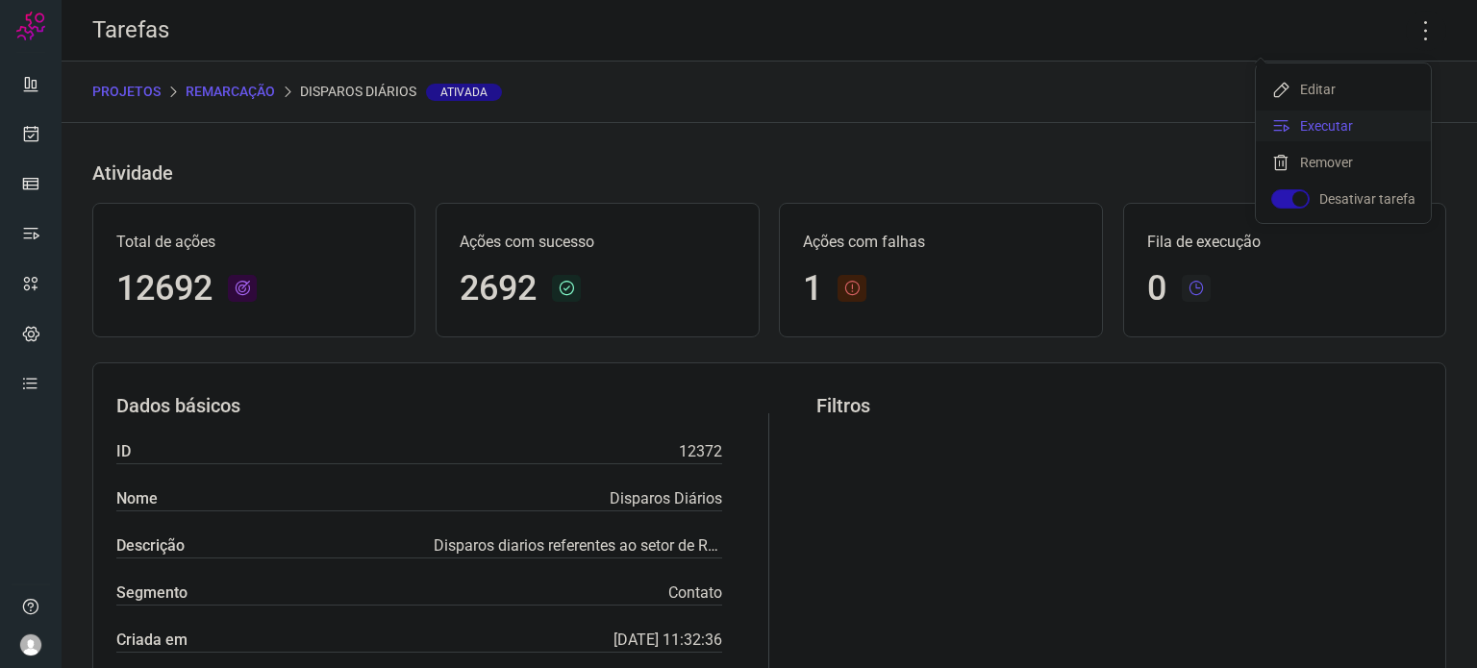
click at [1336, 129] on li "Executar" at bounding box center [1343, 126] width 175 height 31
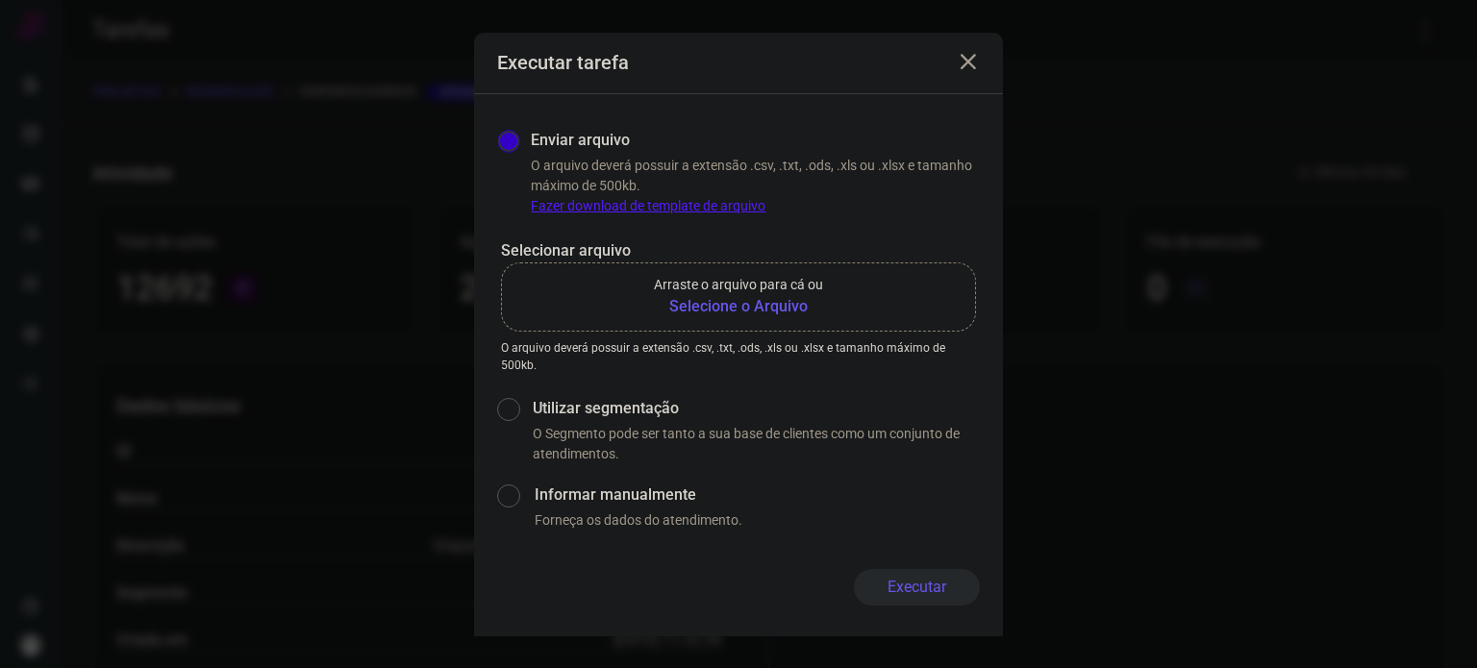
click at [737, 316] on b "Selecione o Arquivo" at bounding box center [738, 306] width 169 height 23
click at [0, 0] on input "Arraste o arquivo para cá ou Selecione o Arquivo" at bounding box center [0, 0] width 0 height 0
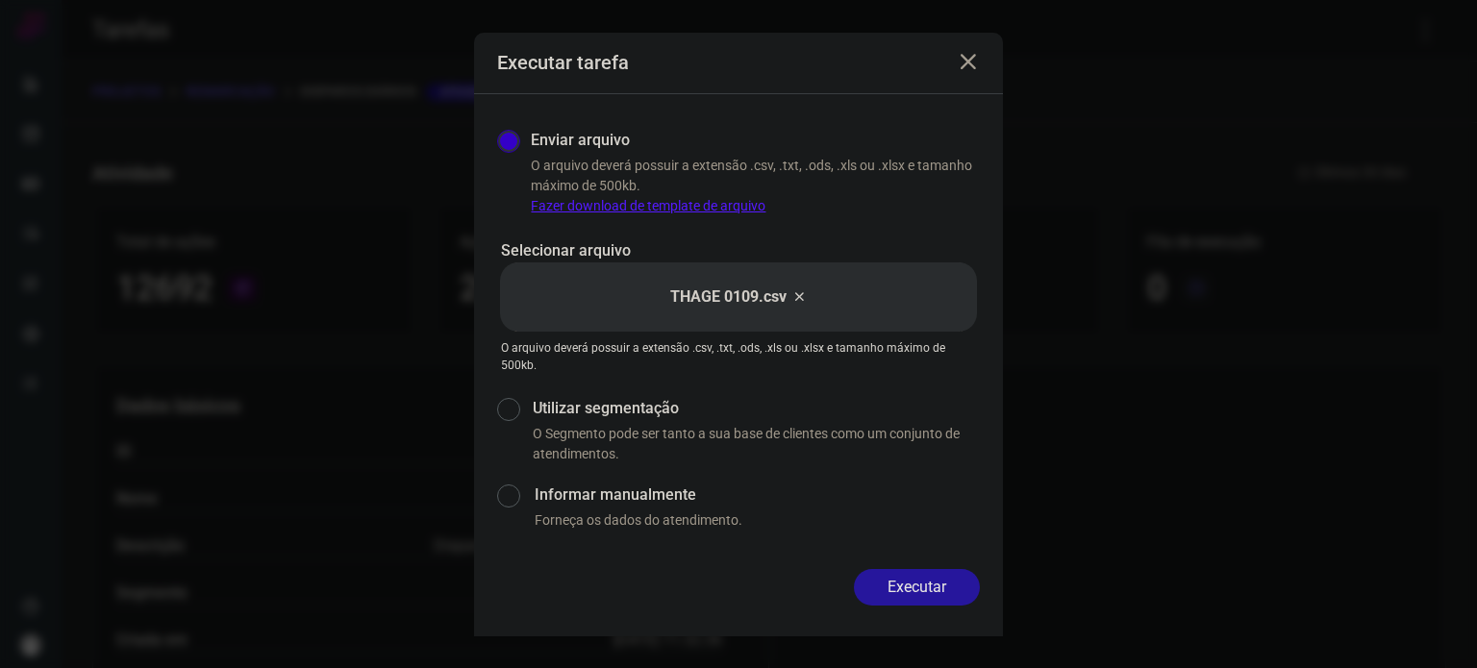
click at [963, 592] on button "Executar" at bounding box center [917, 587] width 126 height 37
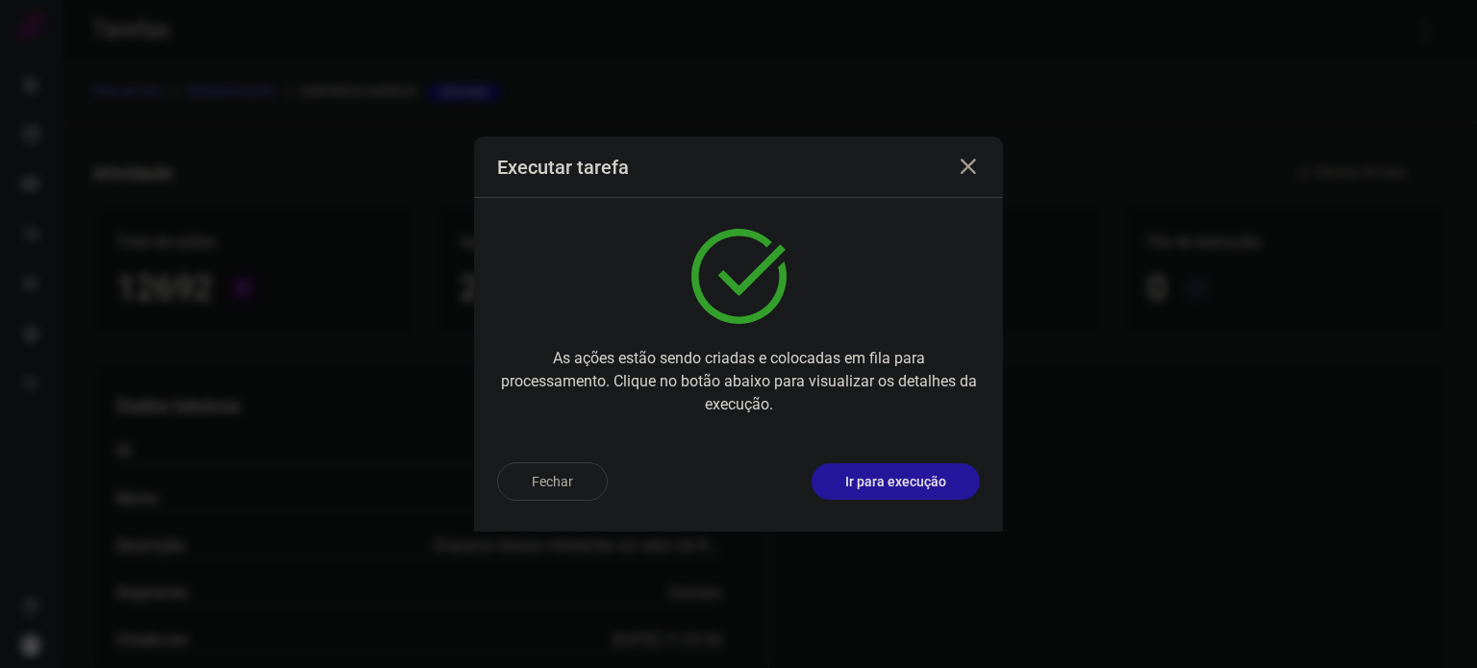
click at [896, 464] on button "Ir para execução" at bounding box center [896, 482] width 168 height 37
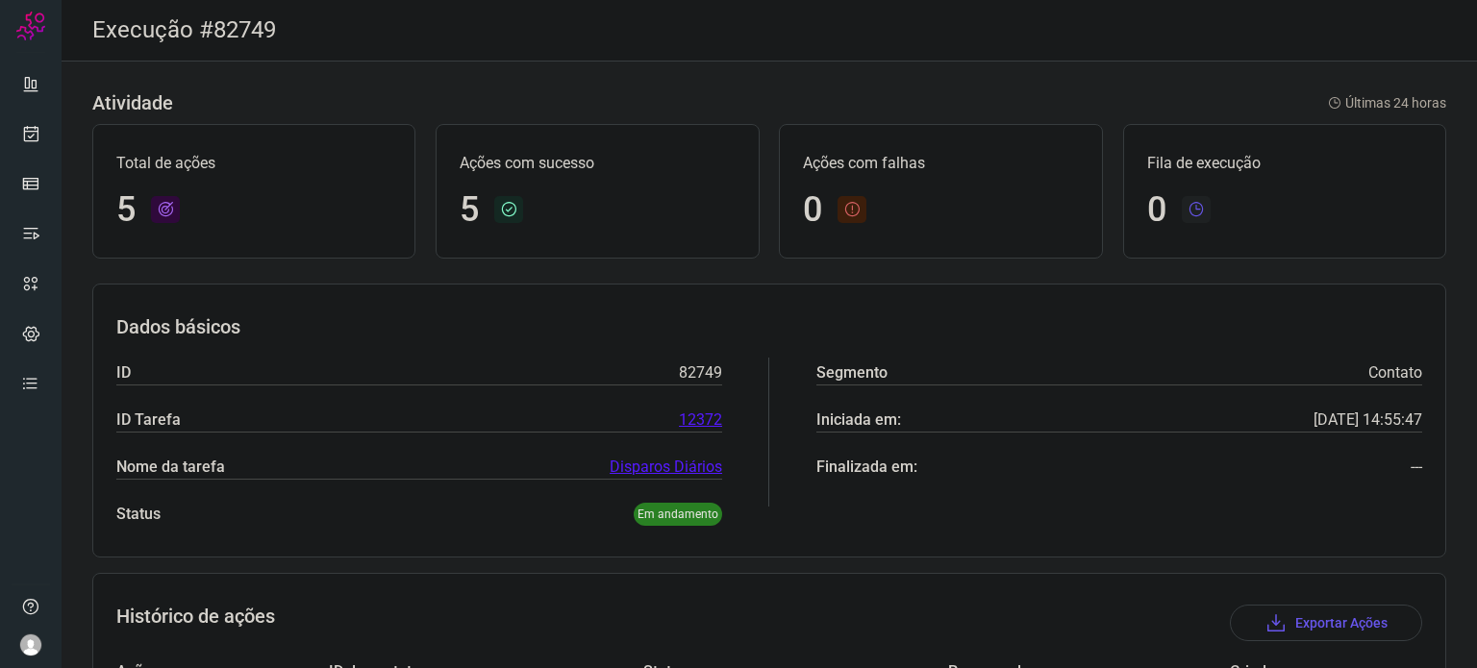
scroll to position [359, 0]
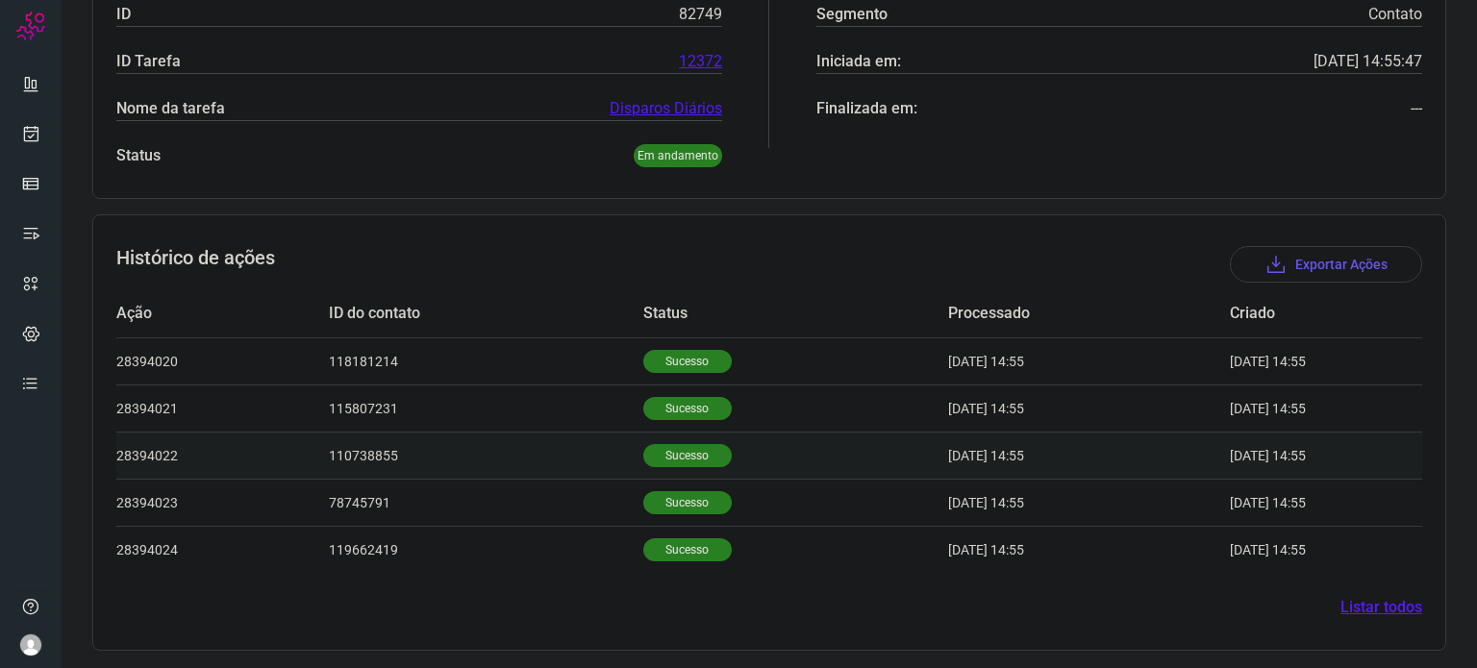
click at [669, 441] on td "Sucesso" at bounding box center [795, 455] width 305 height 47
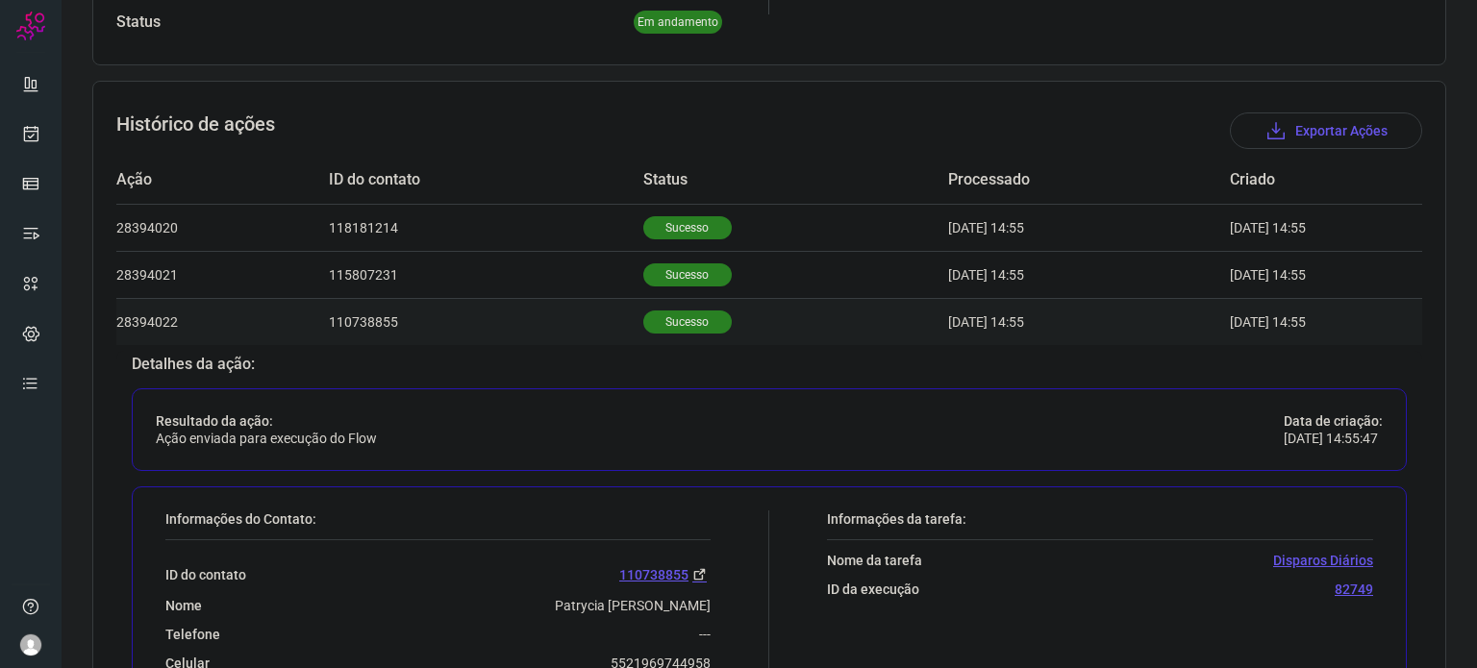
scroll to position [647, 0]
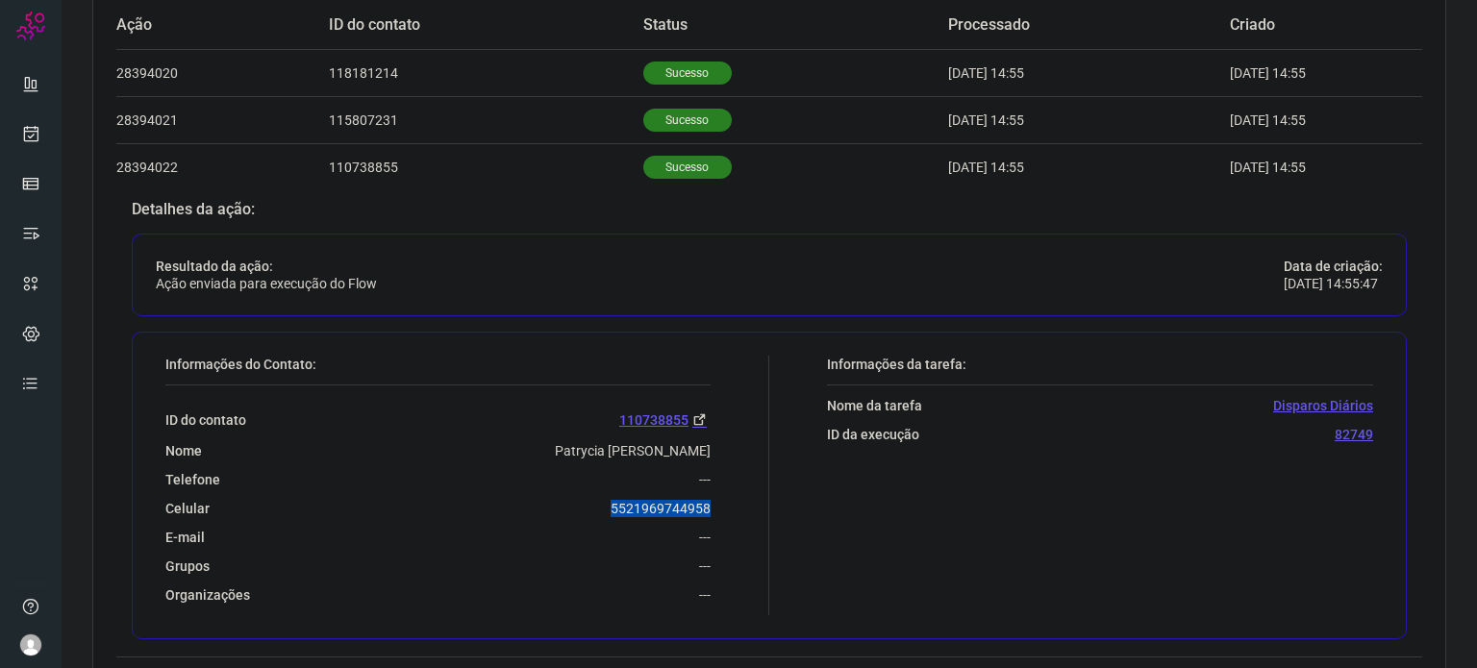
drag, startPoint x: 604, startPoint y: 503, endPoint x: 722, endPoint y: 504, distance: 118.3
click at [722, 504] on div "Informações do Contato: ID do contato 110738855 Nome Patrycia Nazare De Carvalh…" at bounding box center [463, 486] width 614 height 260
copy p "5521969744958"
click at [18, 123] on link at bounding box center [31, 133] width 38 height 38
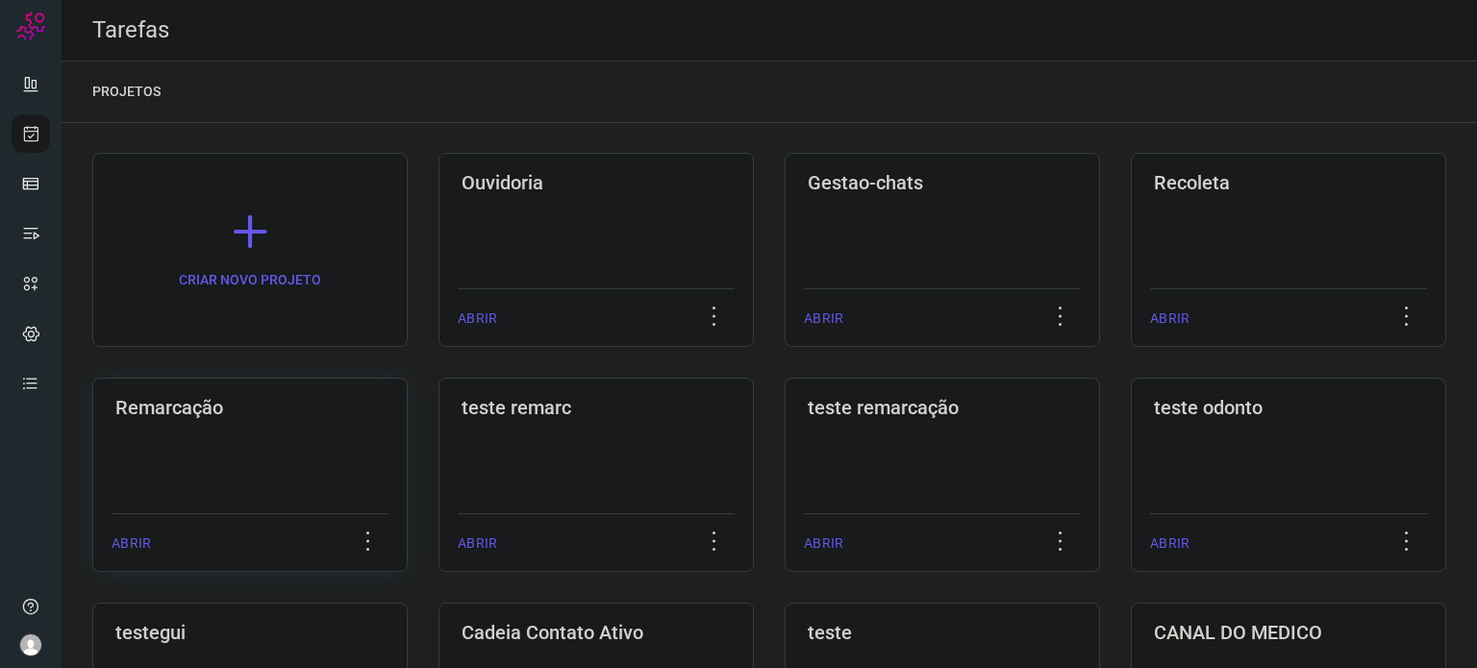
click at [439, 442] on div "Remarcação ABRIR" at bounding box center [596, 475] width 315 height 194
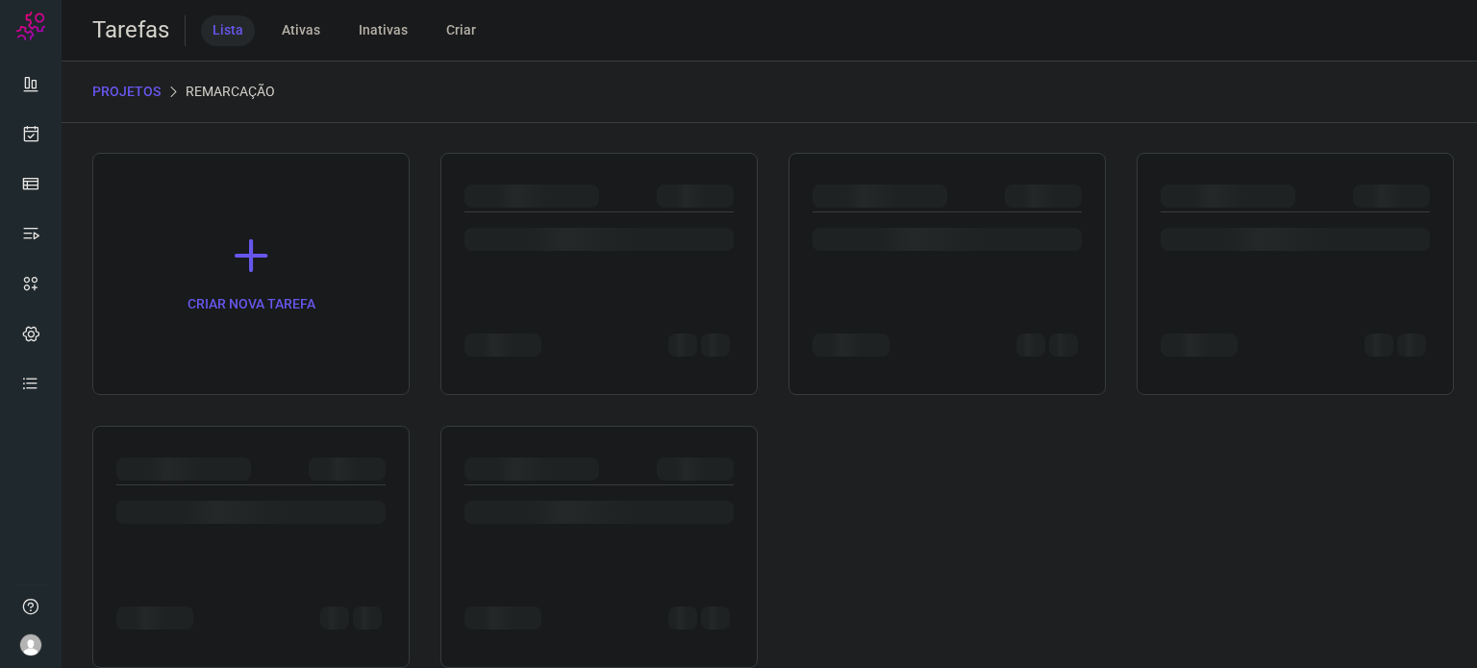
click at [260, 442] on div at bounding box center [250, 547] width 317 height 242
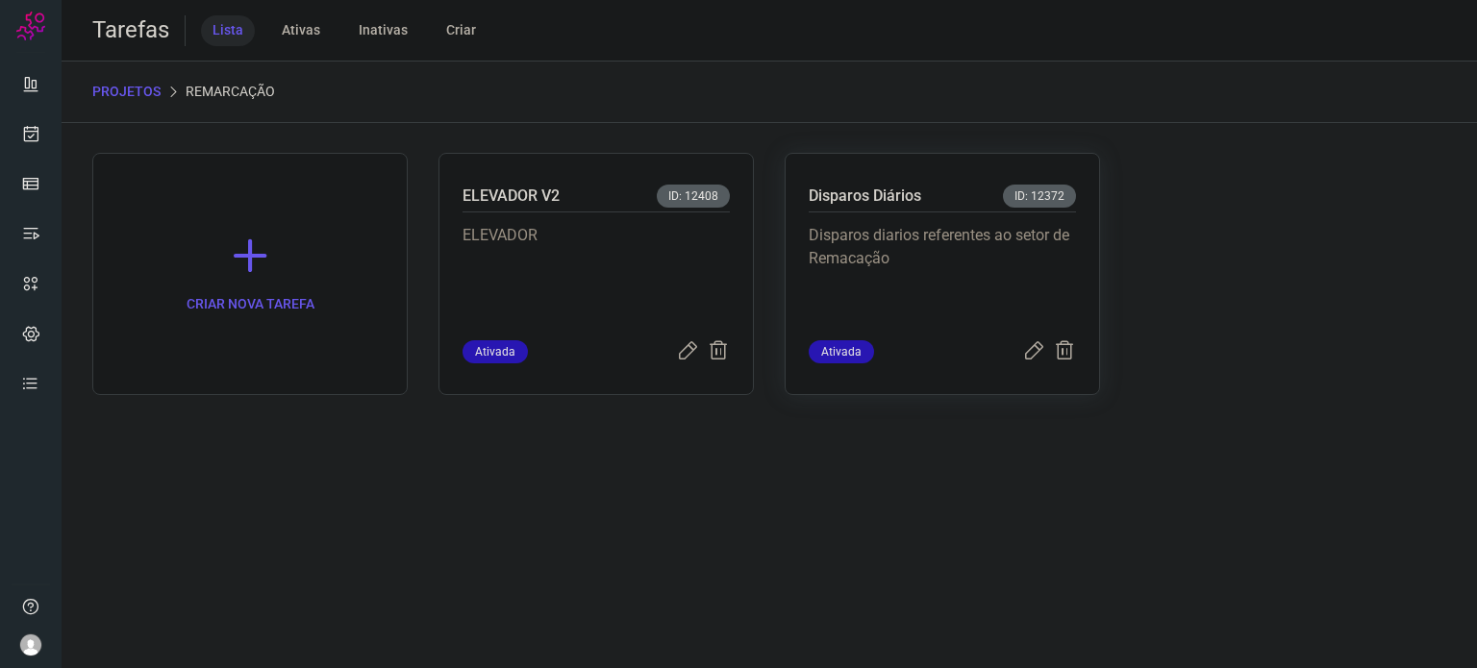
click at [829, 215] on div "Disparos diarios referentes ao setor de Remacação" at bounding box center [942, 277] width 267 height 128
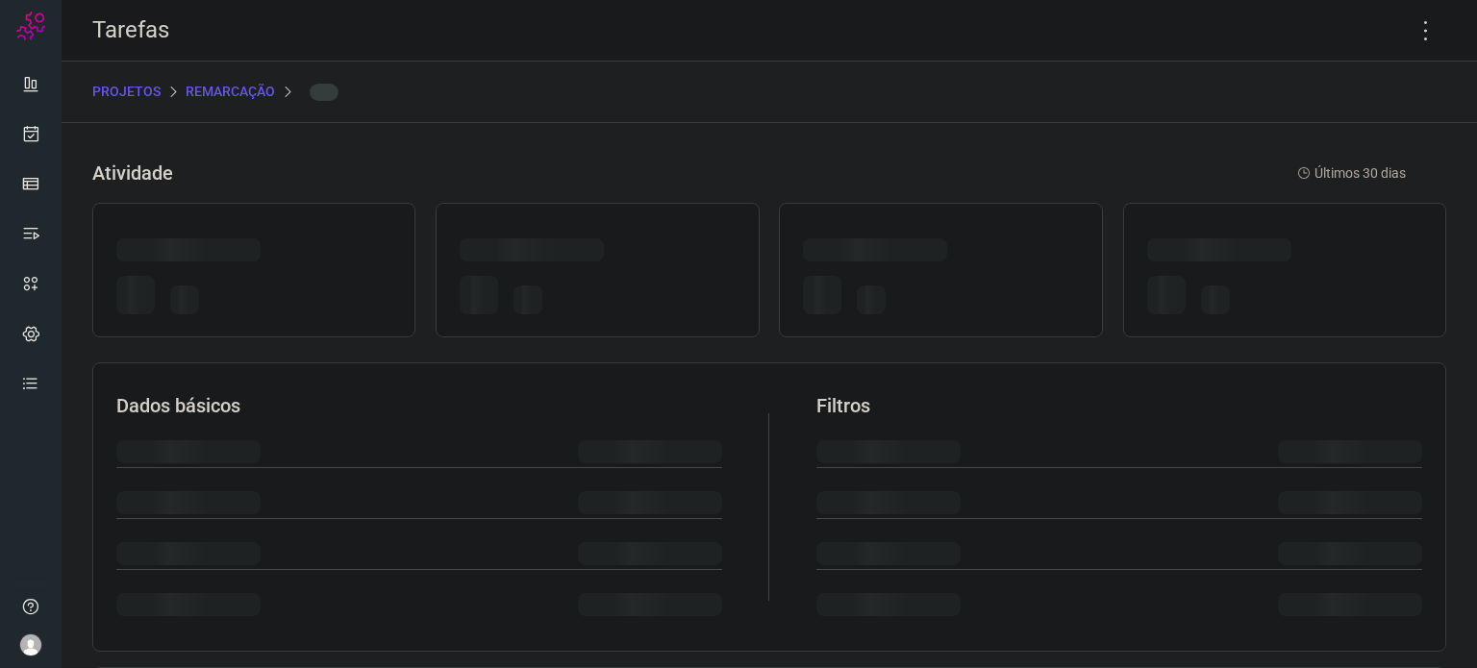
click at [829, 215] on div at bounding box center [940, 270] width 323 height 135
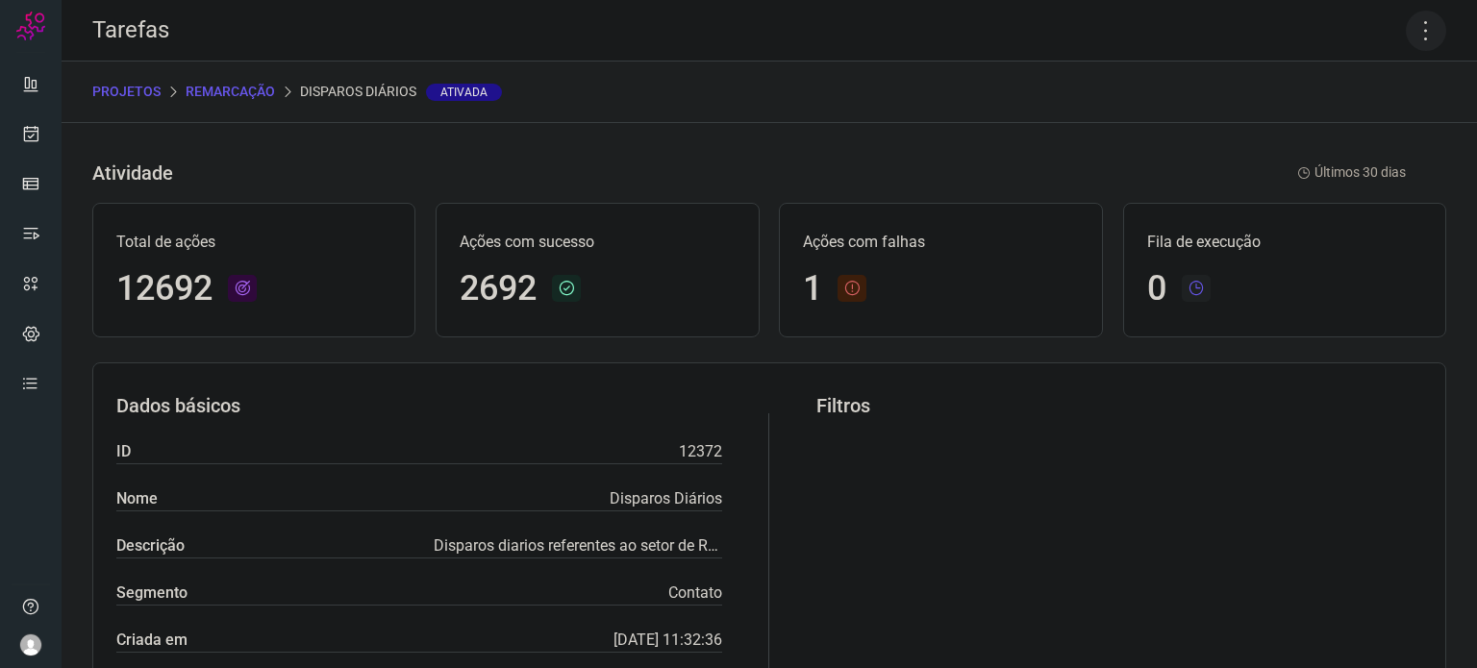
click at [1422, 31] on icon at bounding box center [1426, 31] width 40 height 40
click at [1369, 128] on li "Executar" at bounding box center [1343, 126] width 175 height 31
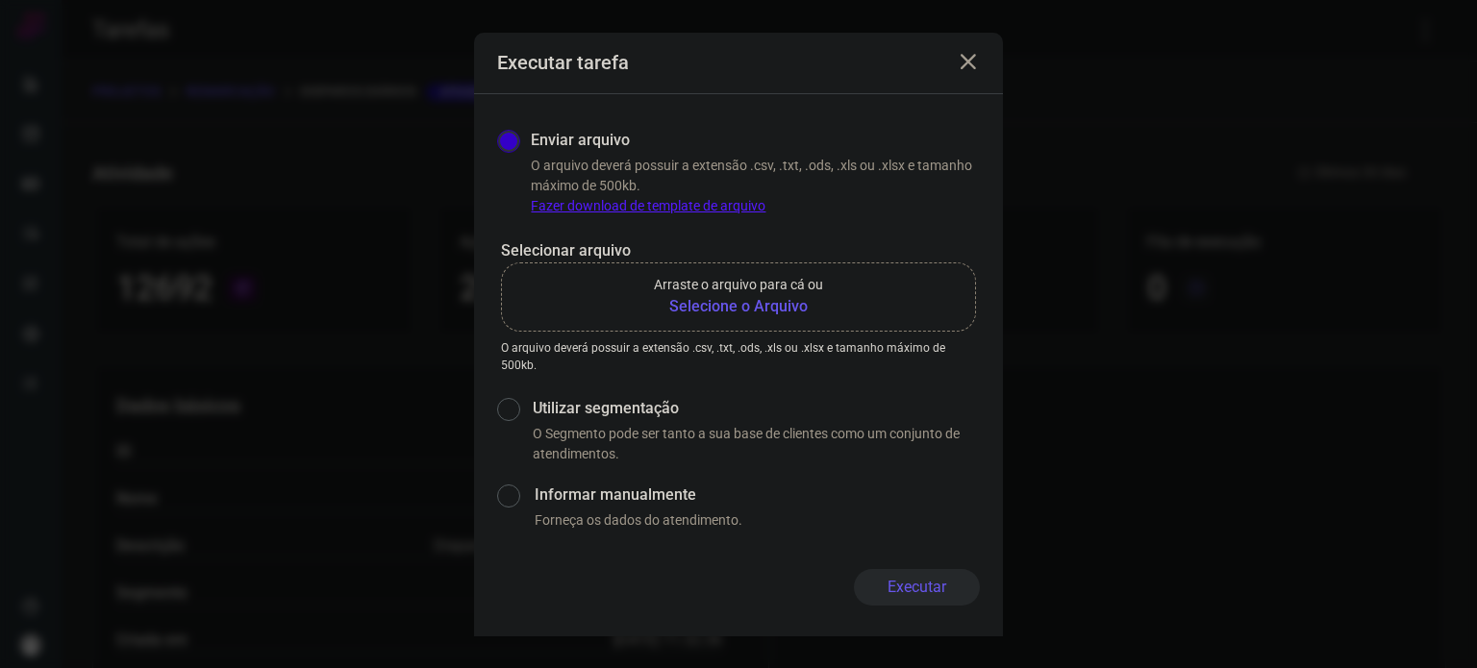
click at [748, 313] on b "Selecione o Arquivo" at bounding box center [738, 306] width 169 height 23
click at [0, 0] on input "Arraste o arquivo para cá ou Selecione o Arquivo" at bounding box center [0, 0] width 0 height 0
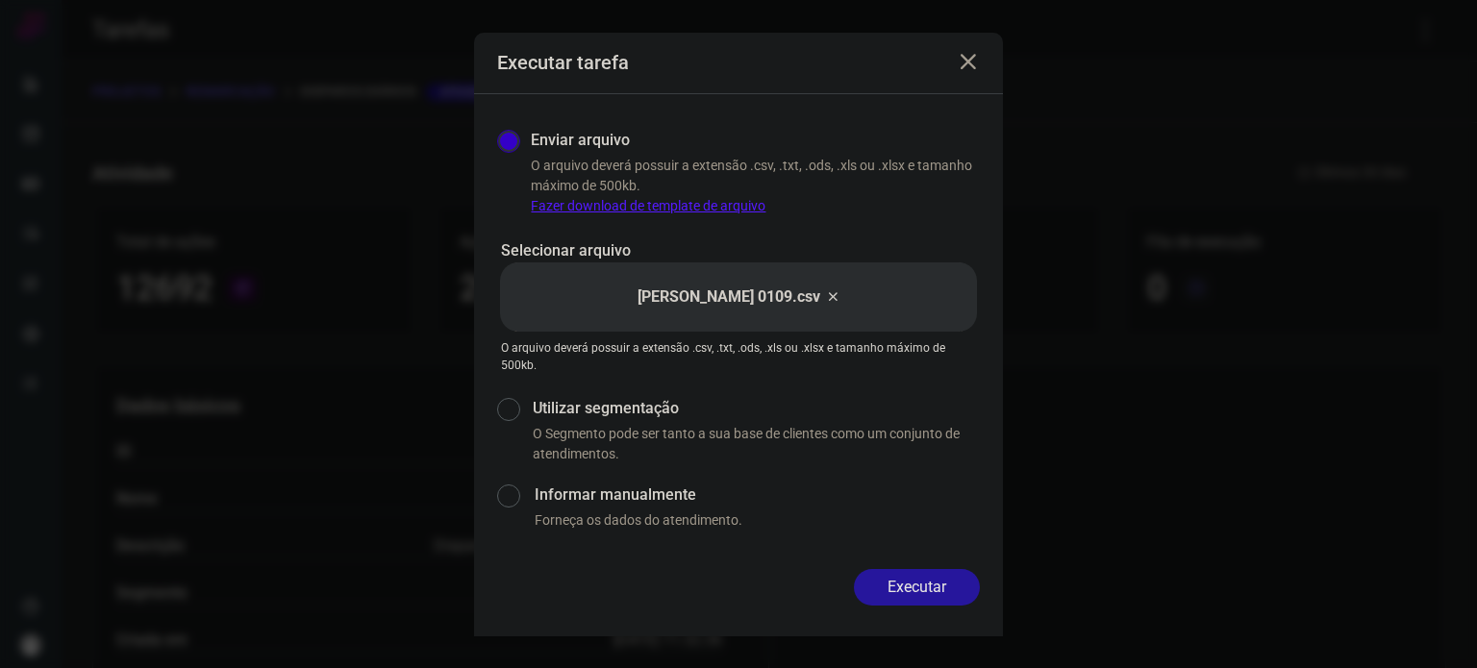
click at [922, 592] on button "Executar" at bounding box center [917, 587] width 126 height 37
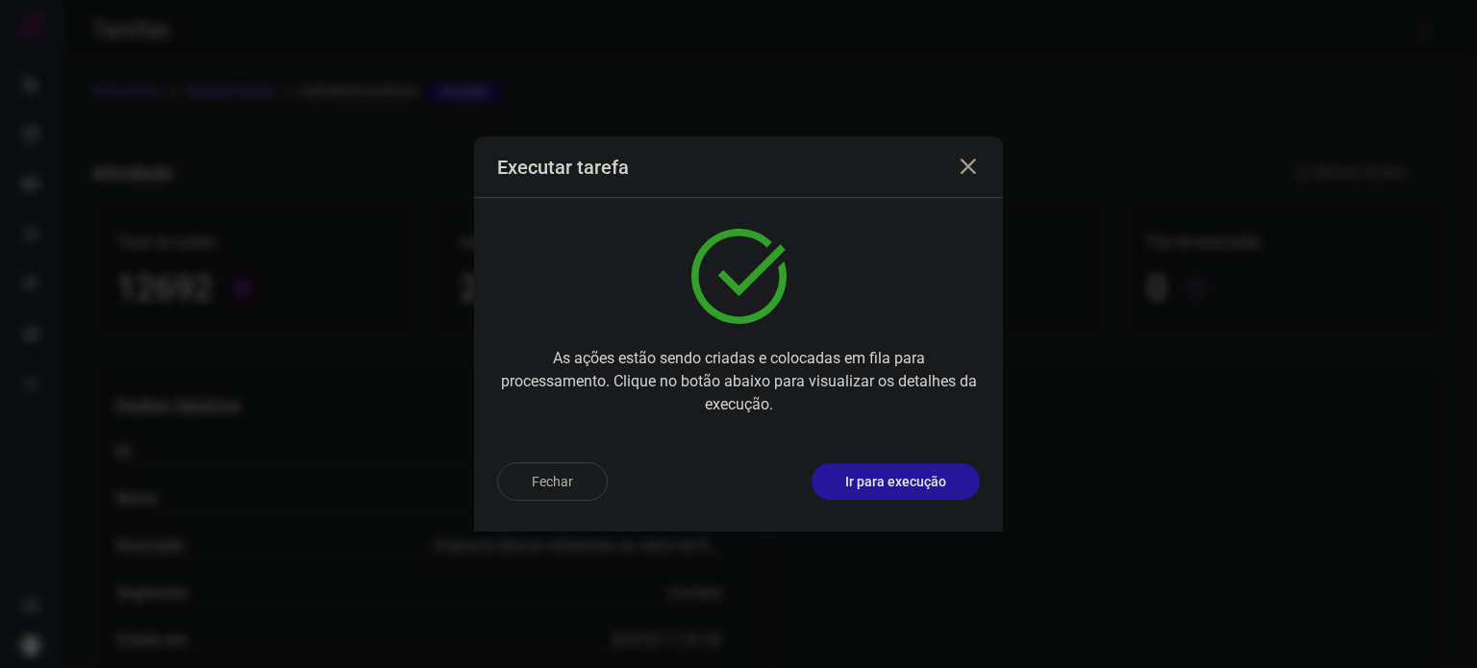
click at [950, 488] on button "Ir para execução" at bounding box center [896, 482] width 168 height 37
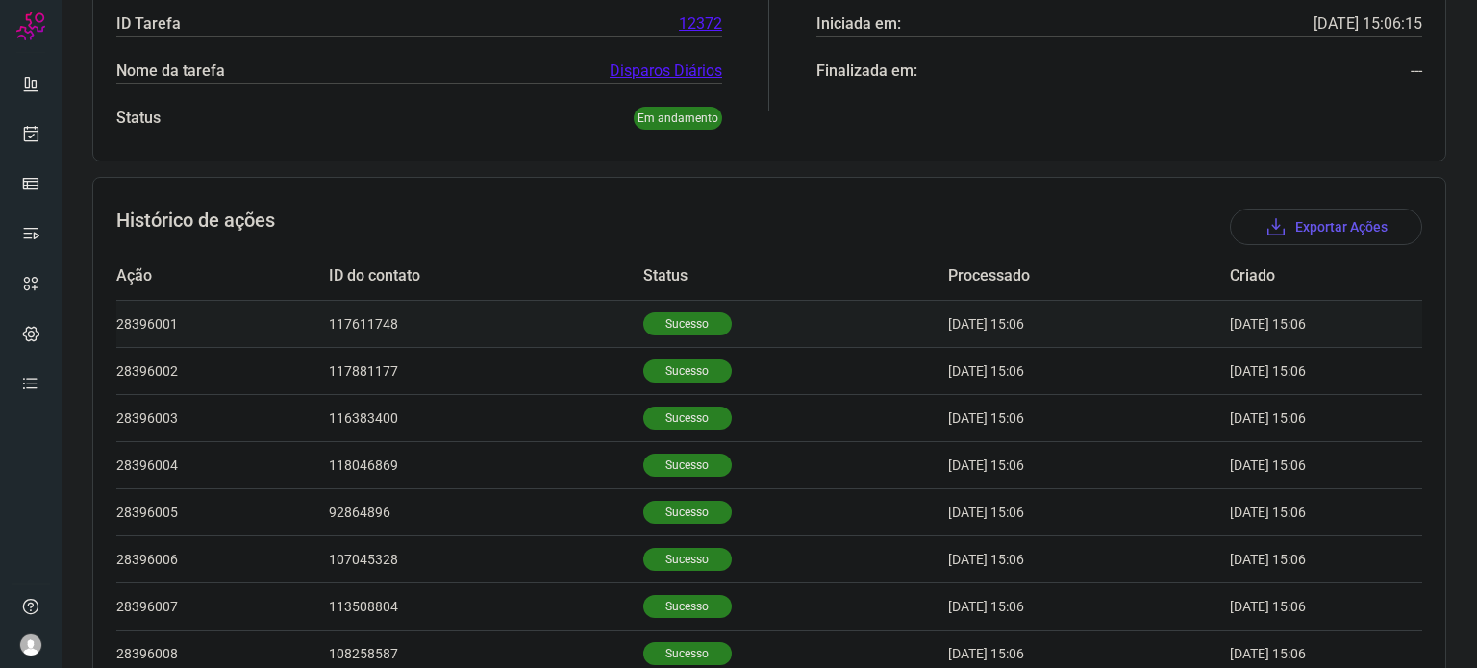
scroll to position [481, 0]
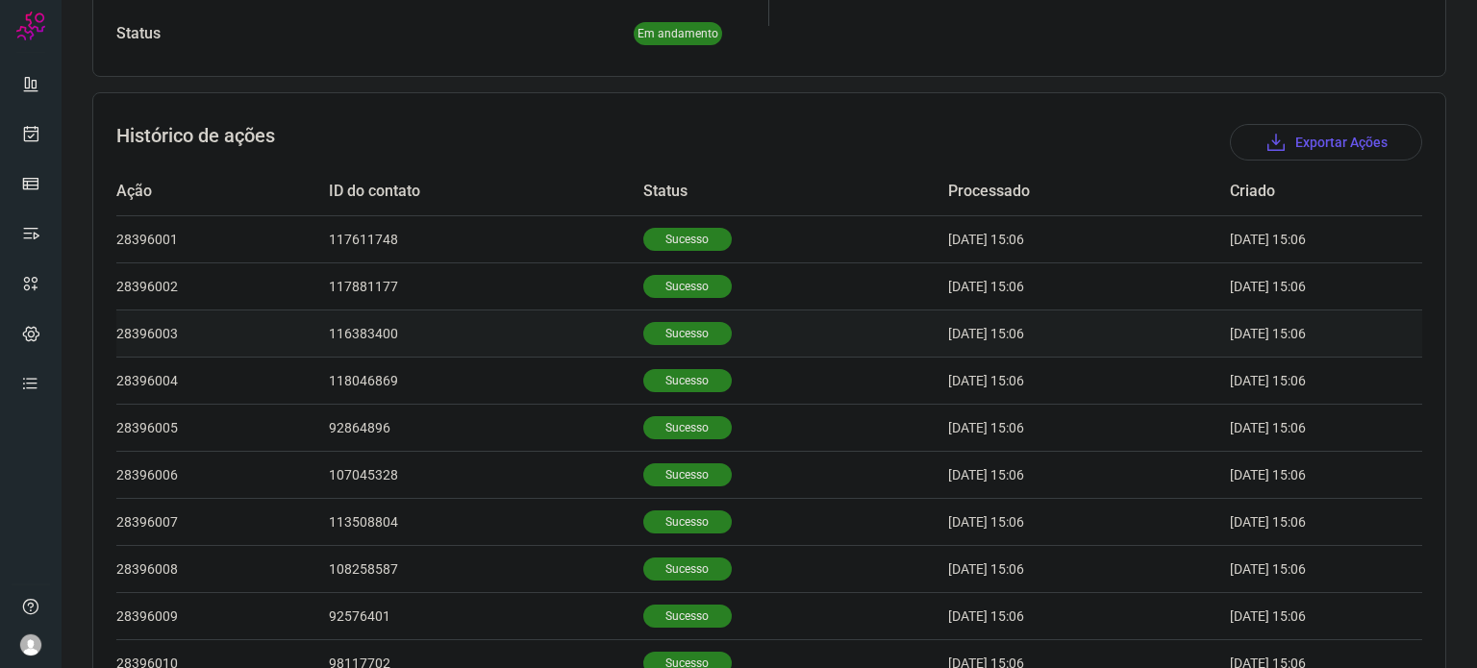
click at [654, 337] on p "Sucesso" at bounding box center [687, 333] width 88 height 23
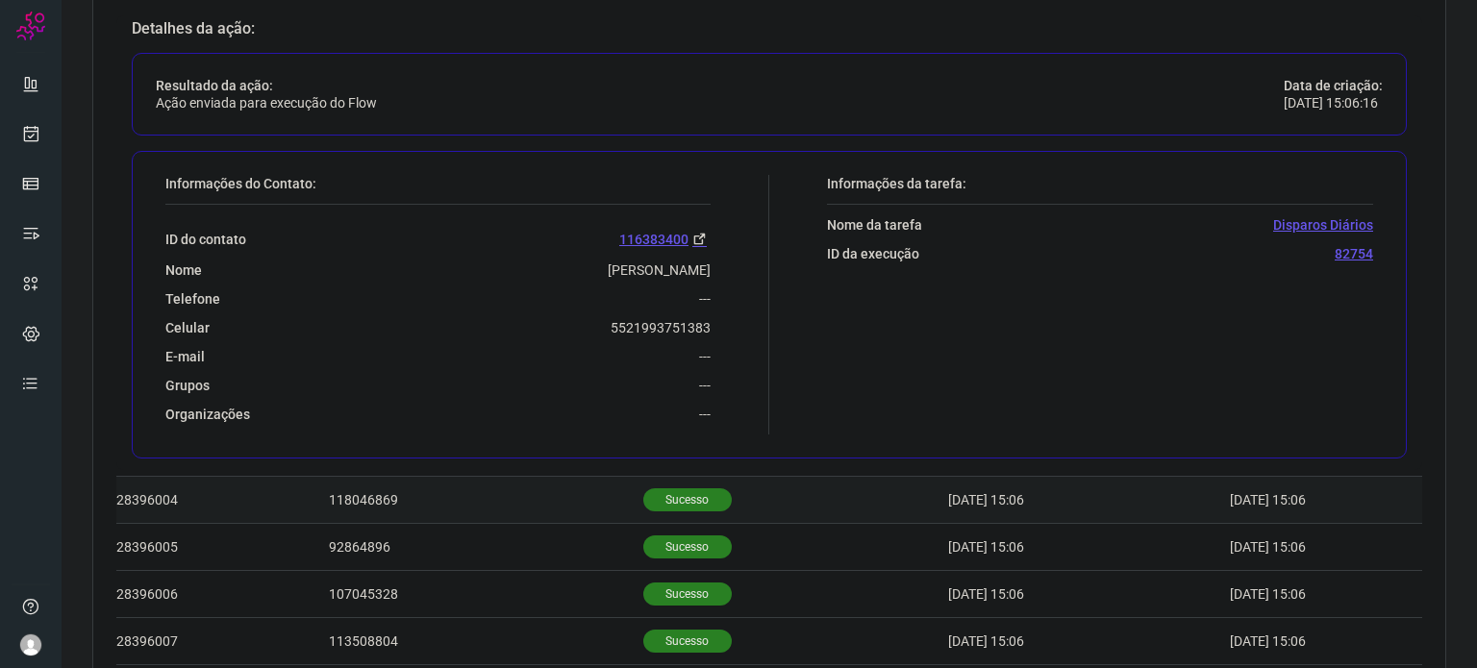
scroll to position [865, 0]
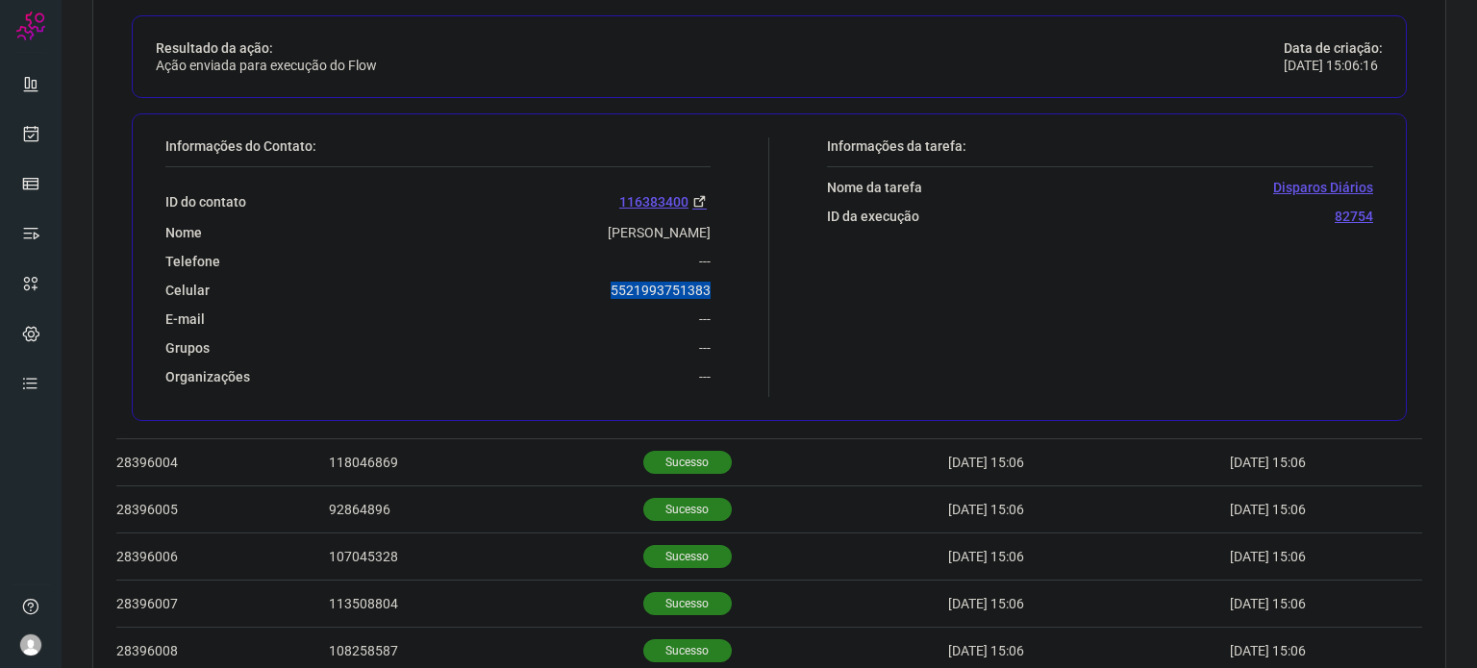
drag, startPoint x: 596, startPoint y: 295, endPoint x: 706, endPoint y: 291, distance: 109.7
click at [706, 291] on div "Informações do Contato: ID do contato 116383400 Nome [PERSON_NAME] Telefone ---…" at bounding box center [463, 268] width 614 height 260
copy p "5521993751383"
click at [18, 133] on link at bounding box center [31, 133] width 38 height 38
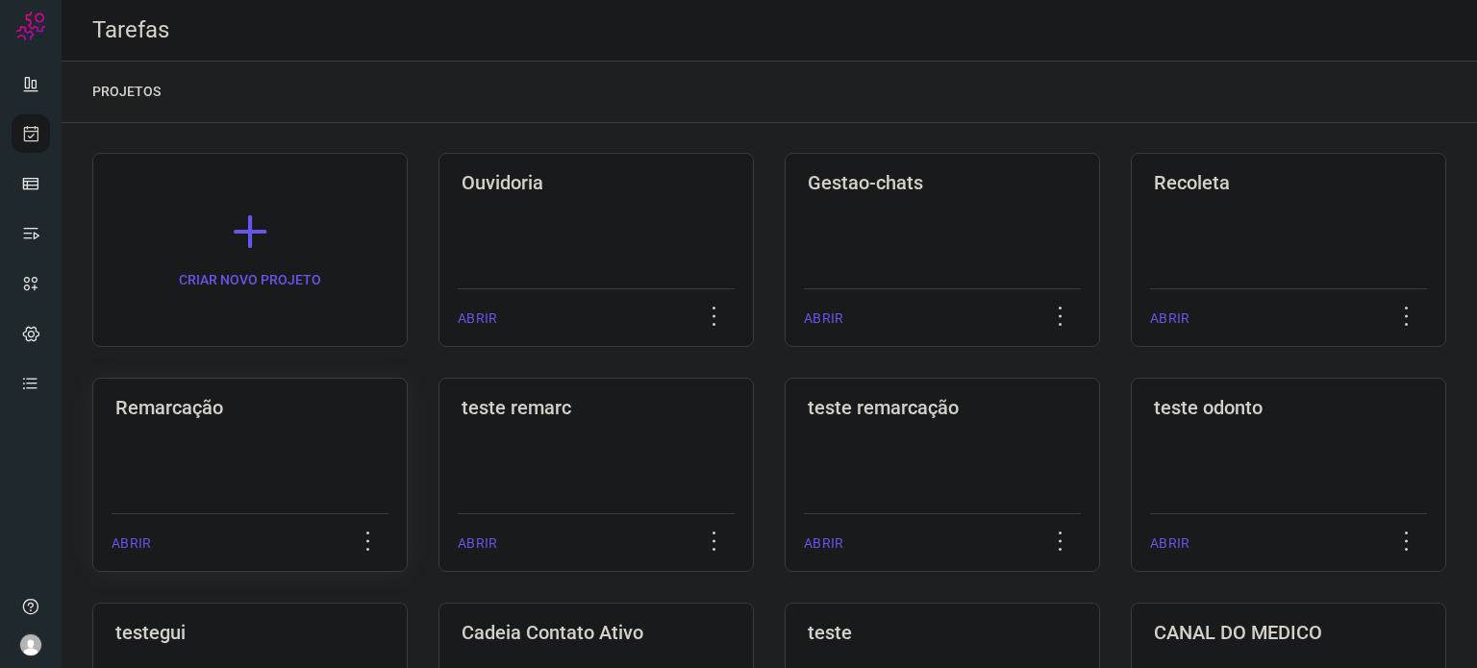
click at [439, 460] on div "Remarcação ABRIR" at bounding box center [596, 475] width 315 height 194
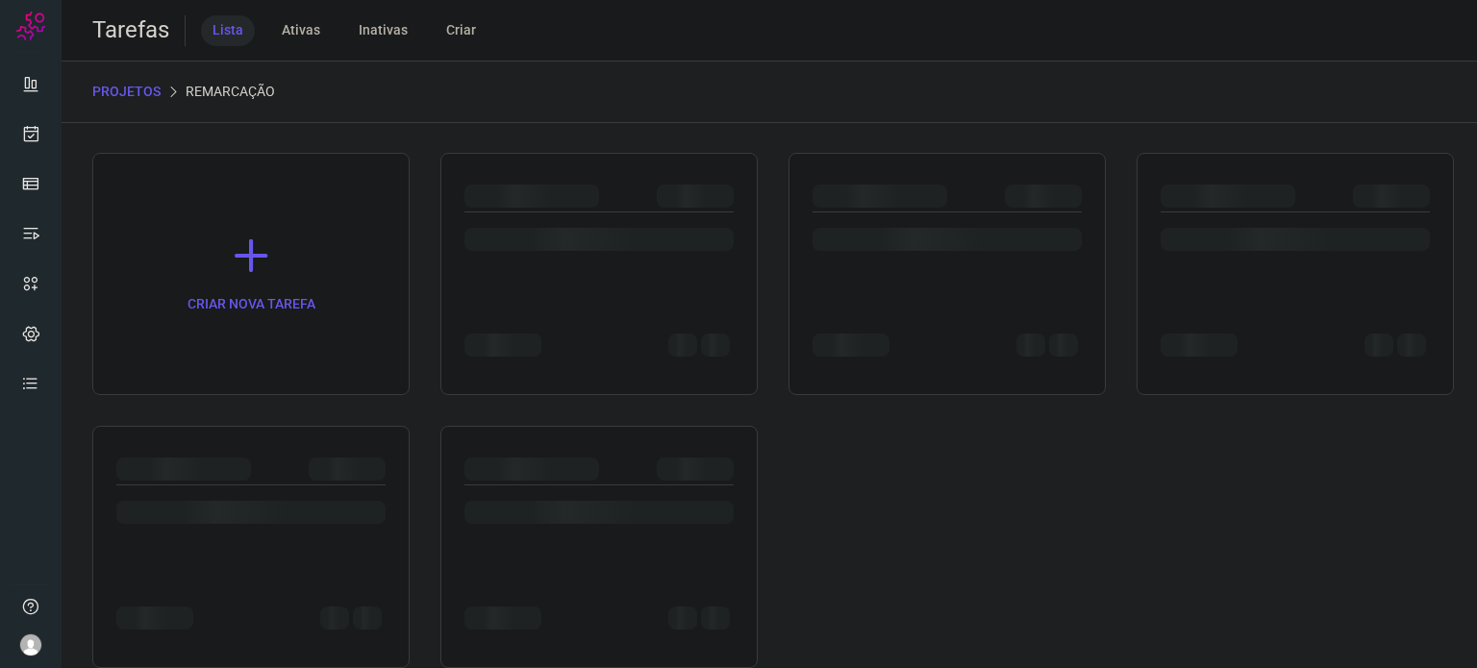
click at [244, 460] on div at bounding box center [183, 469] width 135 height 23
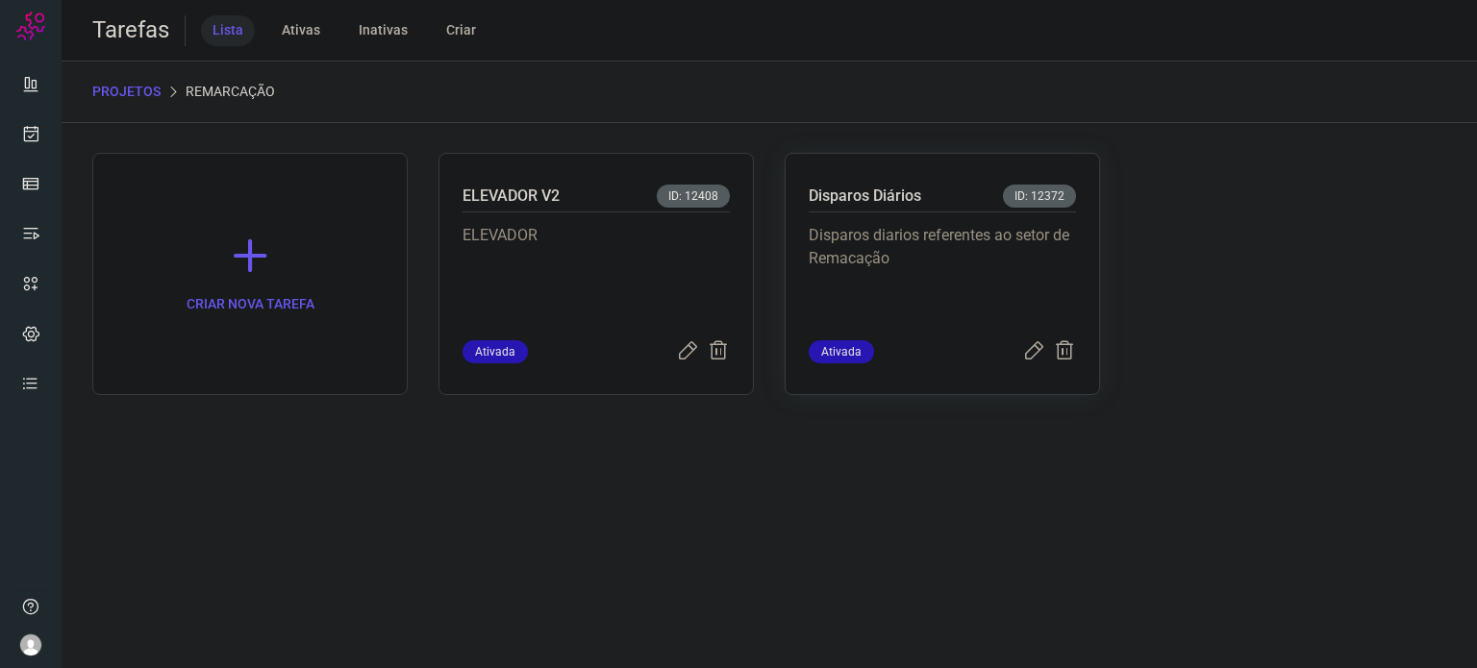
click at [835, 222] on div "Disparos diarios referentes ao setor de Remacação" at bounding box center [942, 277] width 267 height 128
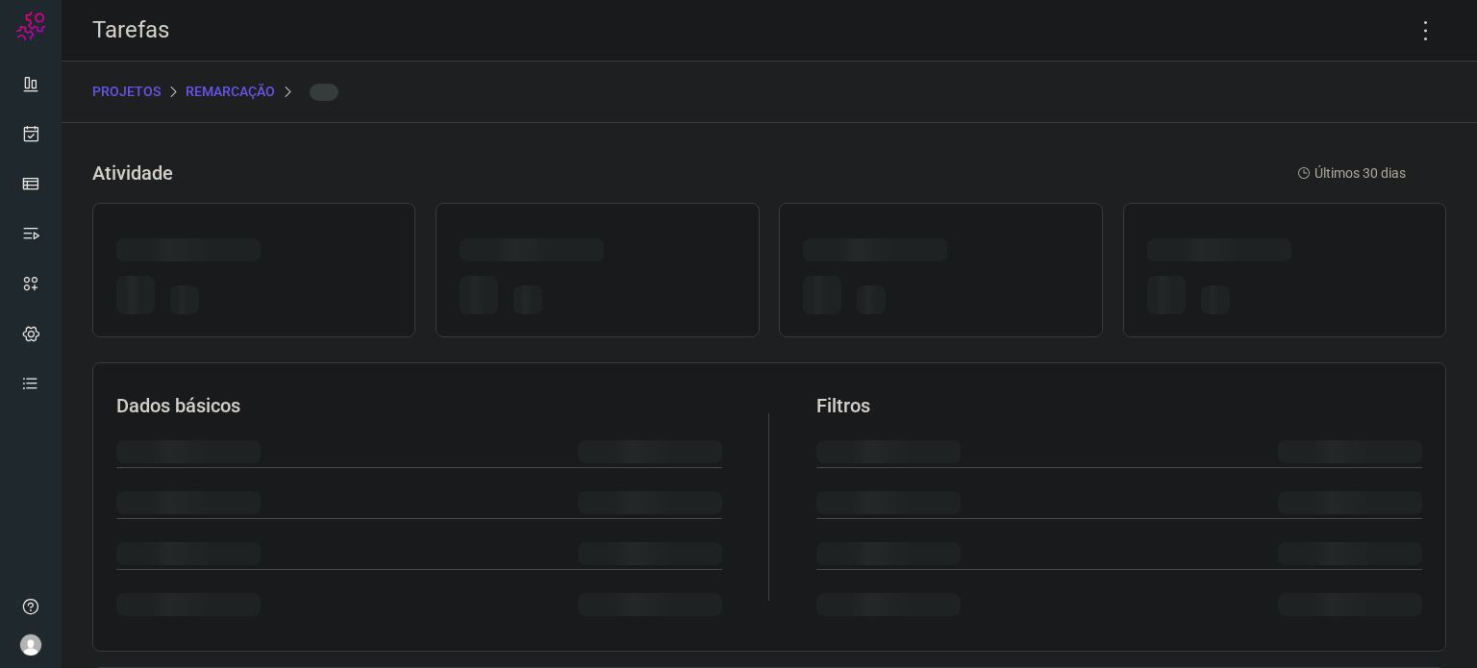
click at [835, 222] on div at bounding box center [940, 270] width 323 height 135
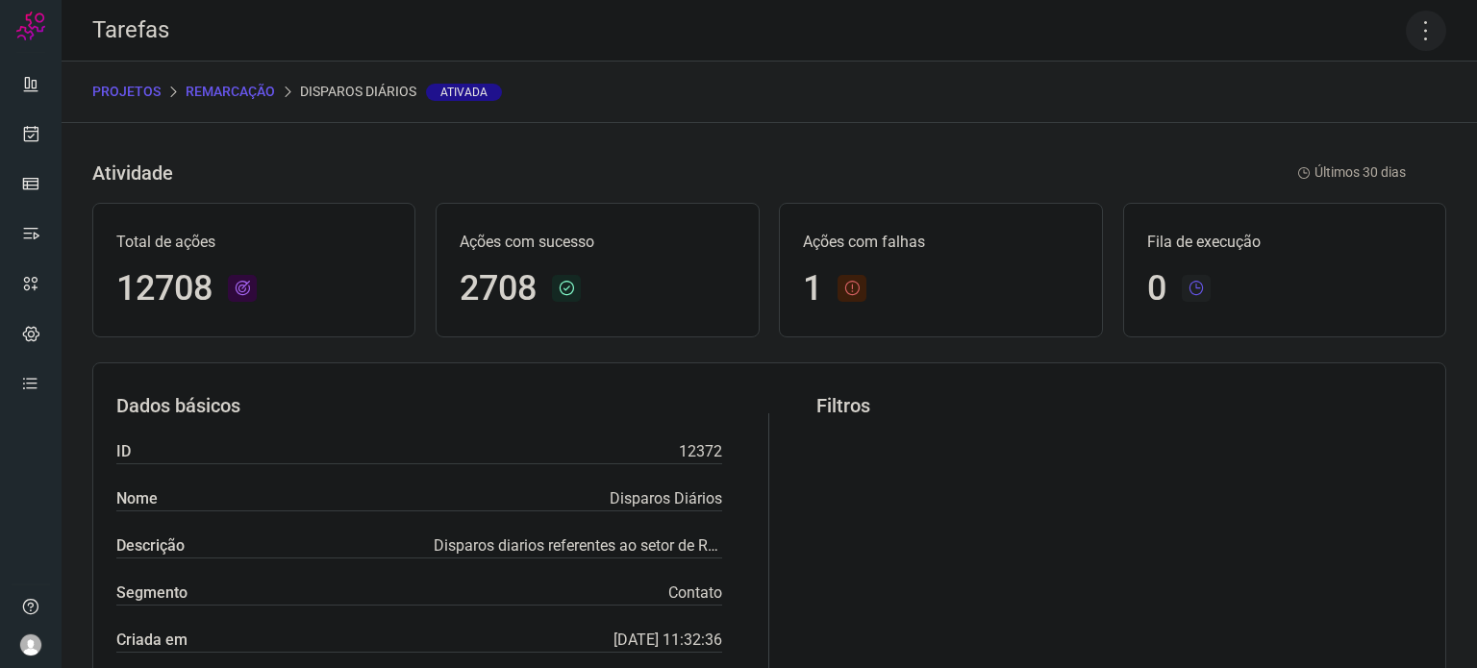
click at [1414, 31] on icon at bounding box center [1426, 31] width 40 height 40
click at [1323, 115] on li "Executar" at bounding box center [1343, 126] width 175 height 31
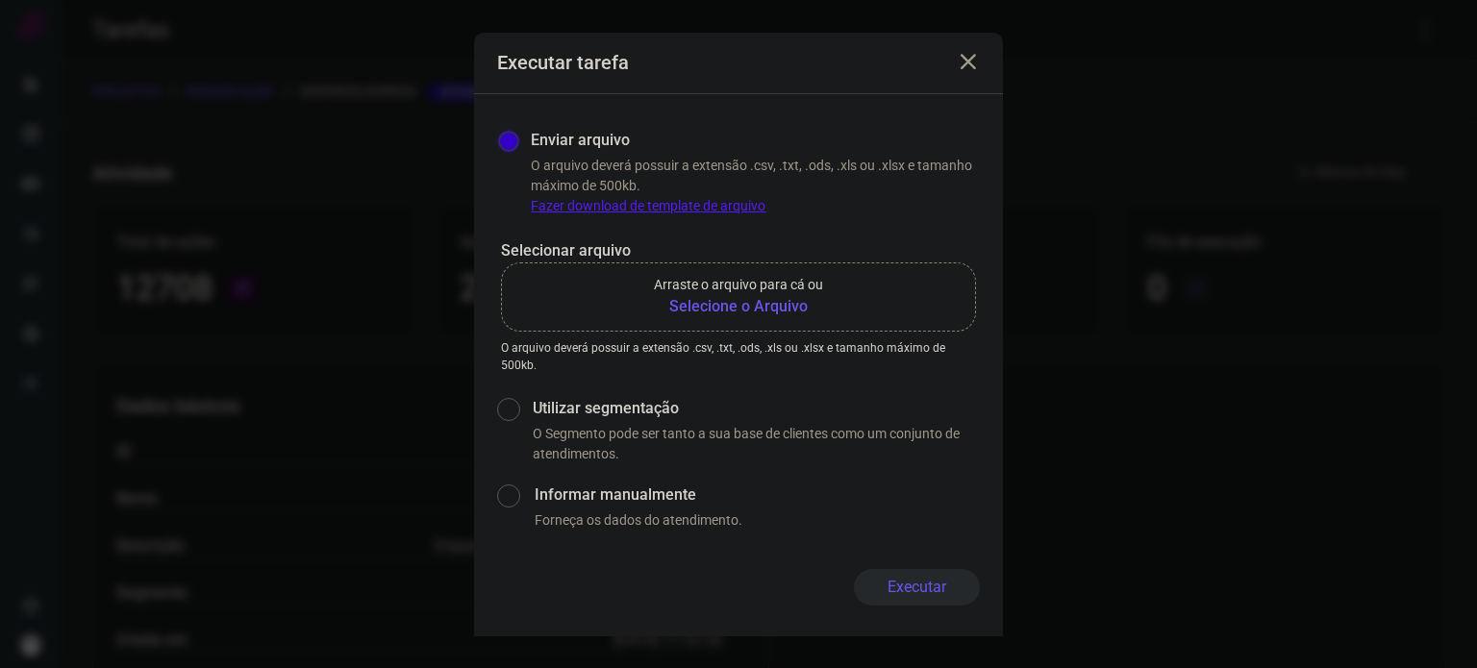
click at [690, 314] on b "Selecione o Arquivo" at bounding box center [738, 306] width 169 height 23
click at [0, 0] on input "Arraste o arquivo para cá ou Selecione o Arquivo" at bounding box center [0, 0] width 0 height 0
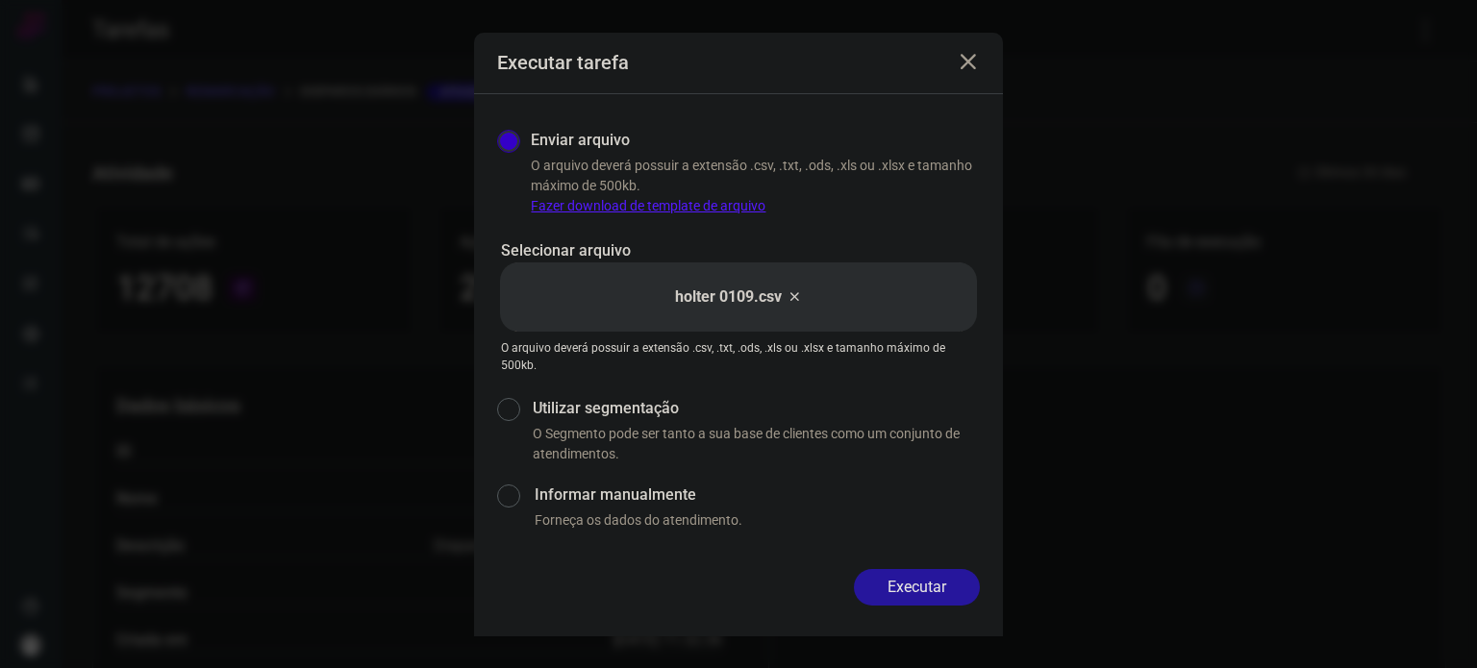
click at [946, 595] on button "Executar" at bounding box center [917, 587] width 126 height 37
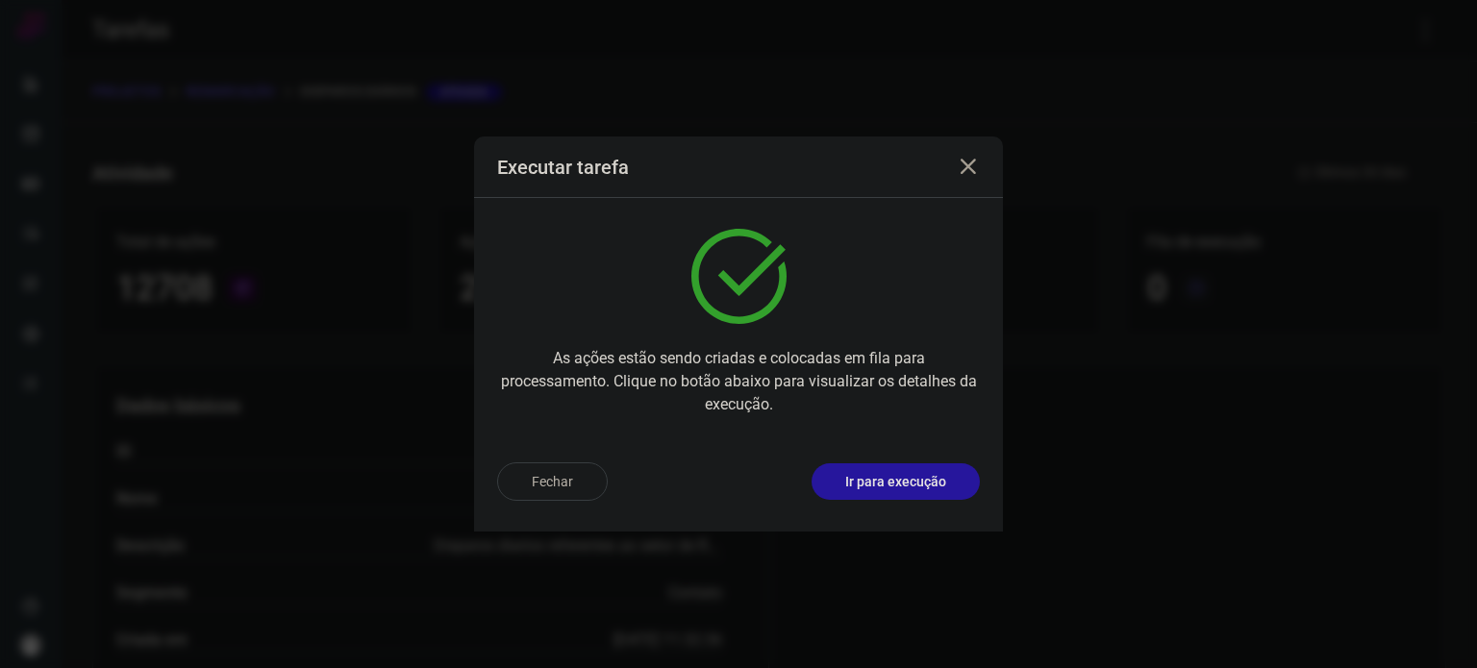
click at [870, 495] on button "Ir para execução" at bounding box center [896, 482] width 168 height 37
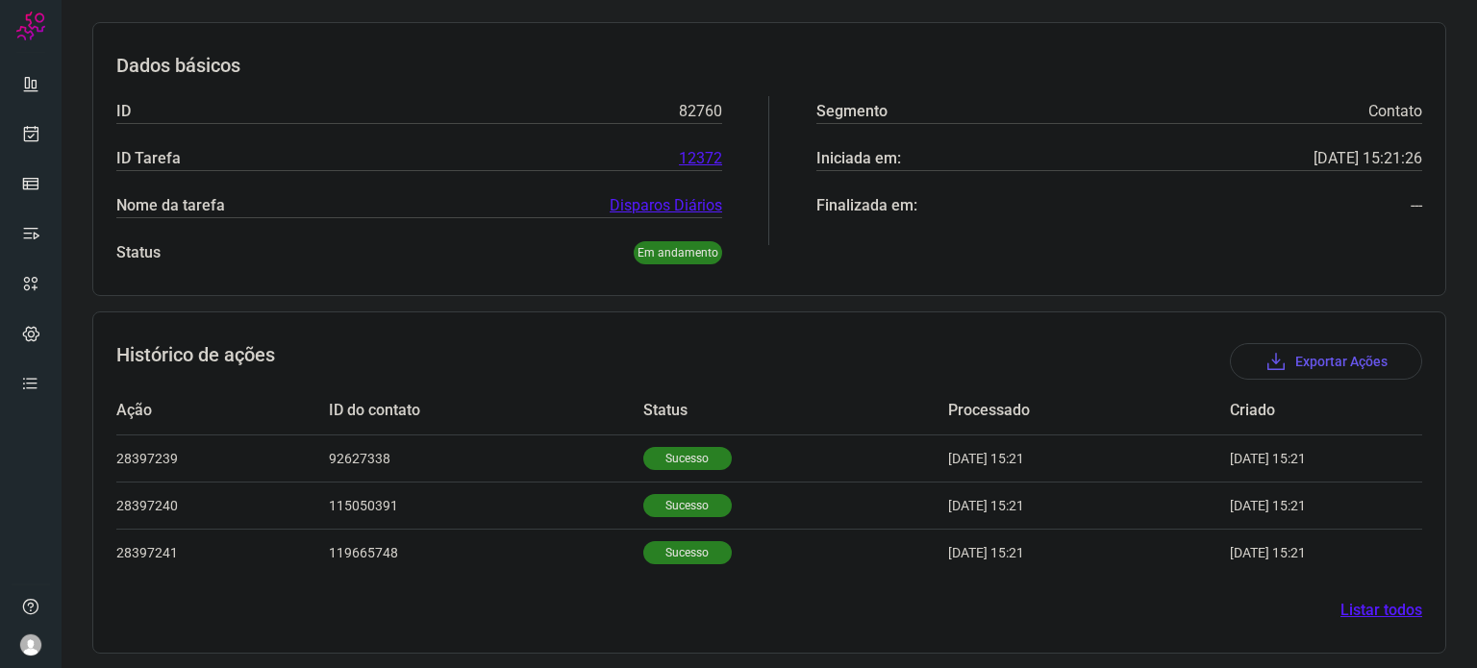
scroll to position [264, 0]
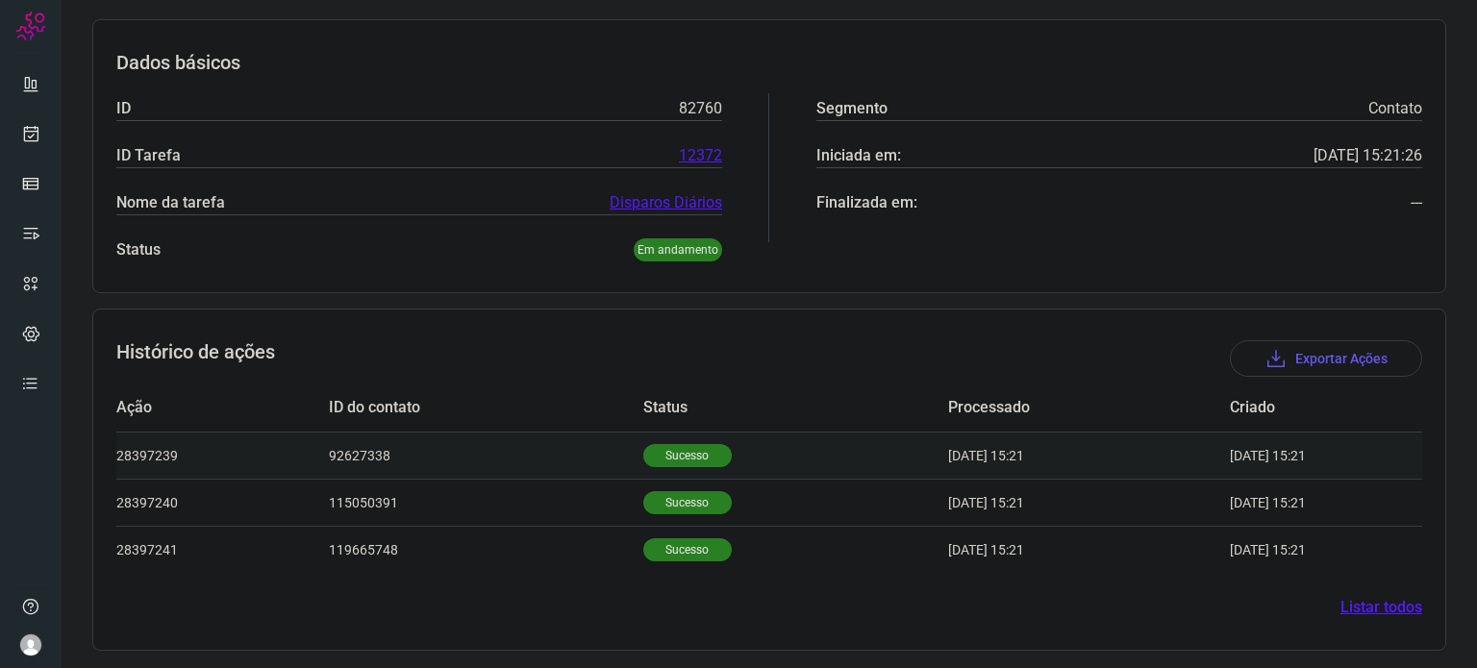
click at [667, 458] on p "Sucesso" at bounding box center [687, 455] width 88 height 23
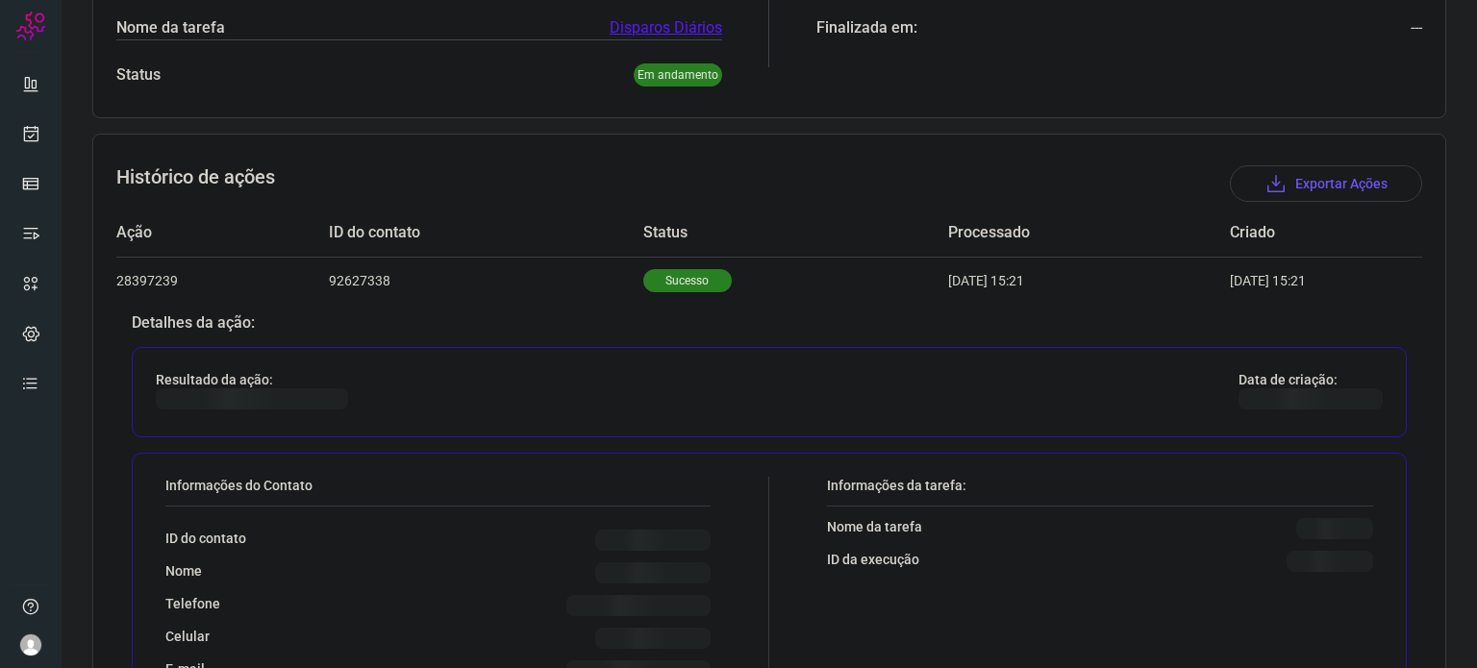
scroll to position [649, 0]
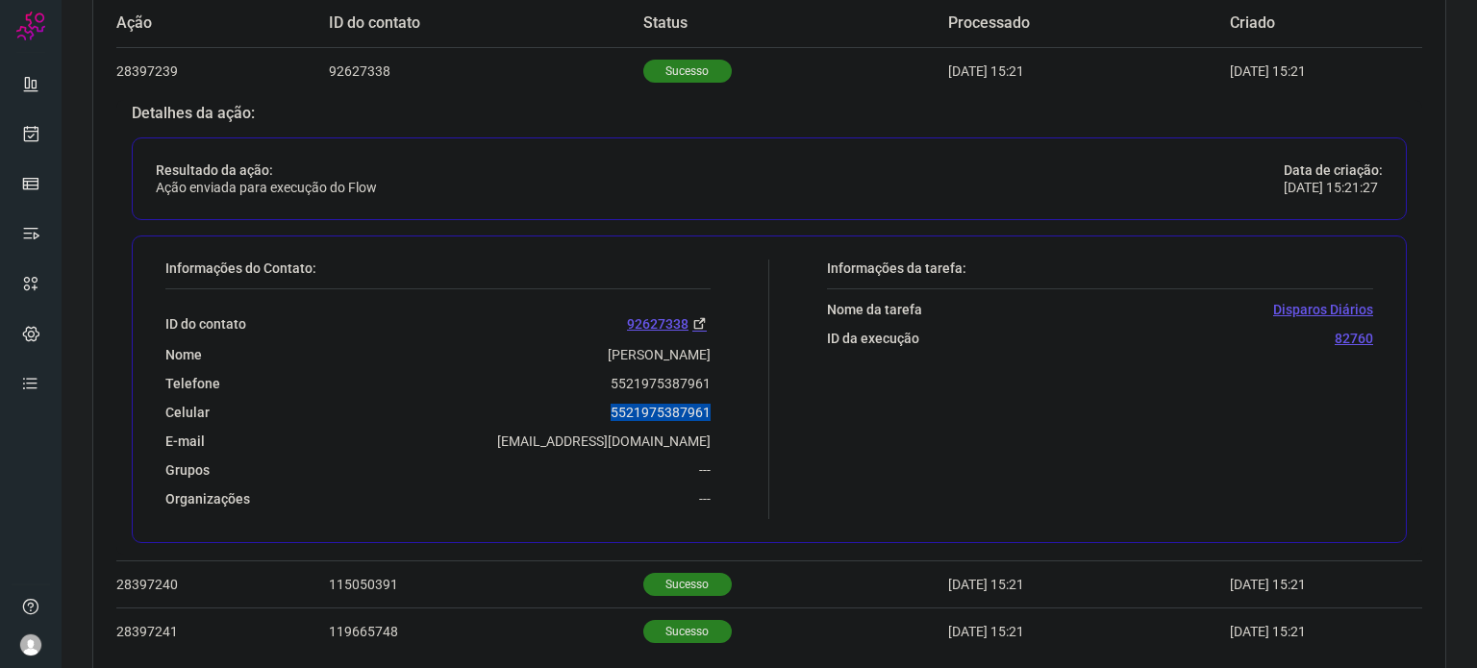
drag, startPoint x: 596, startPoint y: 406, endPoint x: 719, endPoint y: 399, distance: 123.3
click at [719, 399] on div "Informações do Contato: ID do contato 92627338 Nome Leandro Junior de Oliveira …" at bounding box center [463, 390] width 614 height 260
copy p "5521975387961"
click at [28, 133] on icon at bounding box center [31, 133] width 20 height 19
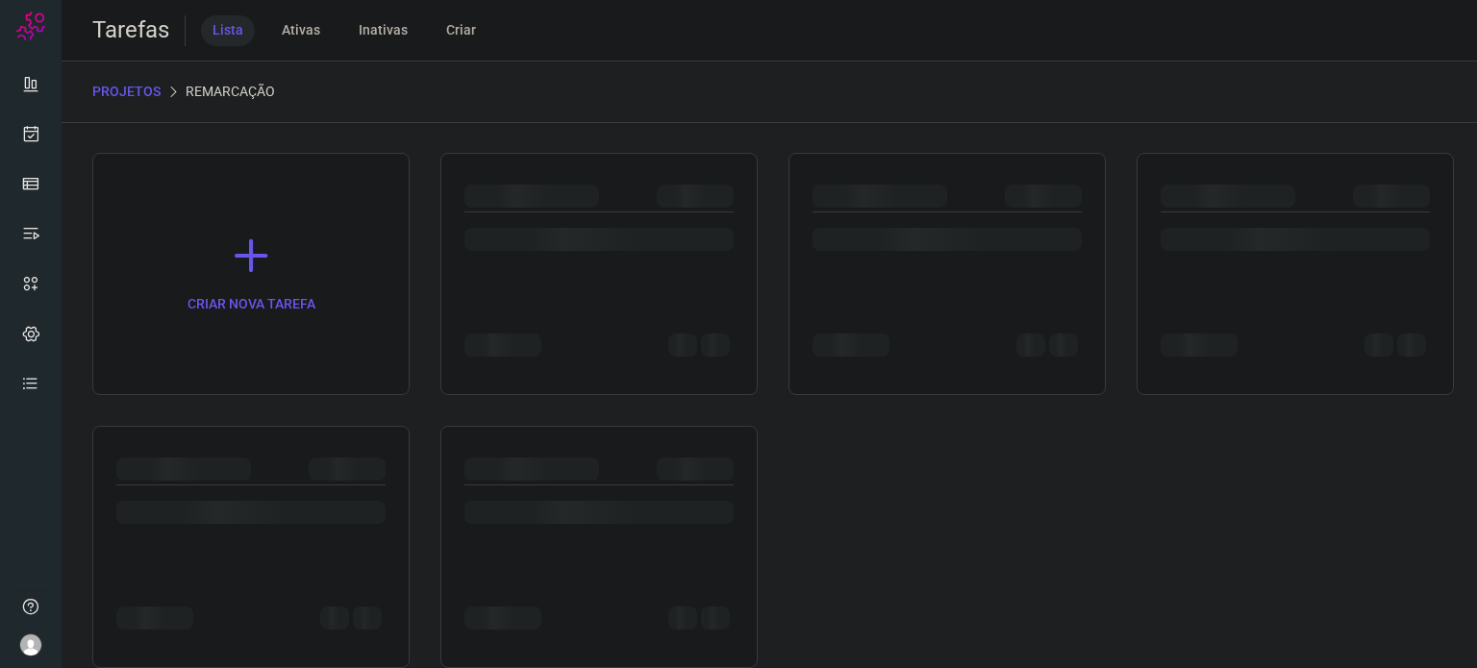
drag, startPoint x: 252, startPoint y: 484, endPoint x: 254, endPoint y: 449, distance: 34.7
click at [254, 449] on div at bounding box center [250, 547] width 317 height 242
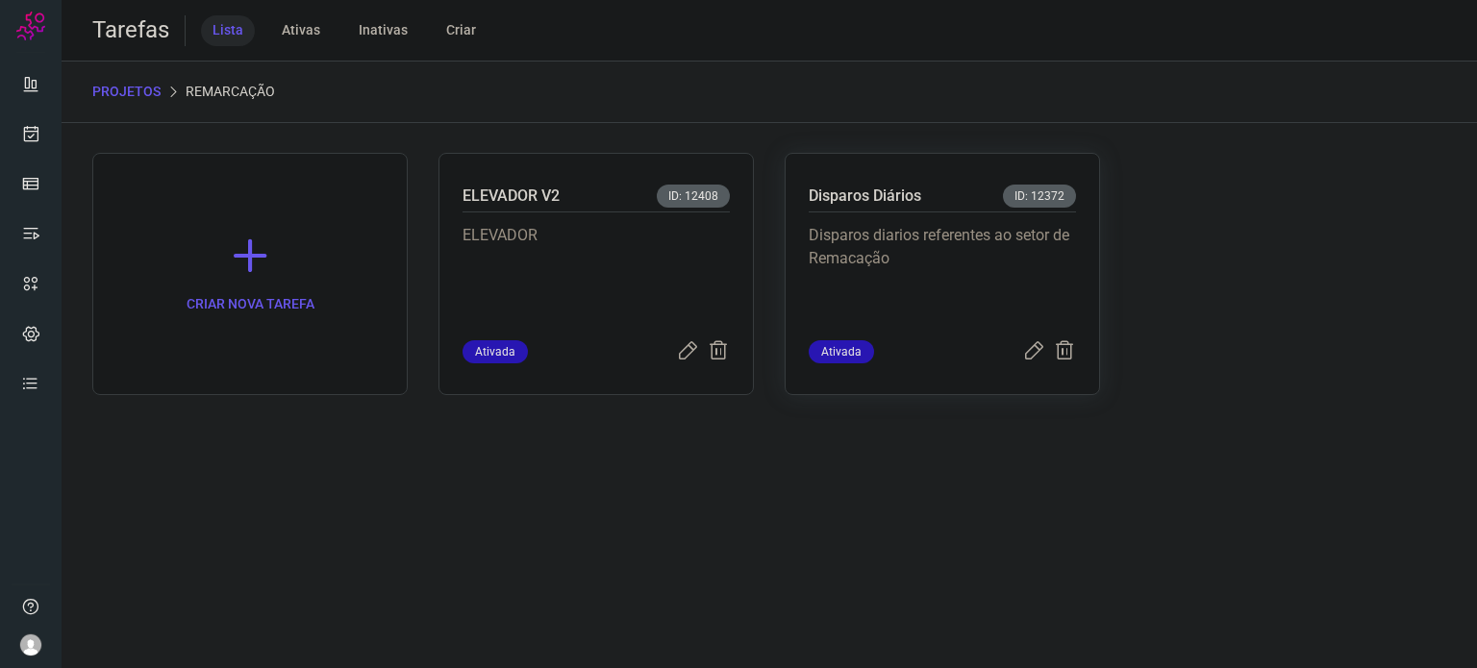
click at [950, 224] on p "Disparos diarios referentes ao setor de Remacação" at bounding box center [942, 272] width 267 height 96
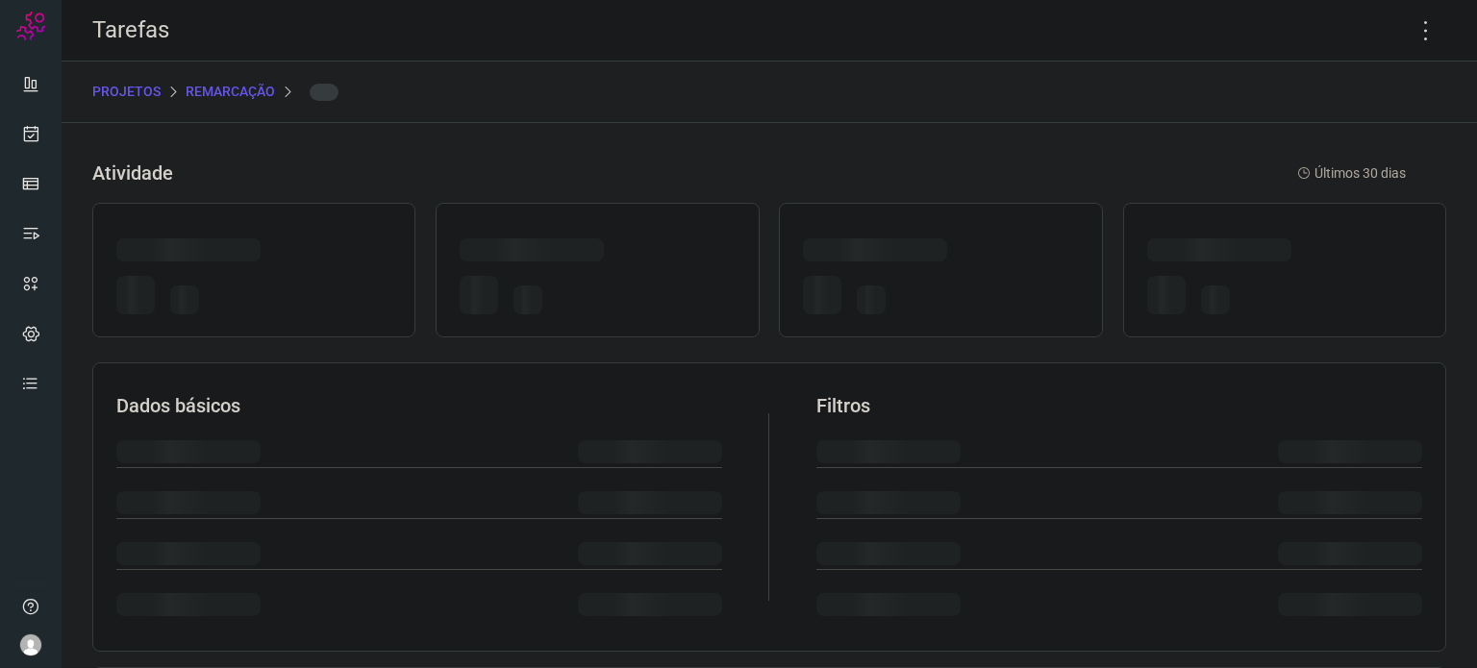
click at [950, 224] on div at bounding box center [940, 270] width 323 height 135
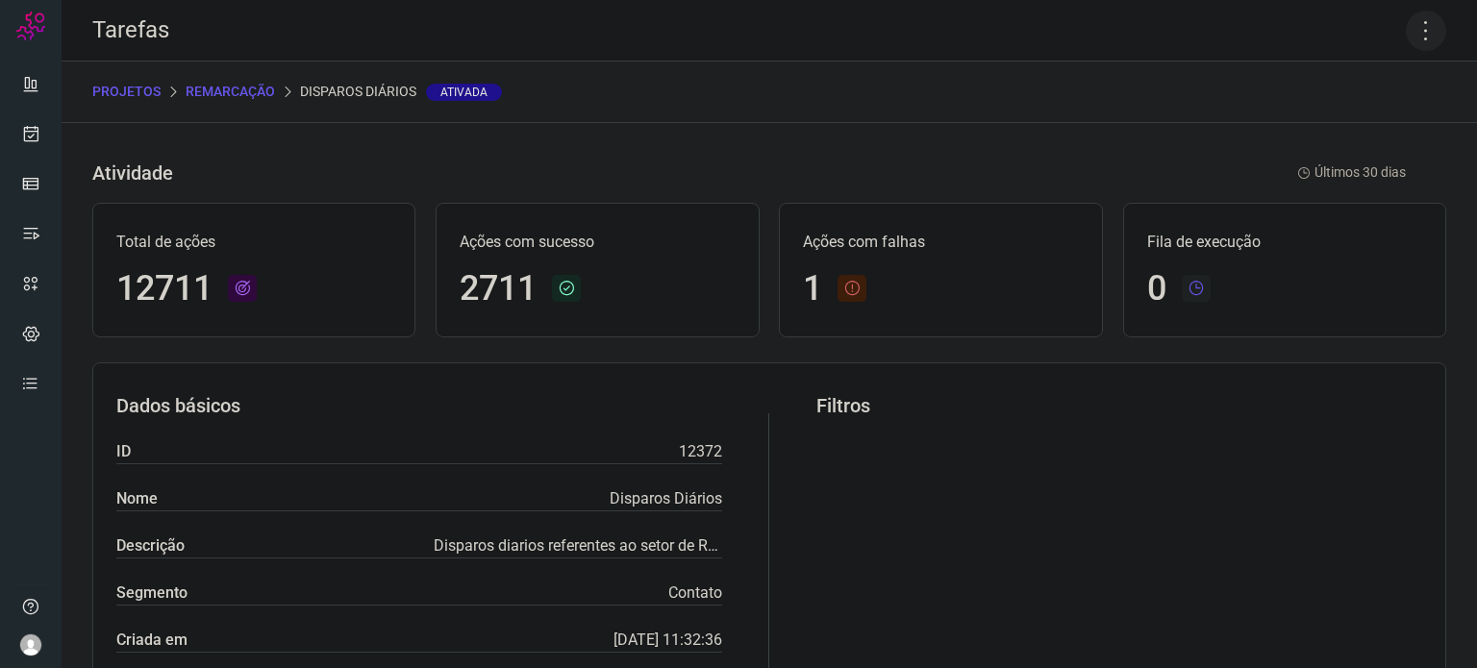
click at [1424, 22] on icon at bounding box center [1426, 31] width 40 height 40
click at [1365, 123] on li "Executar" at bounding box center [1343, 126] width 175 height 31
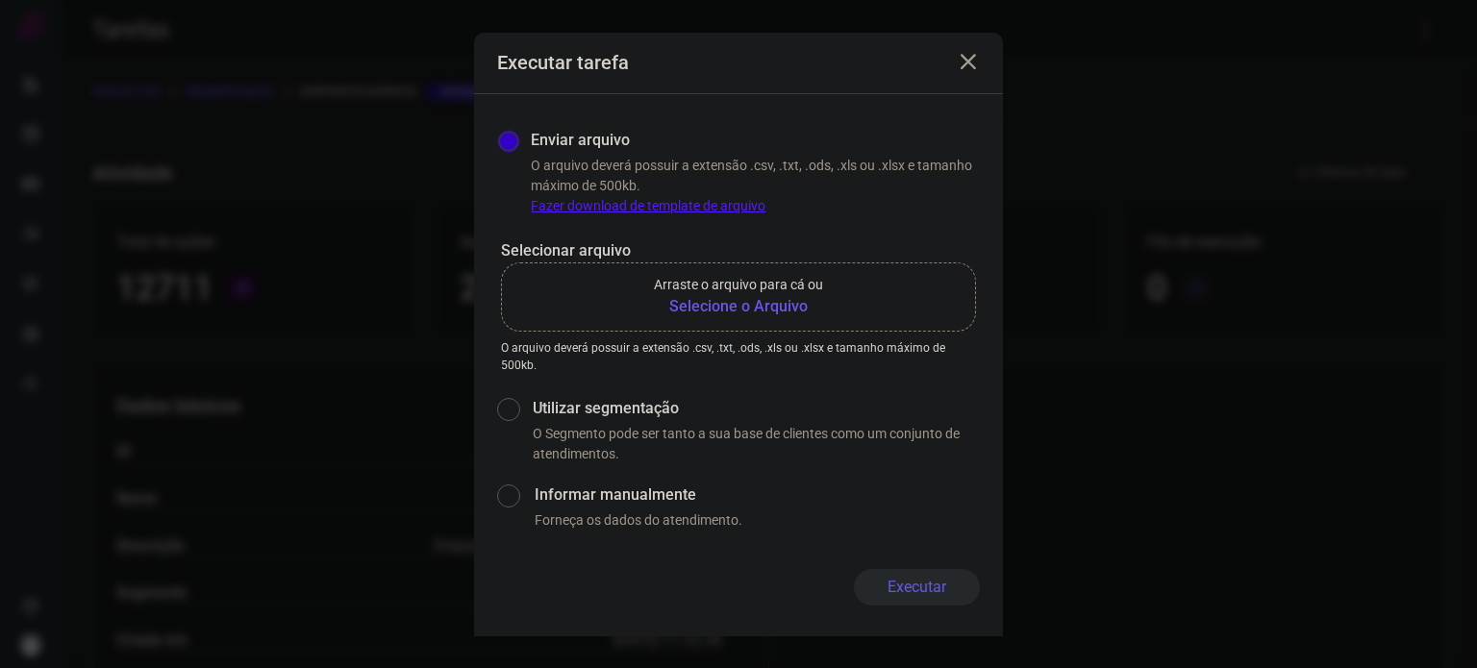
click at [682, 307] on b "Selecione o Arquivo" at bounding box center [738, 306] width 169 height 23
click at [0, 0] on input "Arraste o arquivo para cá ou Selecione o Arquivo" at bounding box center [0, 0] width 0 height 0
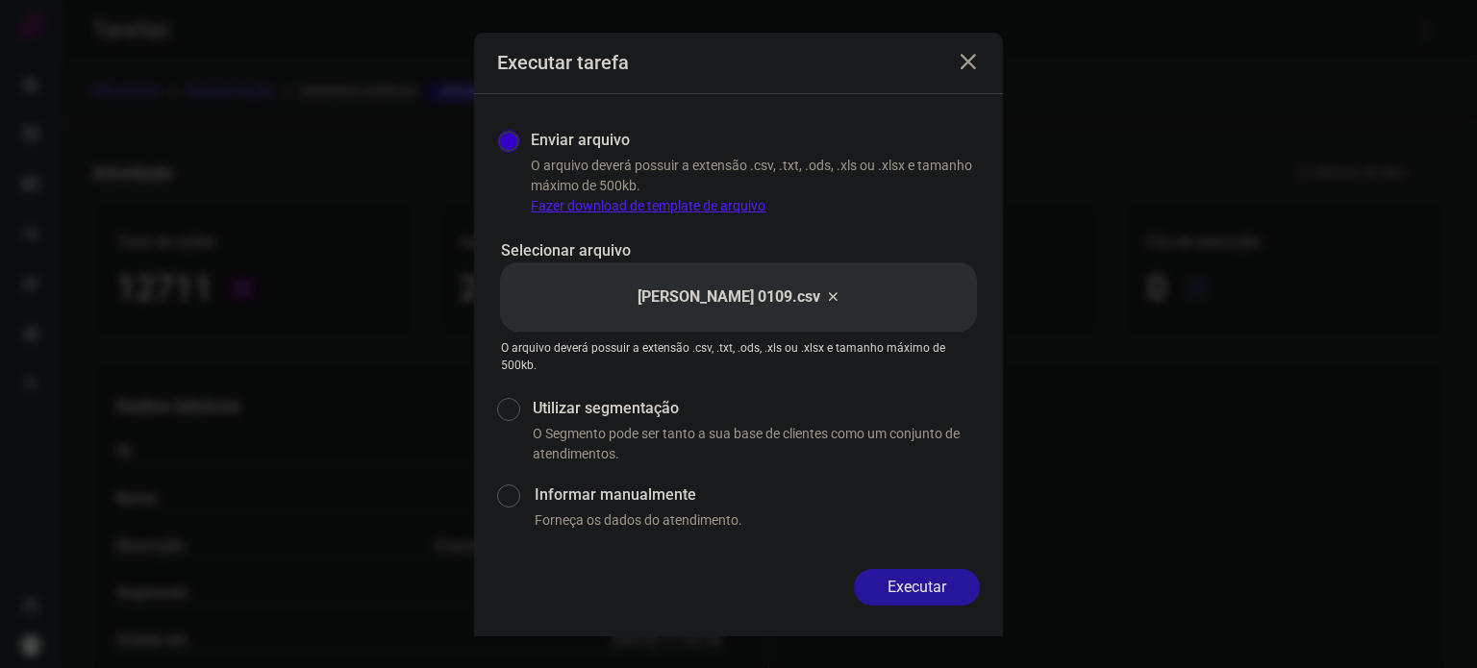
click at [925, 570] on button "Executar" at bounding box center [917, 587] width 126 height 37
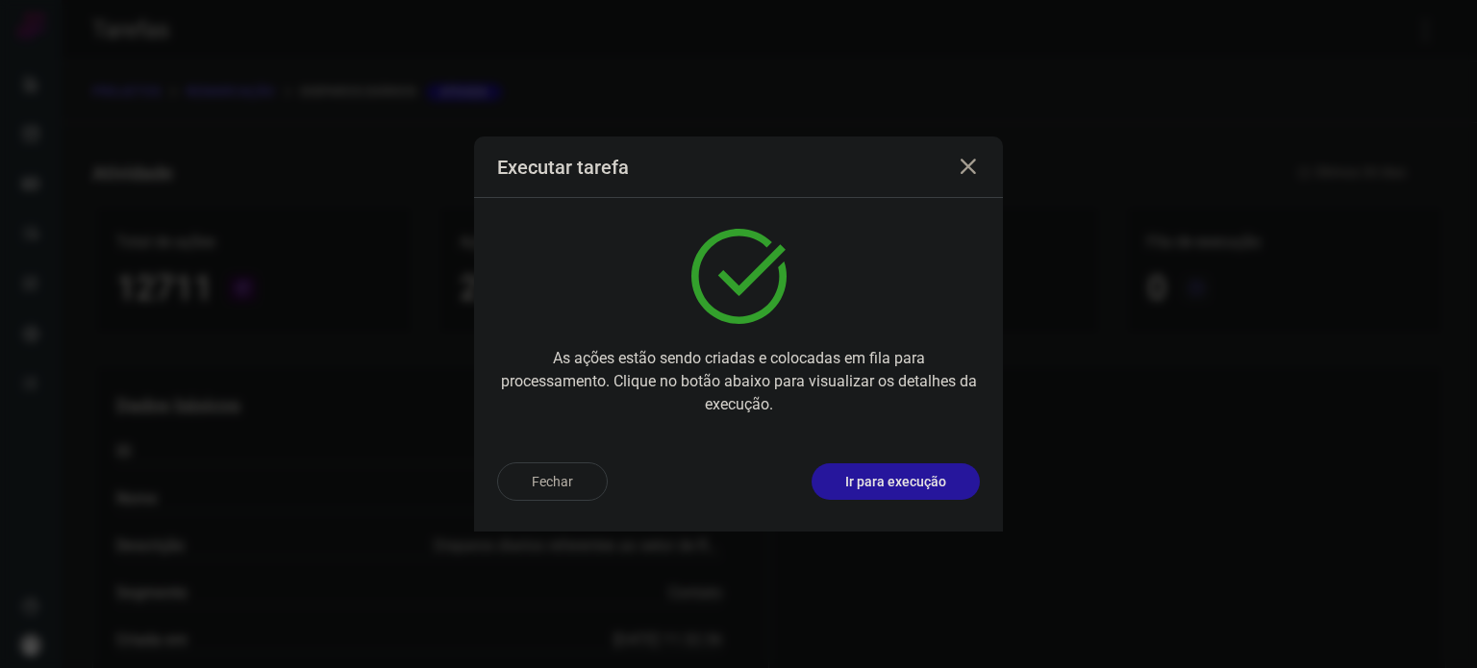
click at [895, 489] on p "Ir para execução" at bounding box center [895, 482] width 101 height 20
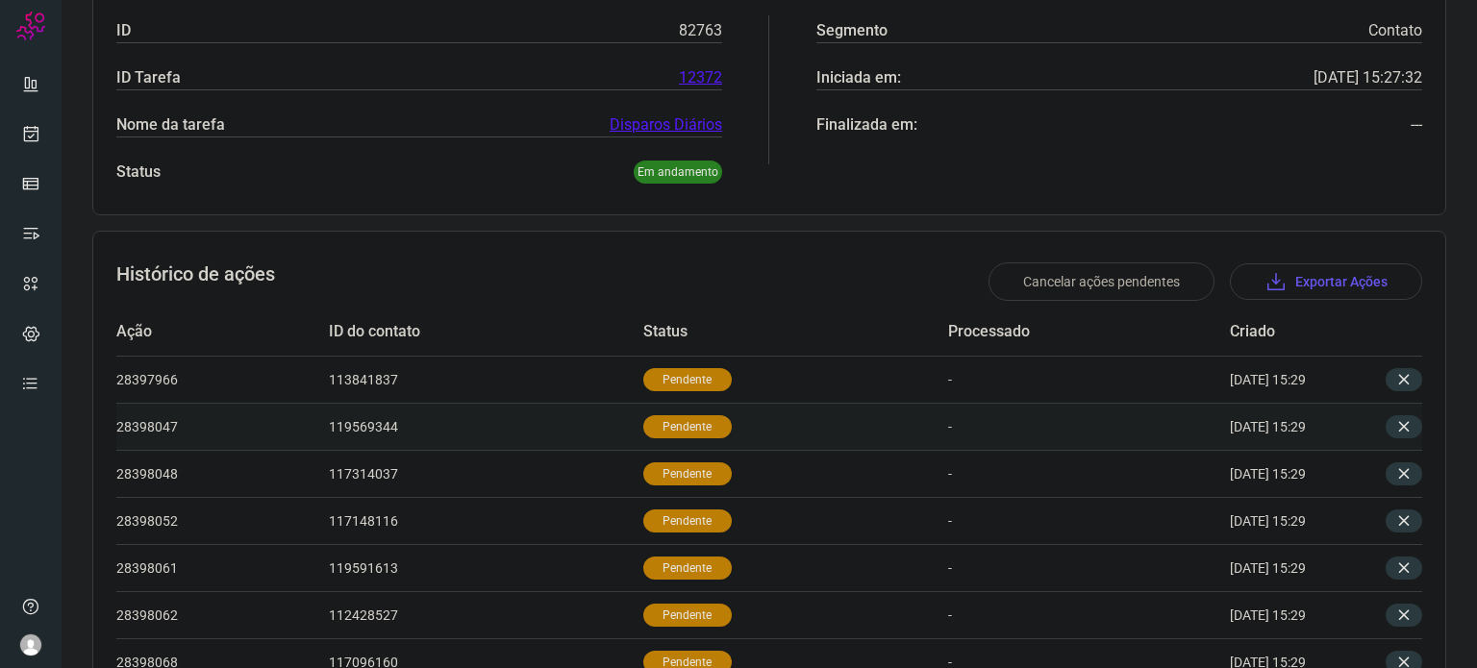
scroll to position [500, 0]
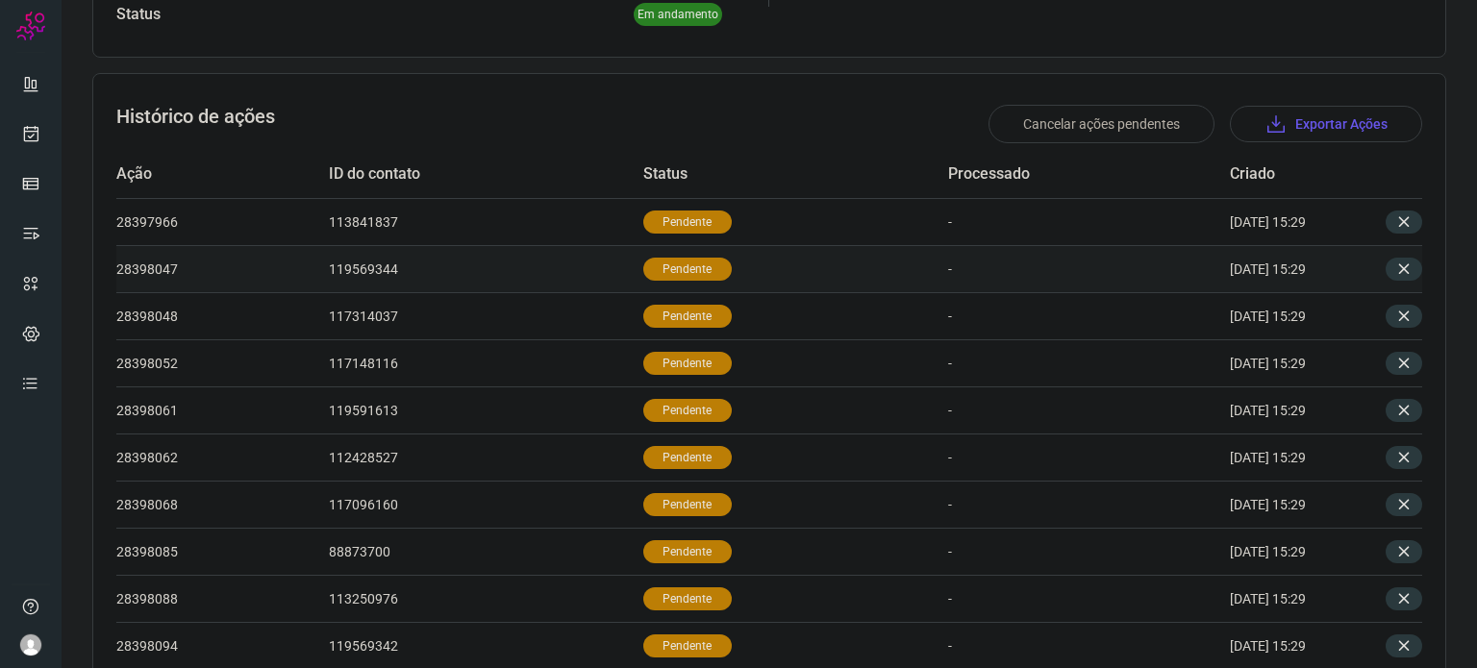
click at [669, 259] on p "Pendente" at bounding box center [687, 269] width 88 height 23
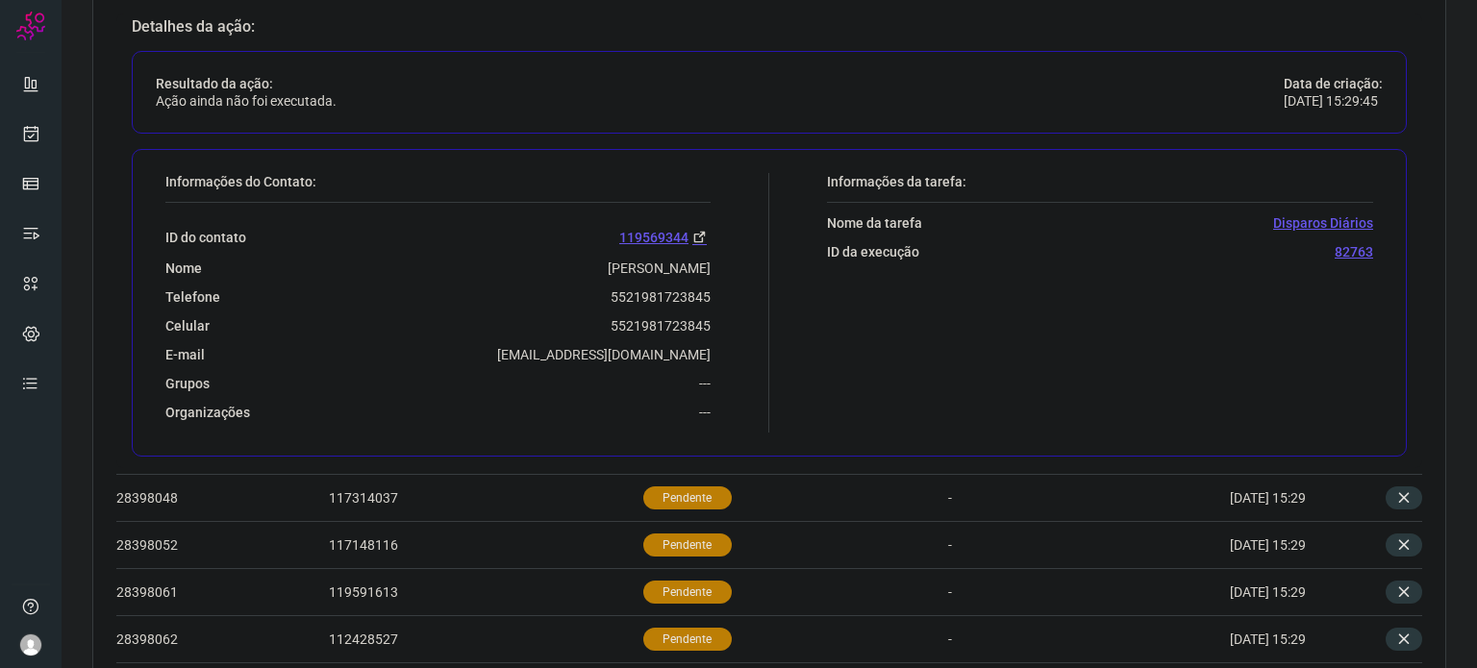
scroll to position [789, 0]
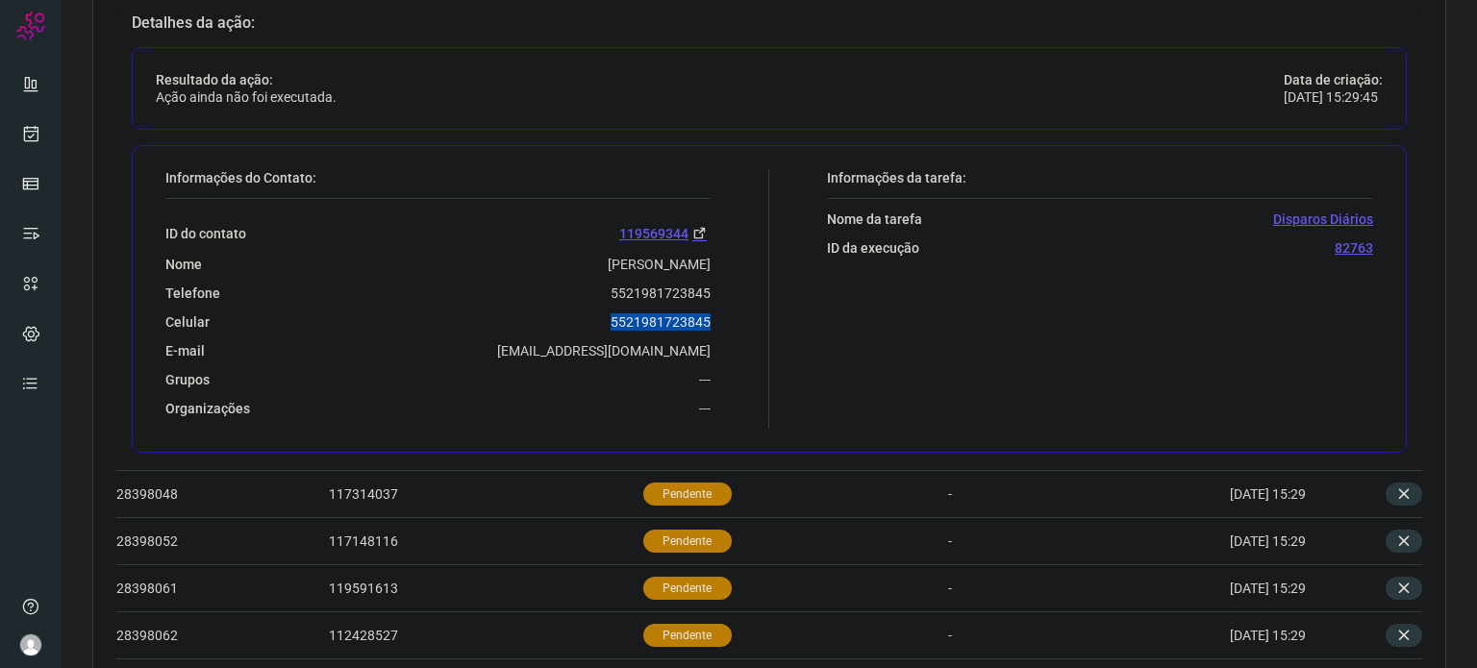
drag, startPoint x: 606, startPoint y: 321, endPoint x: 730, endPoint y: 311, distance: 124.5
click at [730, 311] on div "Informações do Contato: ID do contato 119569344 Nome Clarisse De Sousa Silva Te…" at bounding box center [463, 299] width 614 height 260
copy p "5521981723845"
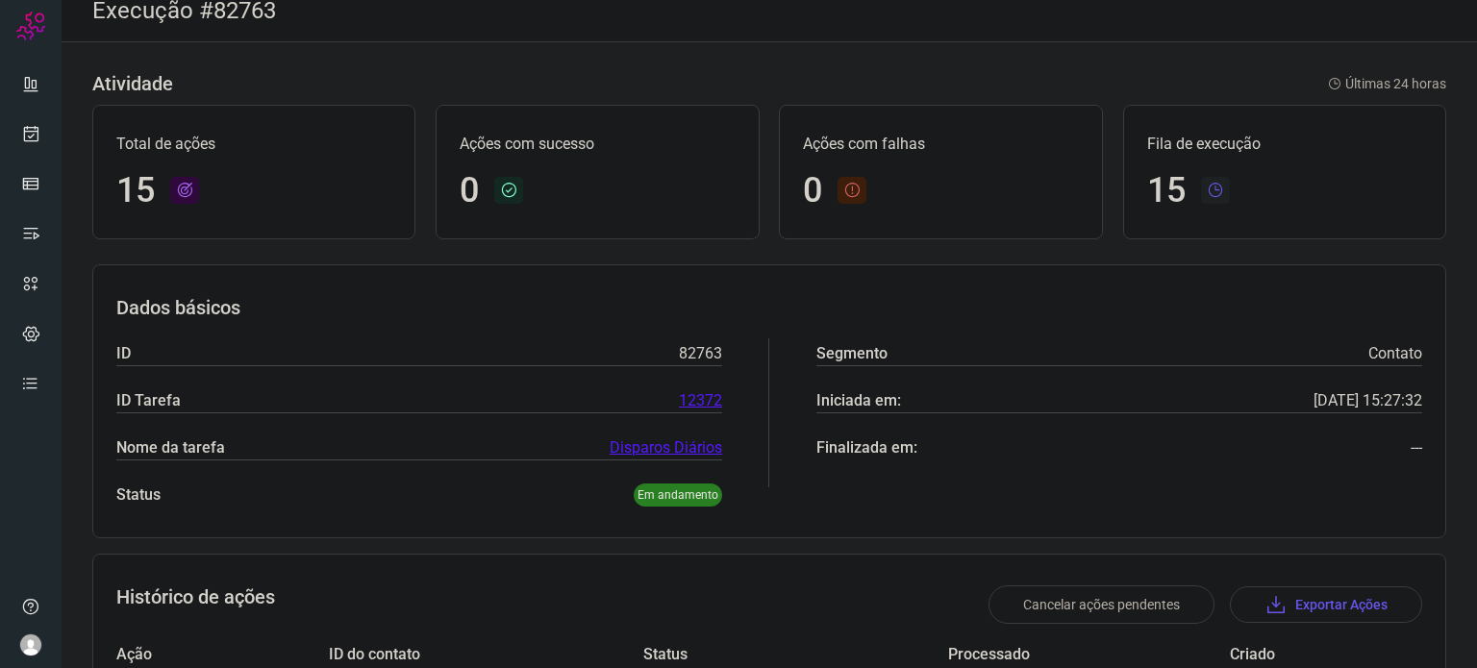
scroll to position [0, 0]
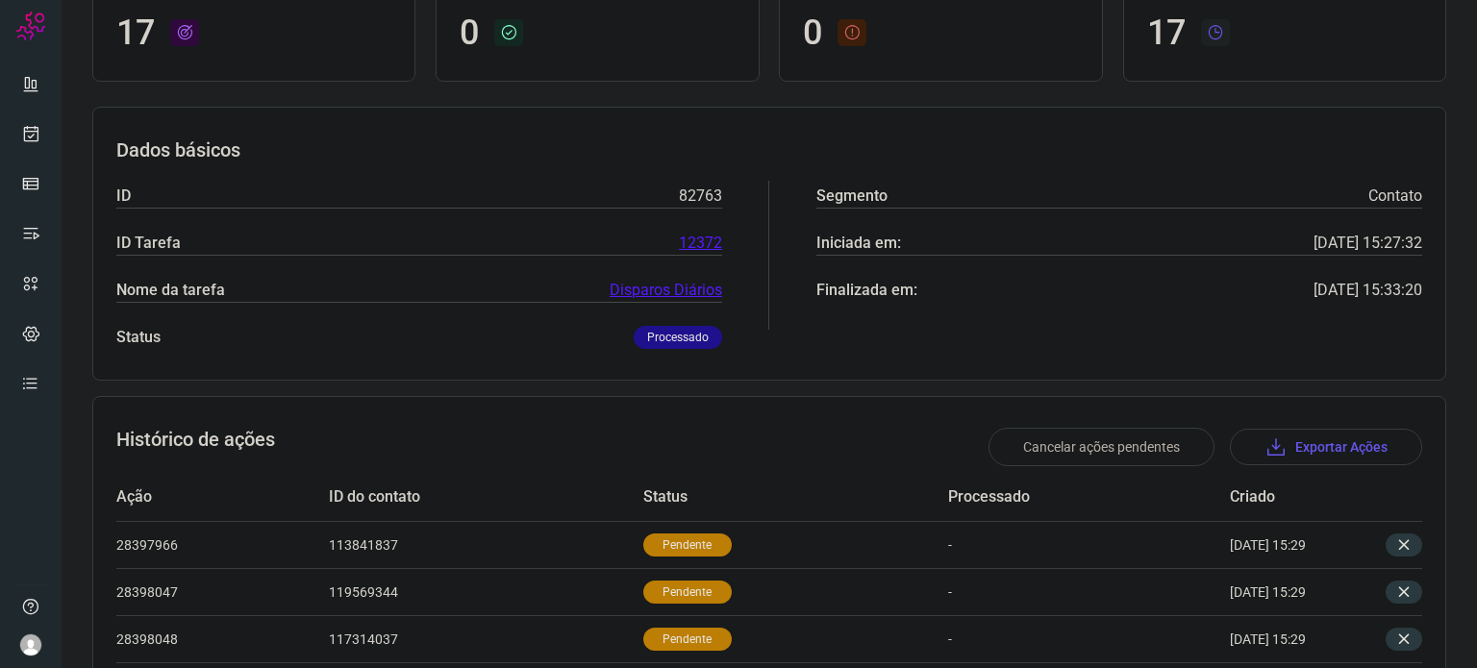
scroll to position [115, 0]
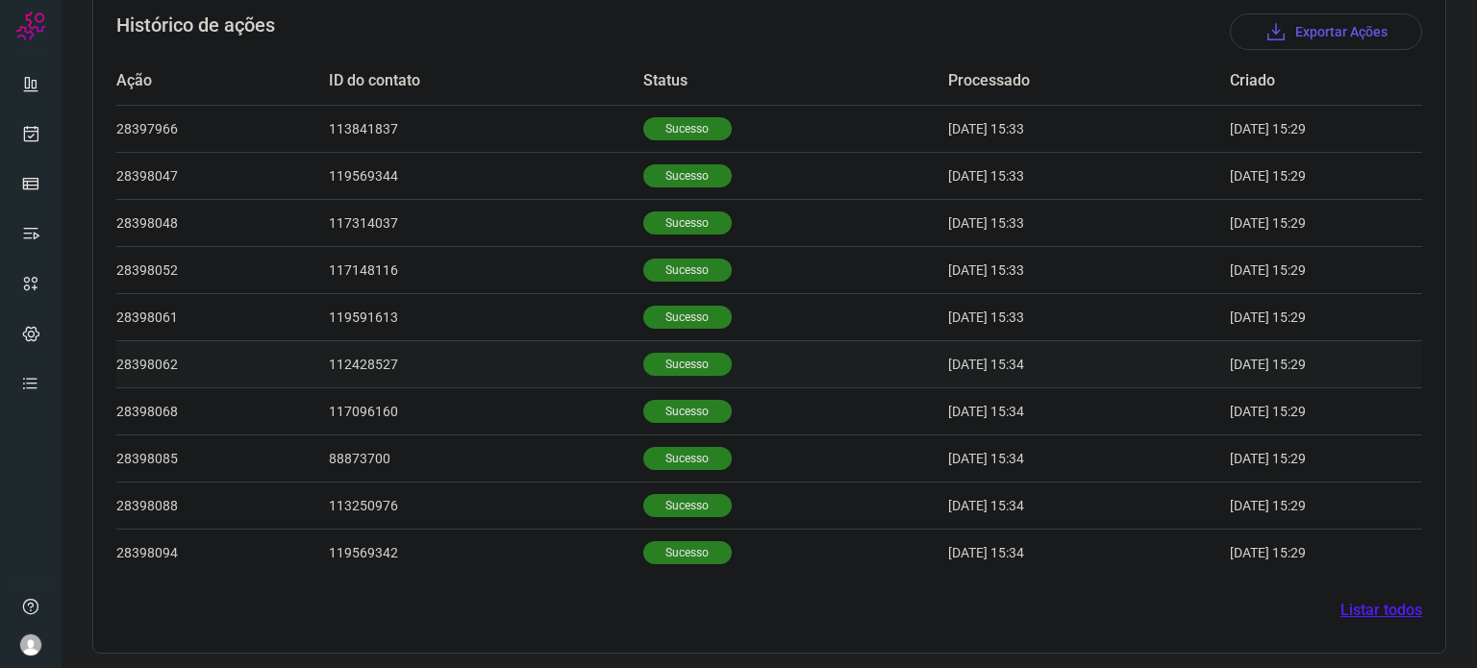
scroll to position [594, 0]
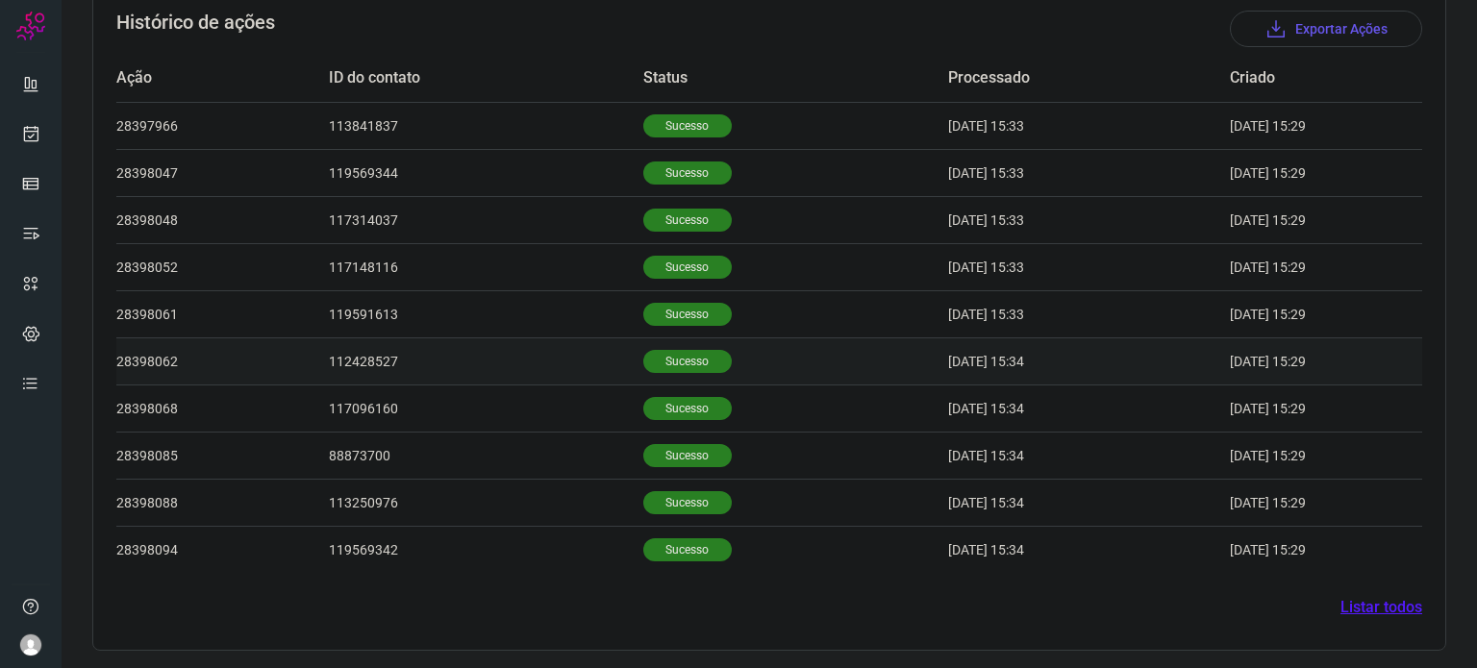
click at [654, 363] on p "Sucesso" at bounding box center [687, 361] width 88 height 23
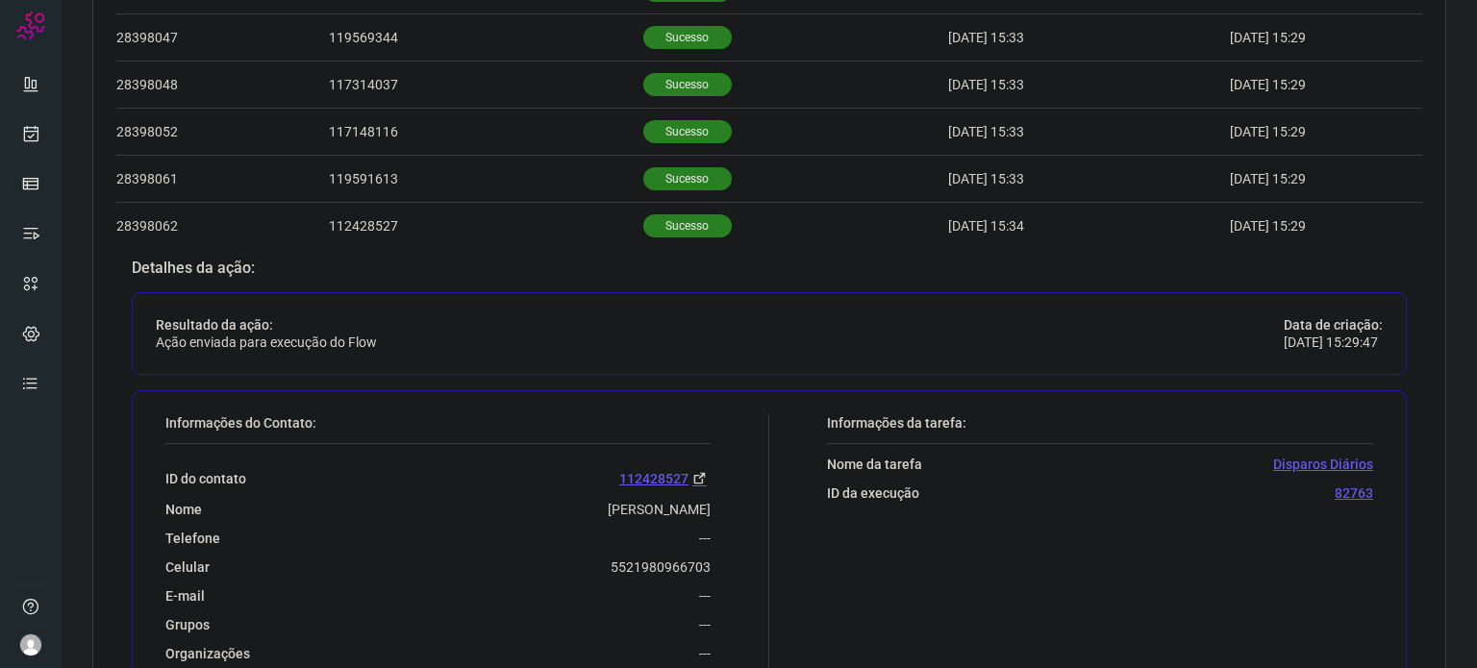
scroll to position [1061, 0]
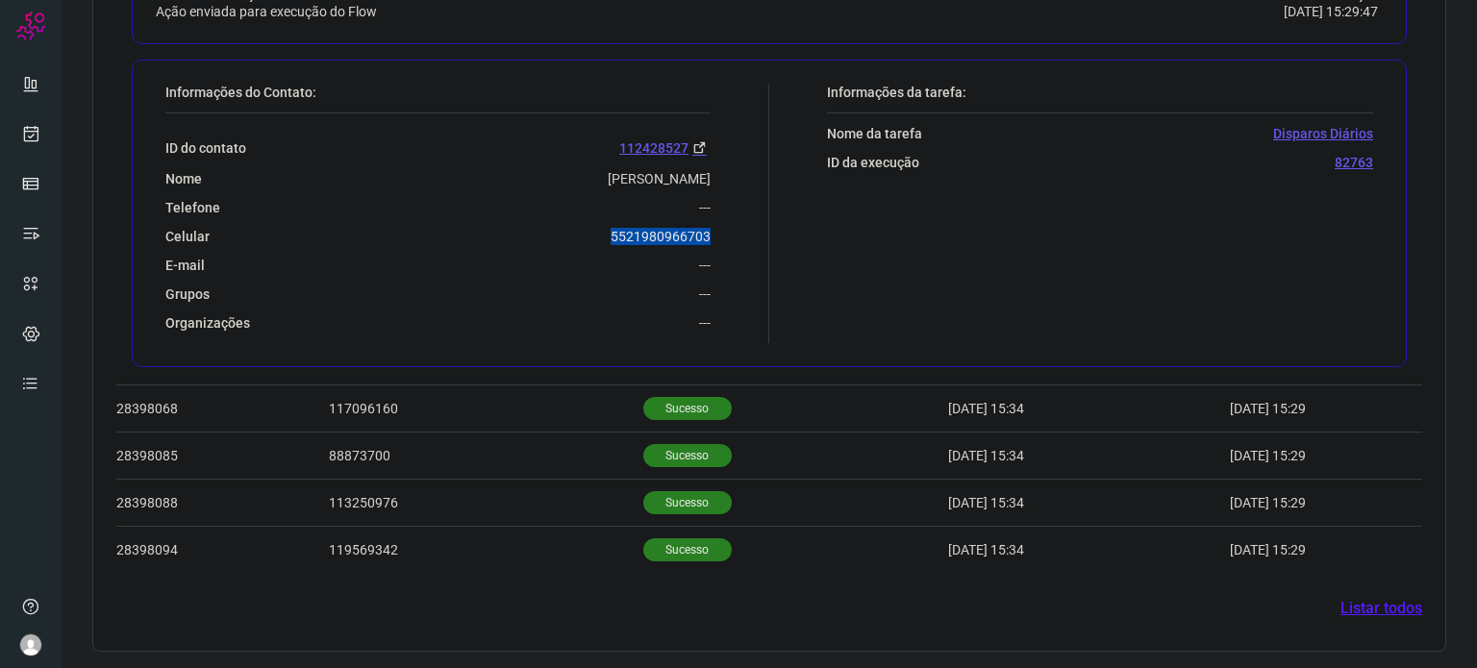
drag, startPoint x: 589, startPoint y: 225, endPoint x: 704, endPoint y: 234, distance: 114.8
click at [706, 235] on div "Informações do Contato: ID do contato 112428527 Nome [PERSON_NAME] Telefone ---…" at bounding box center [463, 214] width 614 height 260
copy p "5521980966703"
